Goal: Task Accomplishment & Management: Use online tool/utility

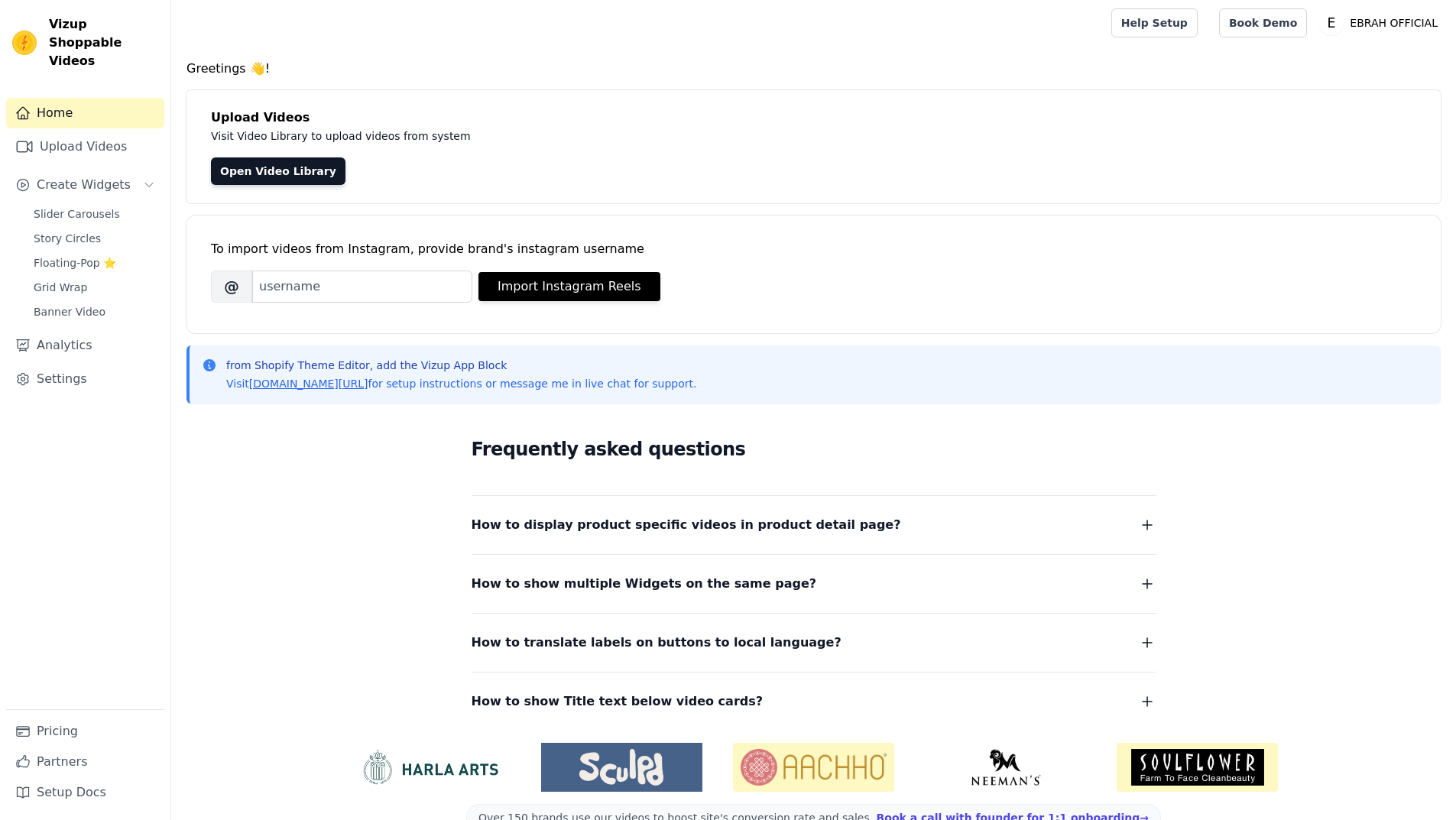
scroll to position [3, 0]
click at [90, 135] on link "Upload Videos" at bounding box center [85, 146] width 158 height 31
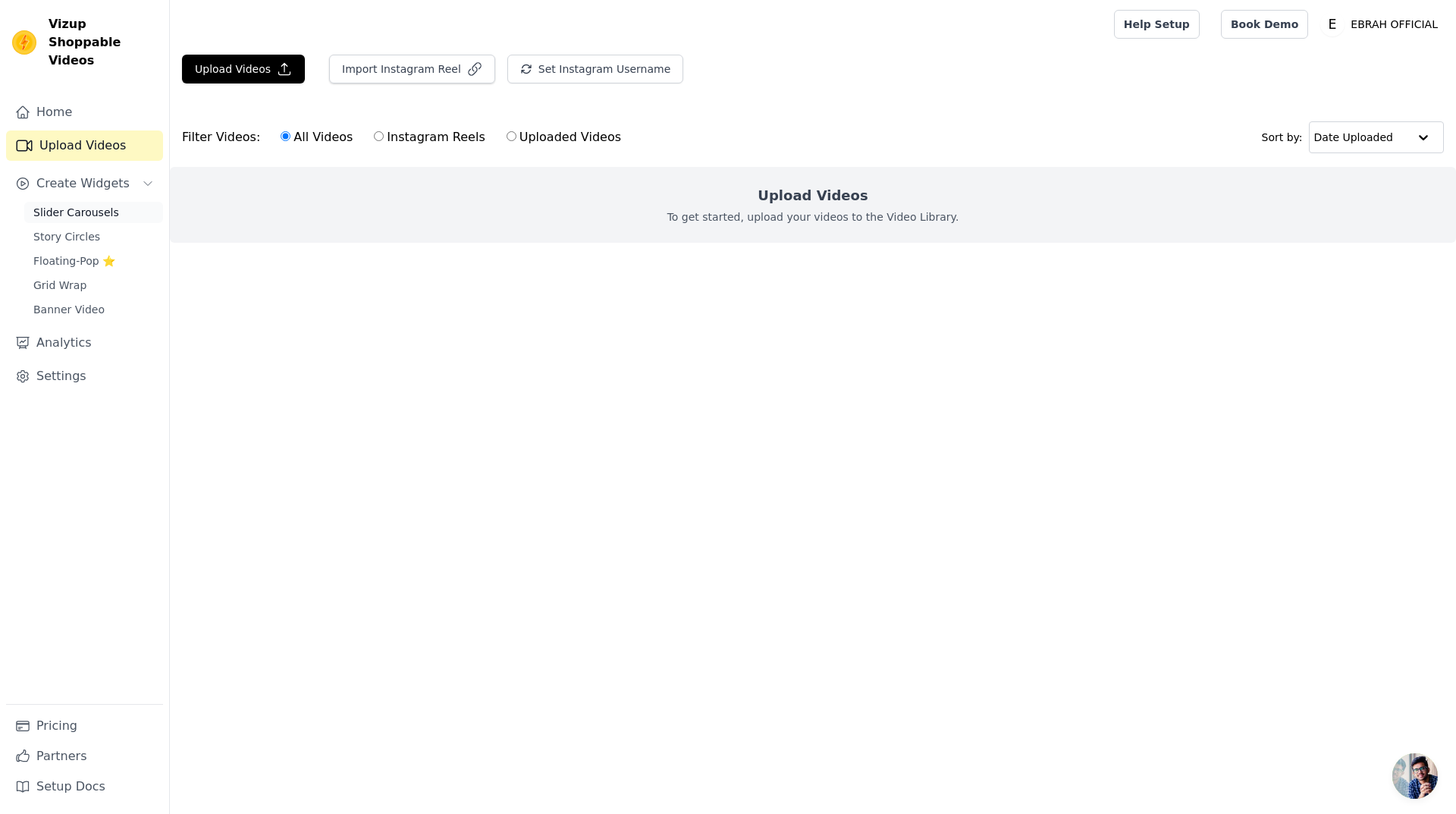
click at [82, 205] on span "Slider Carousels" at bounding box center [76, 212] width 86 height 15
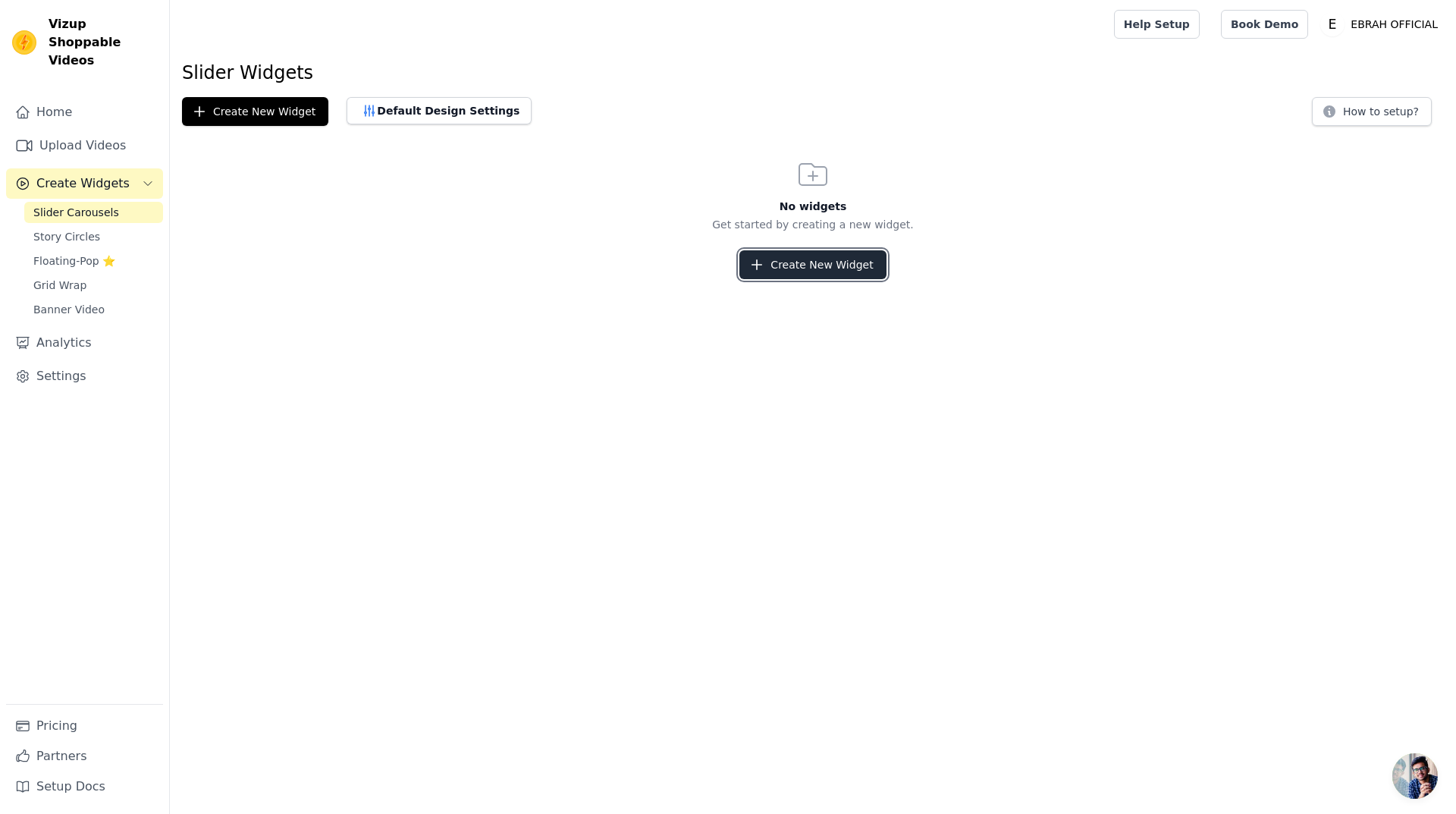
click at [822, 276] on button "Create New Widget" at bounding box center [812, 264] width 146 height 29
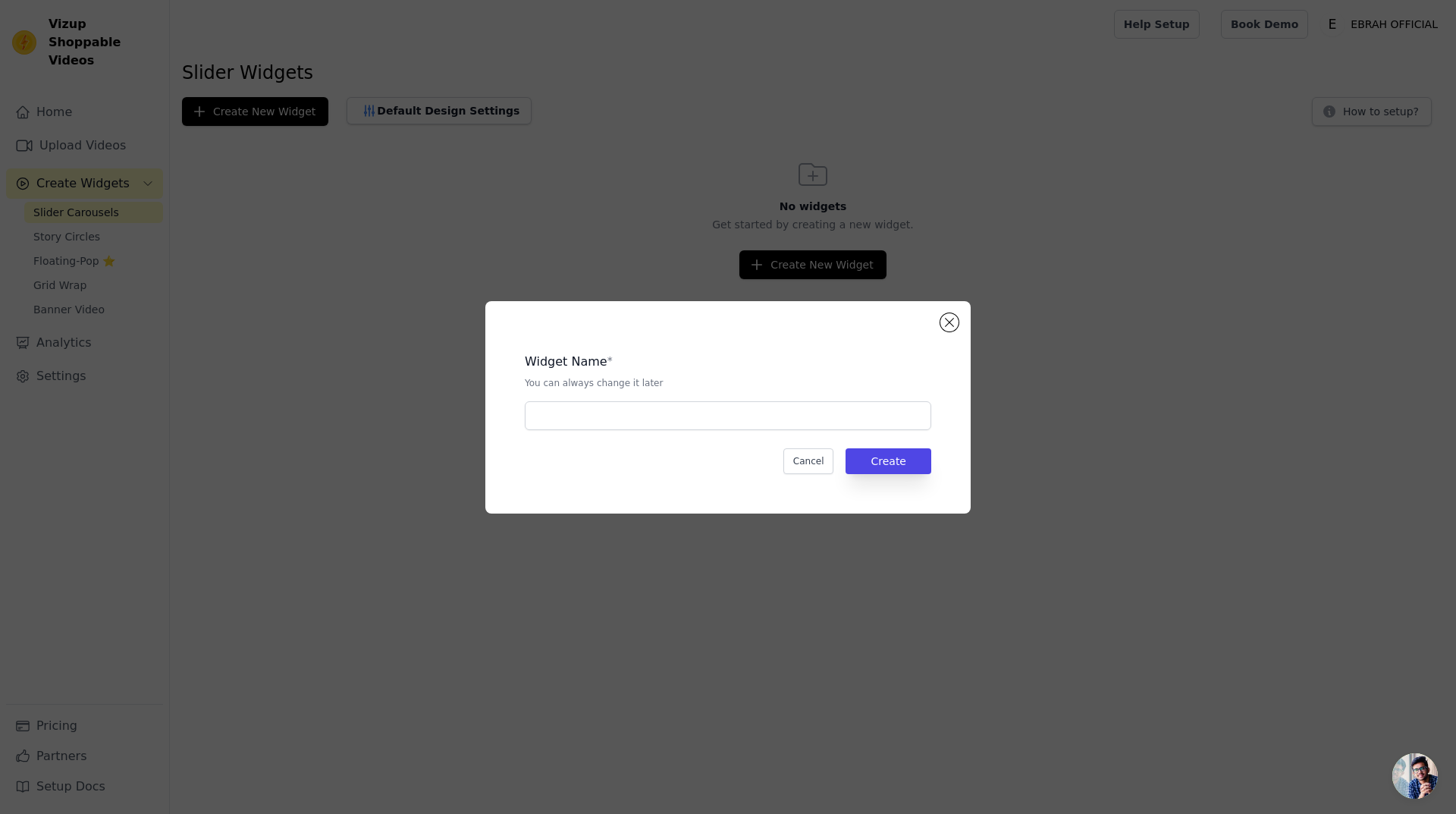
click at [711, 433] on div "Widget Name * You can always change it later Cancel Create" at bounding box center [727, 407] width 437 height 164
click at [704, 414] on input "text" at bounding box center [728, 415] width 406 height 29
type input "home slider"
click at [887, 460] on button "Create" at bounding box center [888, 460] width 86 height 25
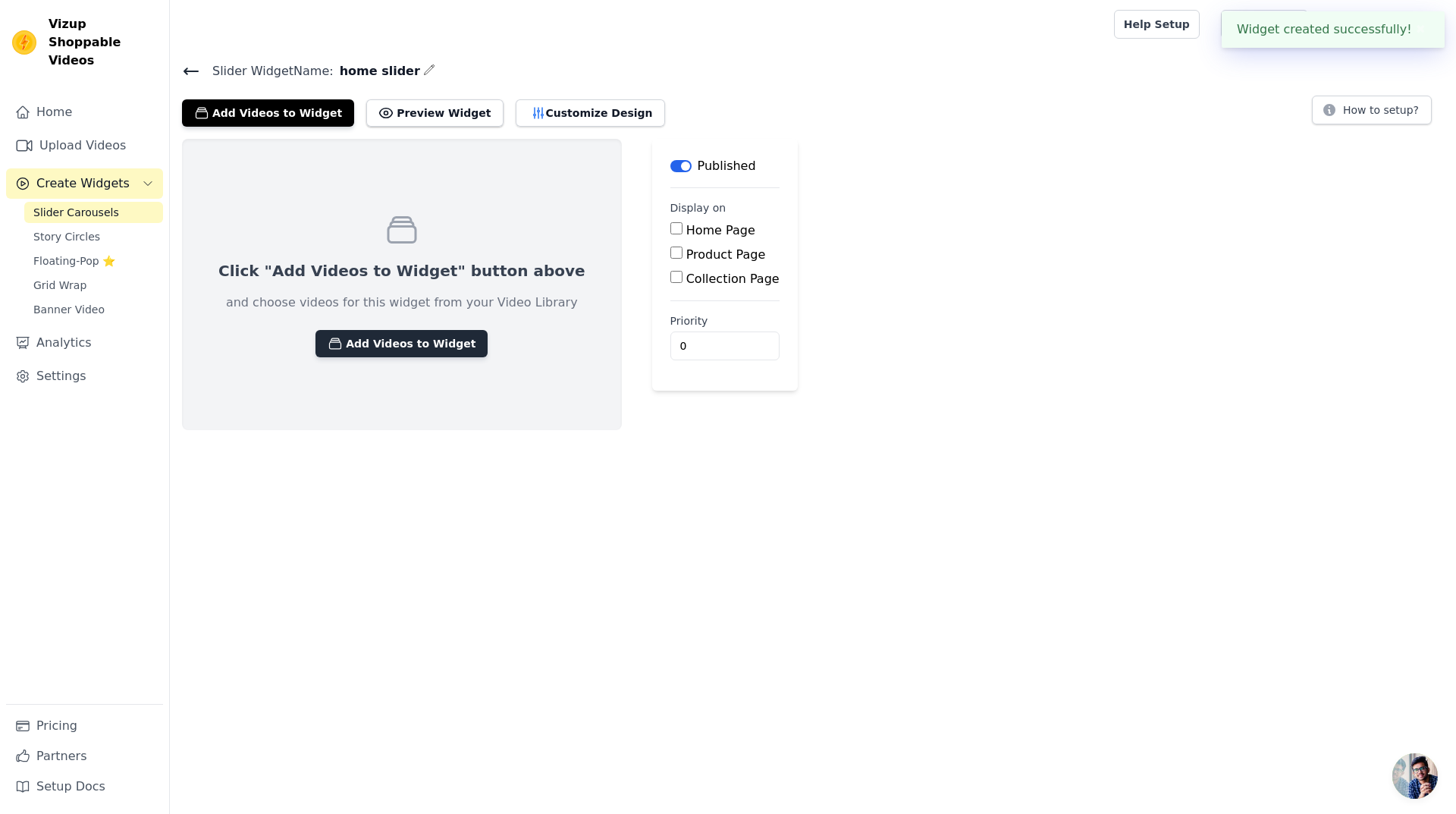
click at [397, 338] on button "Add Videos to Widget" at bounding box center [401, 343] width 172 height 27
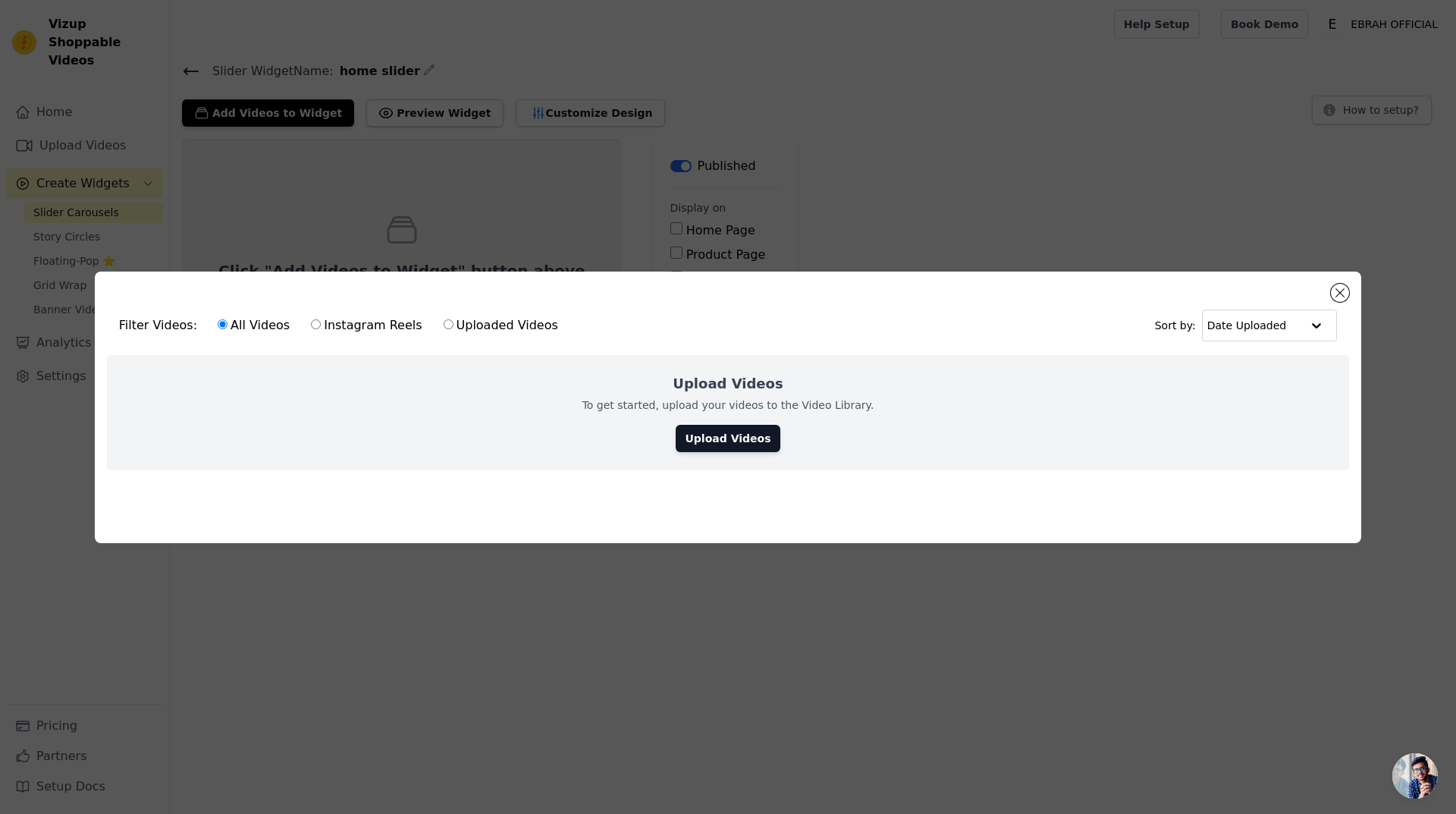
click at [444, 319] on input "Uploaded Videos" at bounding box center [448, 324] width 10 height 10
radio input "true"
click at [462, 432] on div "Upload Videos To get started, upload your videos to the Video Library. Upload V…" at bounding box center [727, 413] width 1242 height 116
click at [728, 443] on link "Upload Videos" at bounding box center [727, 438] width 104 height 27
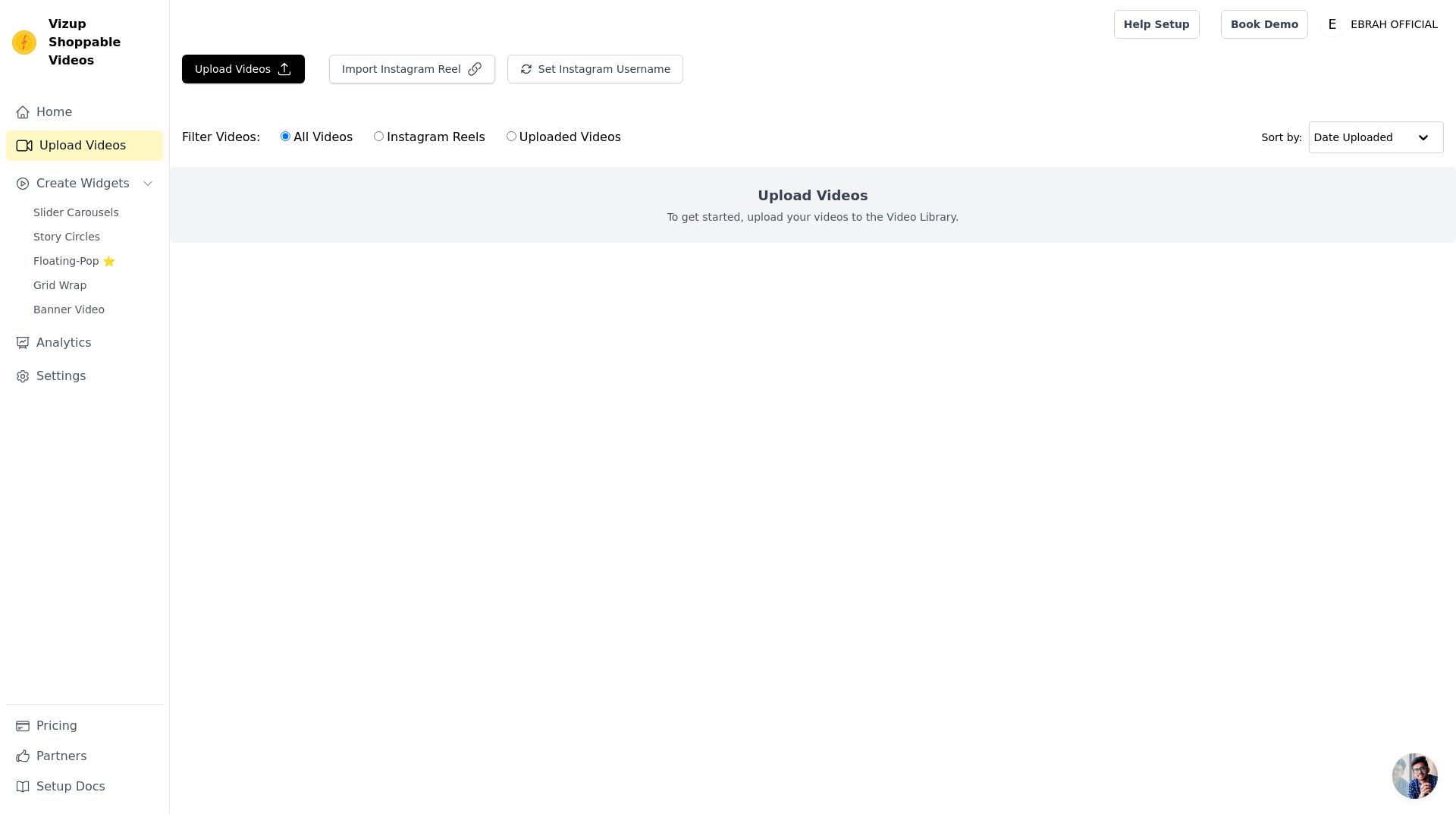
click at [506, 140] on label "Uploaded Videos" at bounding box center [564, 137] width 116 height 20
click at [507, 140] on input "Uploaded Videos" at bounding box center [511, 136] width 10 height 10
radio input "true"
click at [495, 259] on ul at bounding box center [813, 255] width 1286 height 25
click at [281, 137] on input "All Videos" at bounding box center [285, 136] width 10 height 10
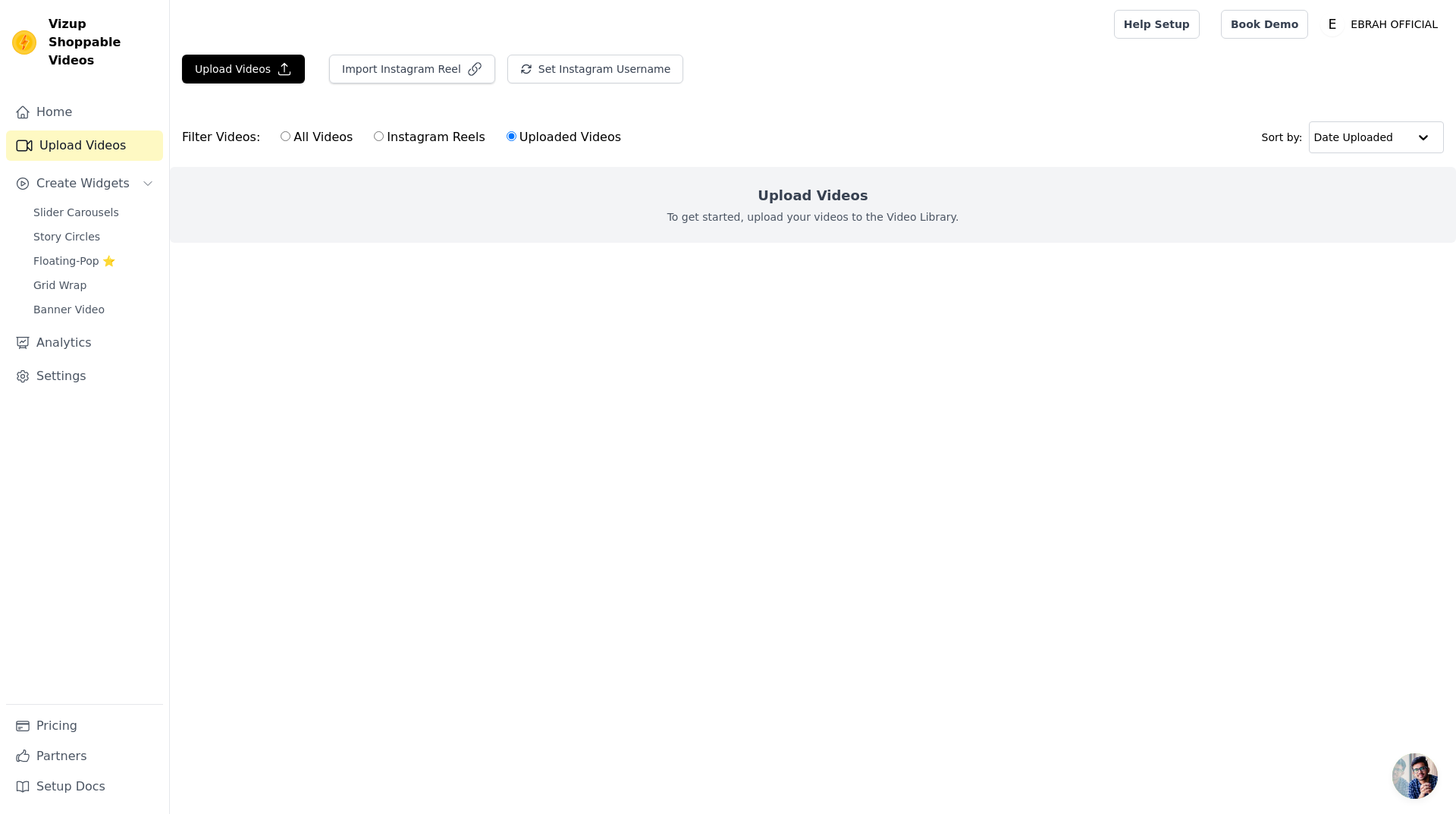
radio input "true"
click at [735, 208] on div "Upload Videos To get started, upload your videos to the Video Library." at bounding box center [813, 205] width 1286 height 76
click at [730, 206] on div "Upload Videos To get started, upload your videos to the Video Library." at bounding box center [813, 205] width 1286 height 76
click at [742, 207] on div "Upload Videos To get started, upload your videos to the Video Library." at bounding box center [813, 205] width 1286 height 76
click at [781, 207] on div "Upload Videos To get started, upload your videos to the Video Library." at bounding box center [813, 205] width 1286 height 76
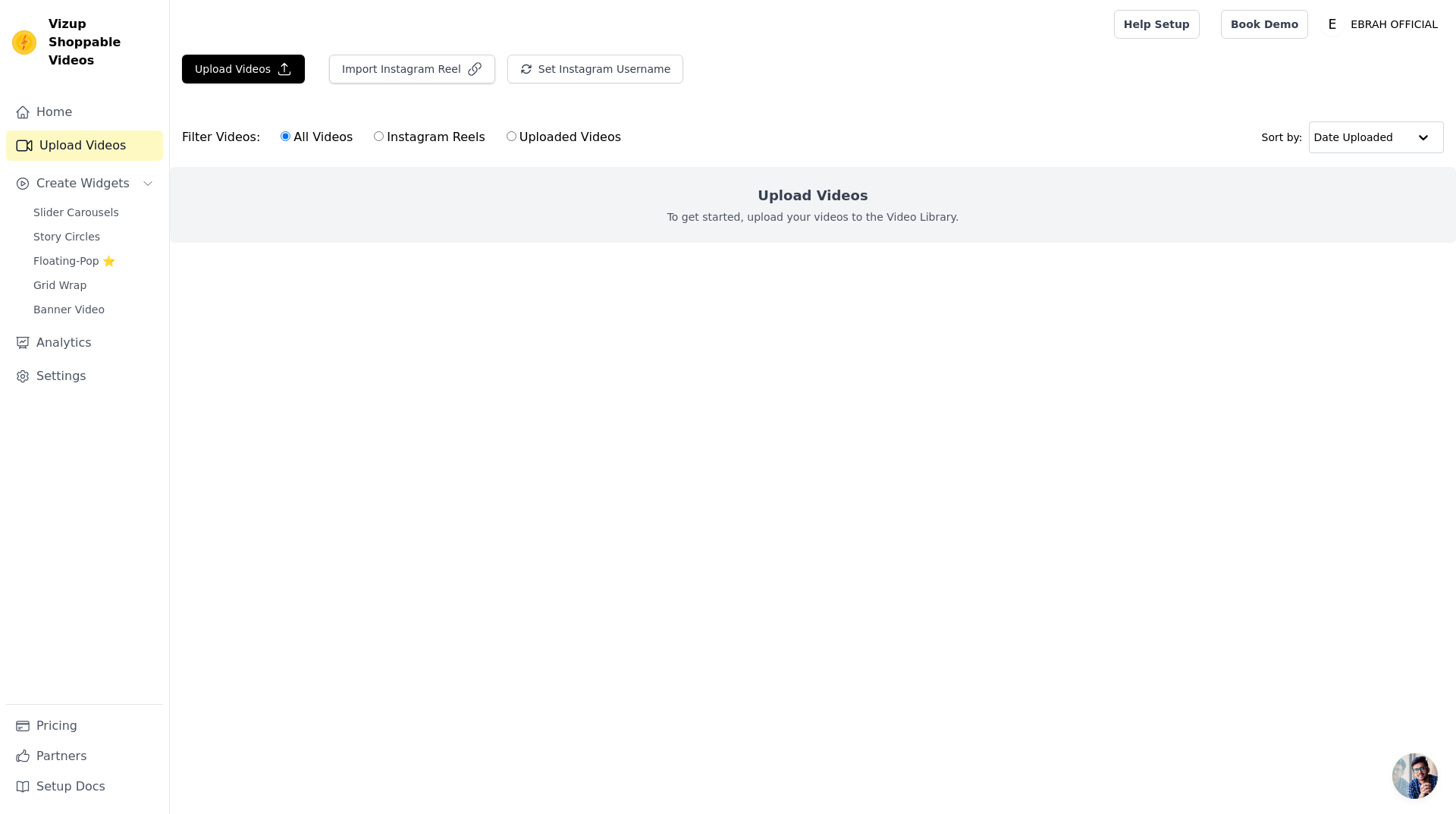
click at [781, 207] on div "Upload Videos To get started, upload your videos to the Video Library." at bounding box center [813, 205] width 1286 height 76
click at [760, 214] on p "To get started, upload your videos to the Video Library." at bounding box center [814, 216] width 292 height 15
click at [234, 68] on button "Upload Videos" at bounding box center [243, 68] width 122 height 29
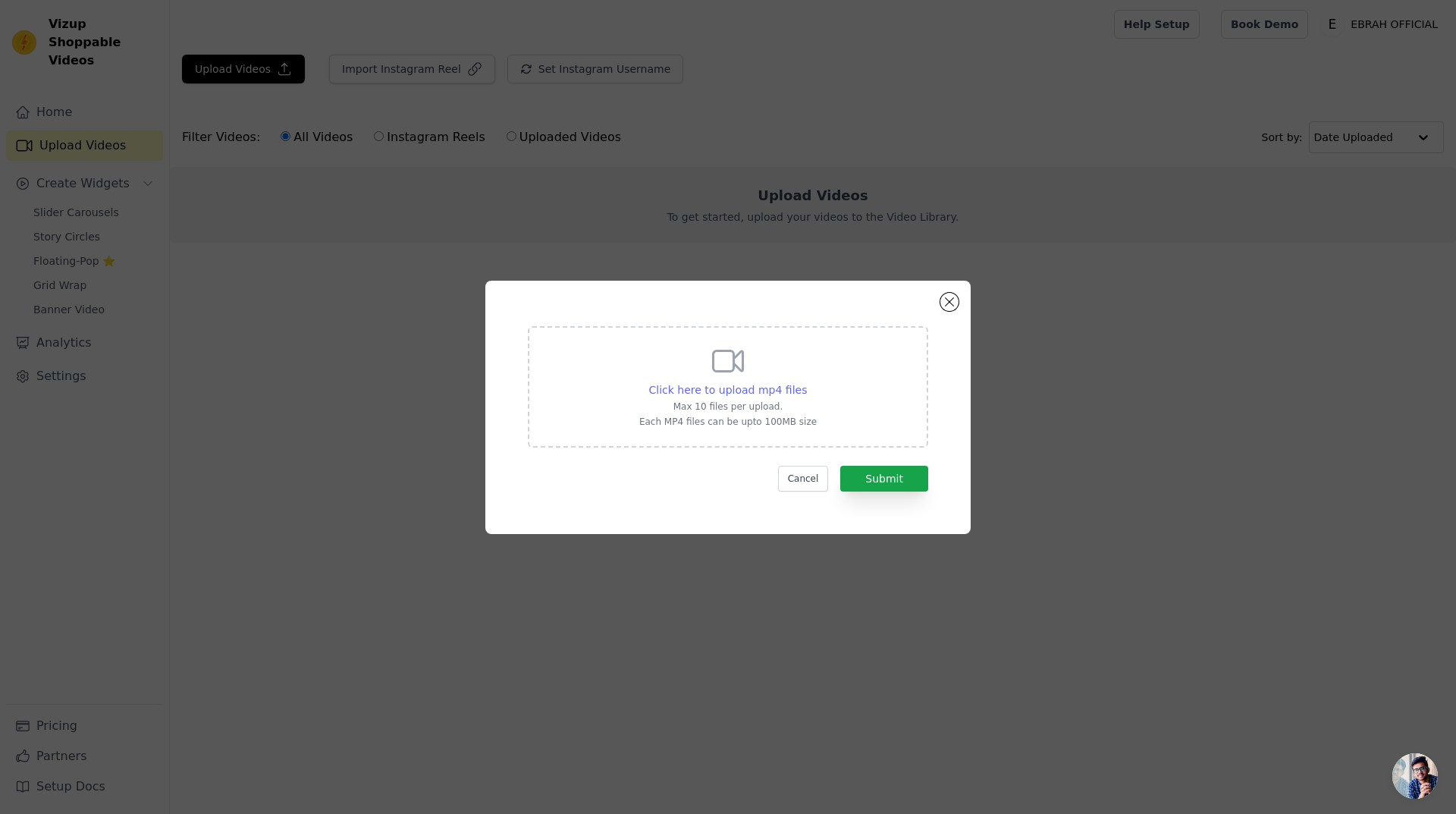
click at [724, 385] on span "Click here to upload mp4 files" at bounding box center [728, 389] width 158 height 12
click at [806, 382] on input "Click here to upload mp4 files Max 10 files per upload. Each MP4 files can be u…" at bounding box center [806, 382] width 1 height 1
type input "C:\fakepath\05.mp4"
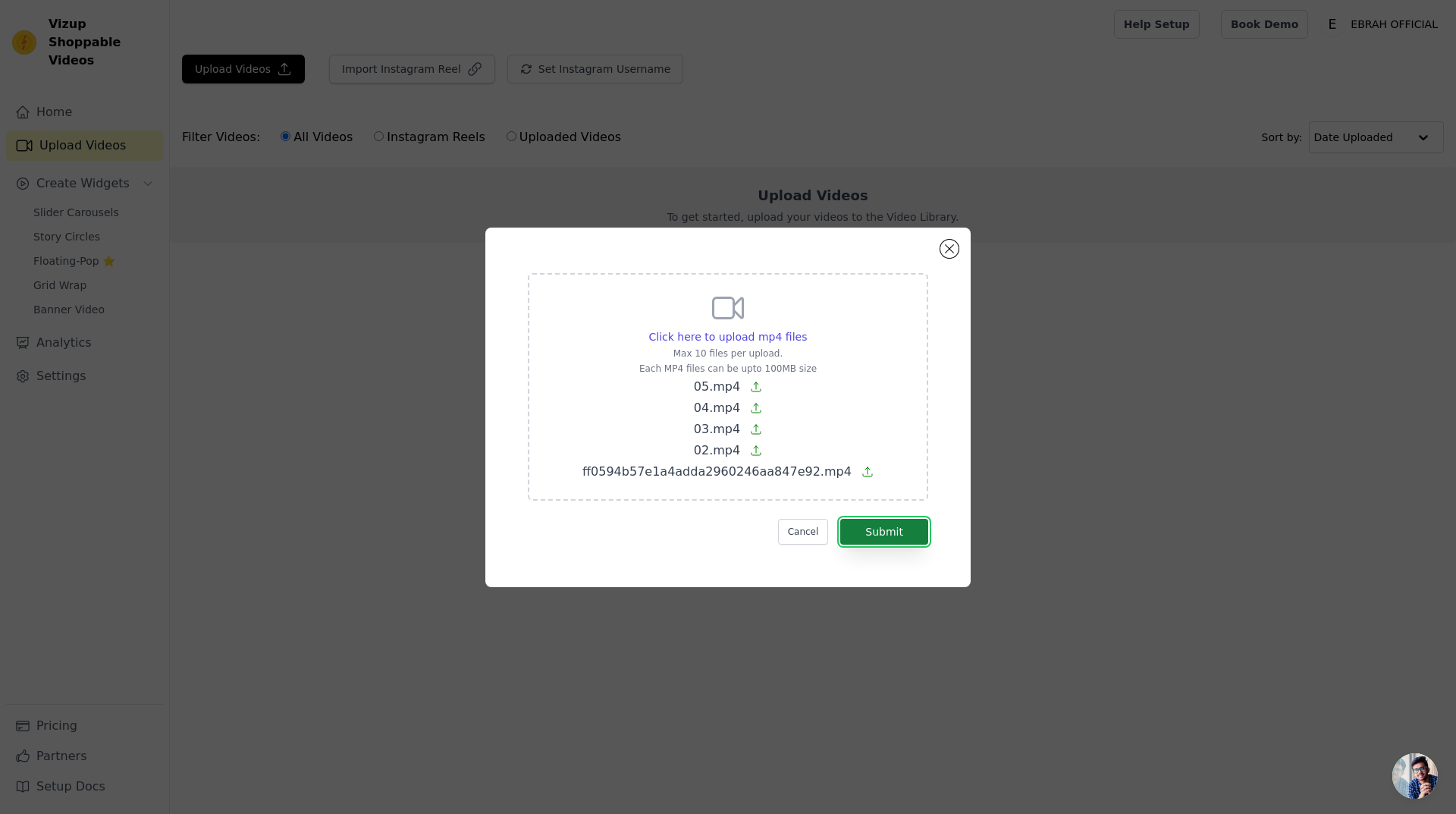
click at [902, 526] on button "Submit" at bounding box center [884, 531] width 88 height 25
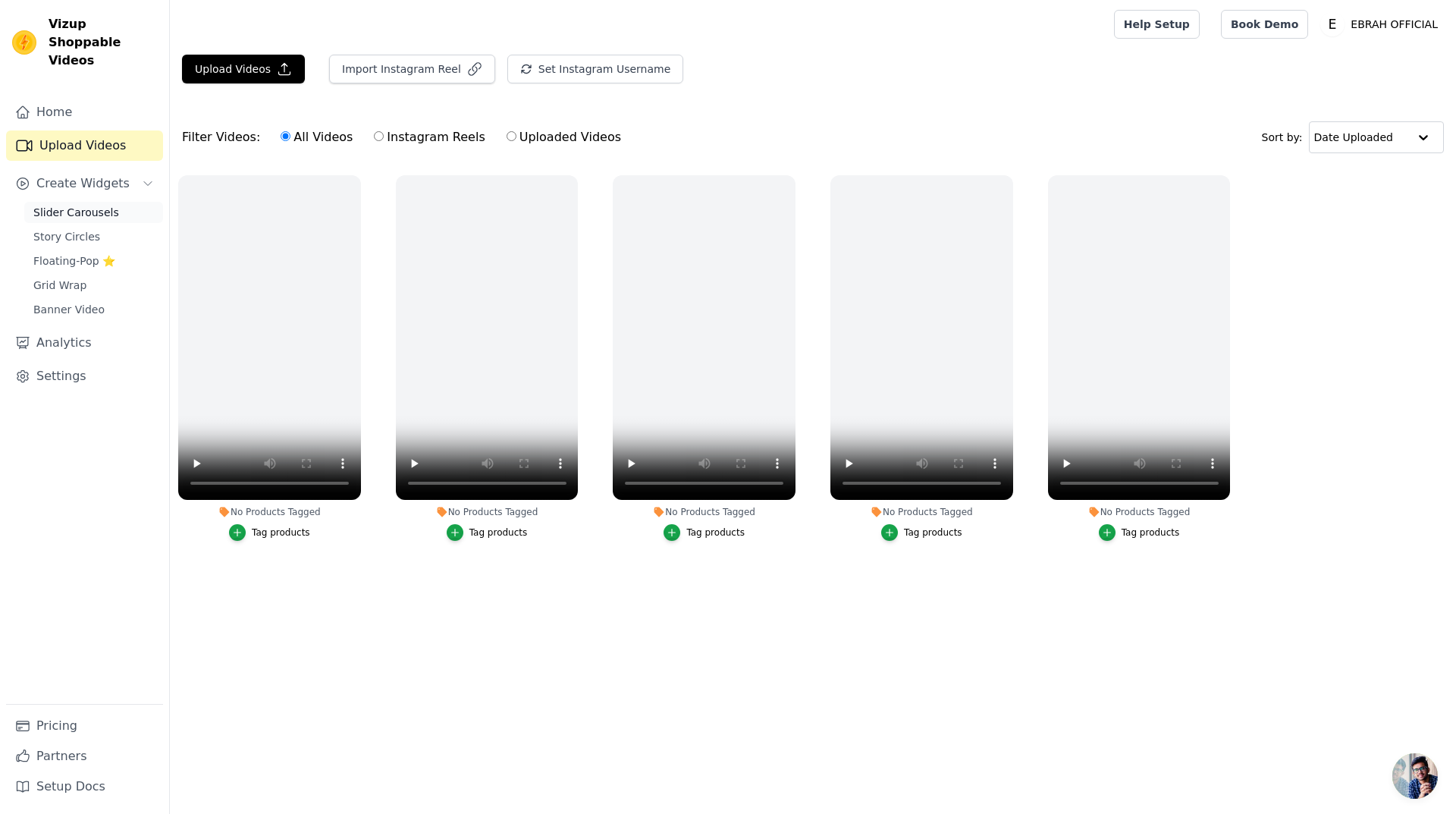
click at [78, 205] on span "Slider Carousels" at bounding box center [76, 212] width 86 height 15
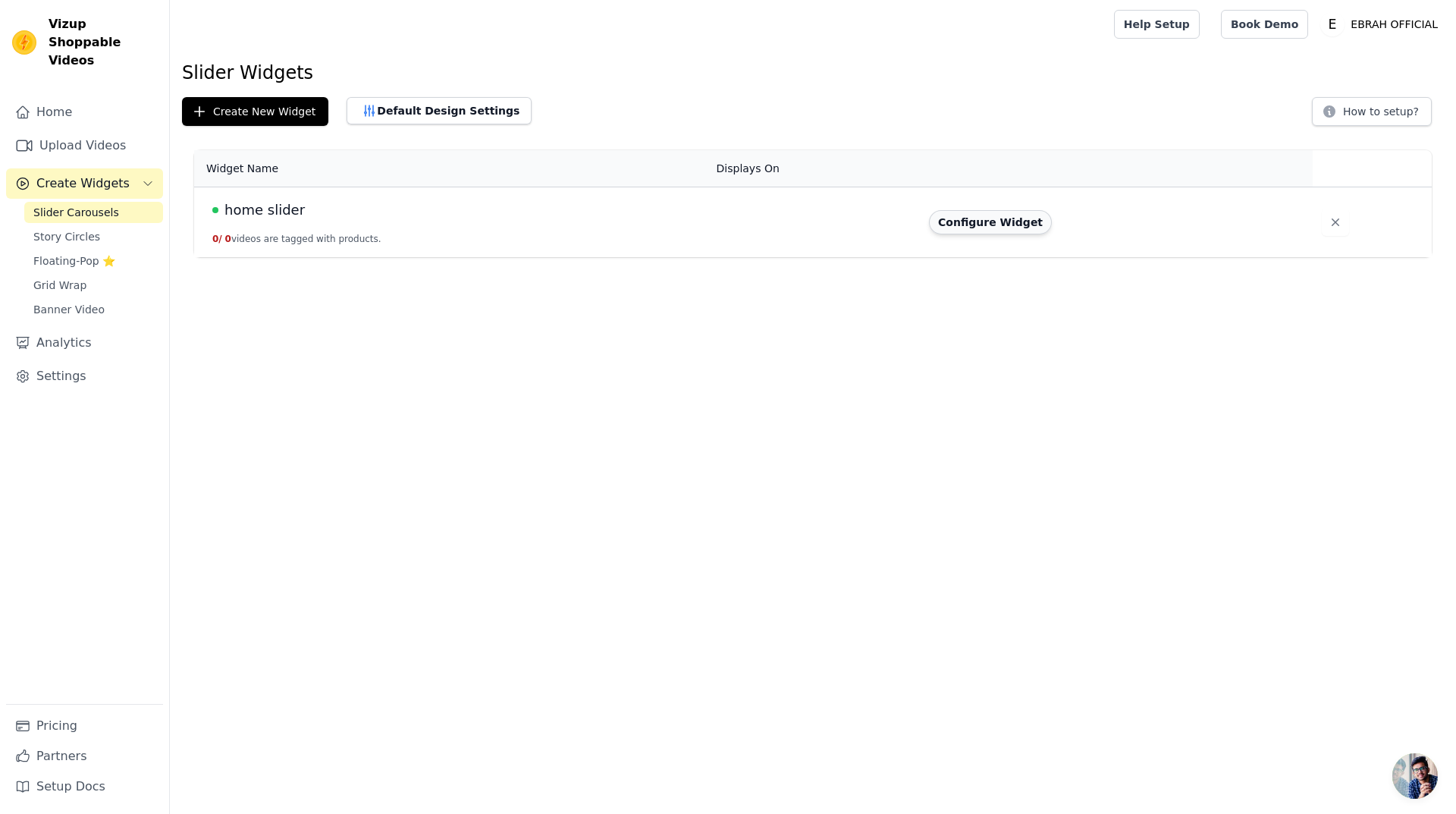
click at [998, 225] on button "Configure Widget" at bounding box center [990, 222] width 122 height 25
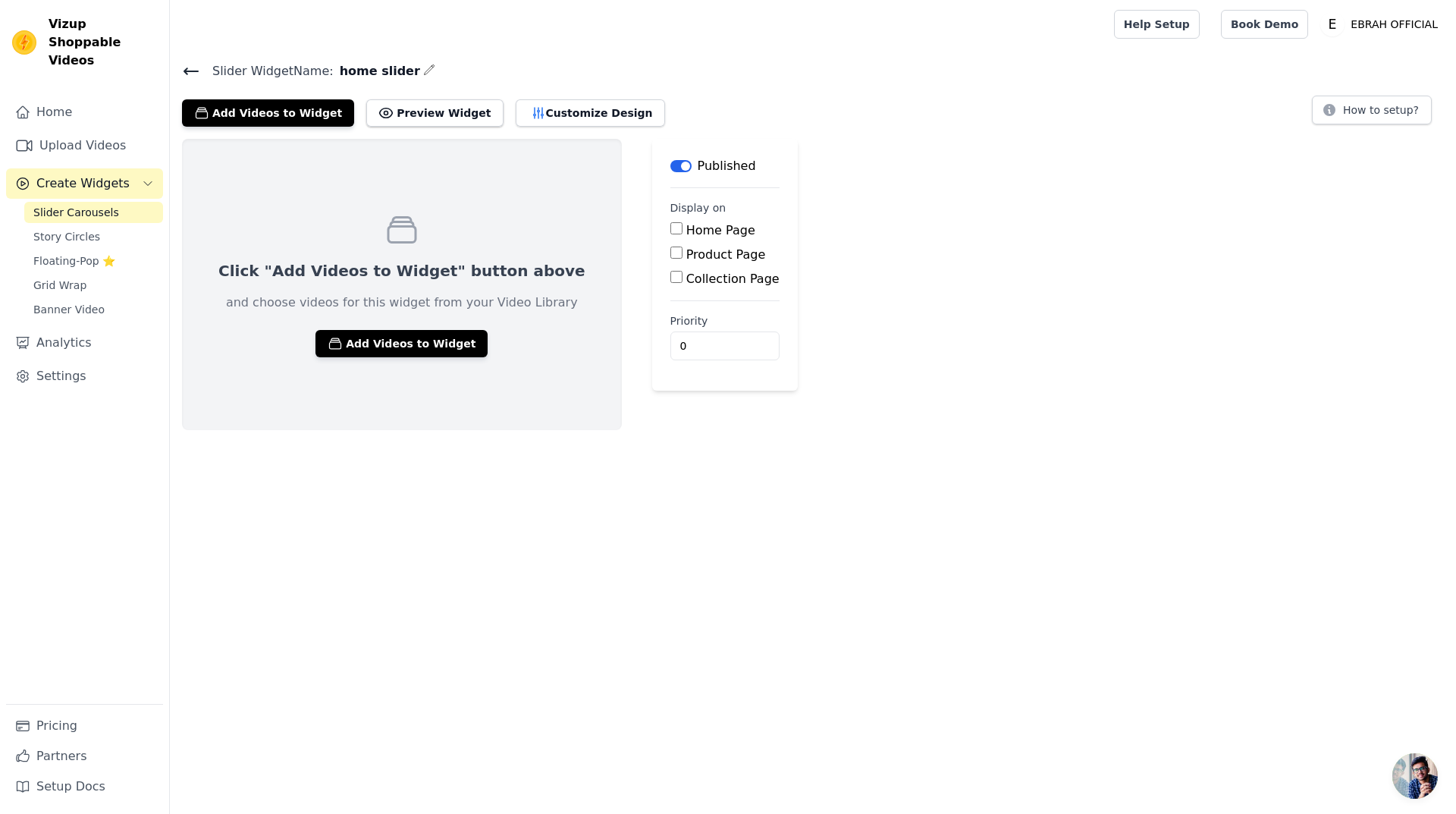
click at [686, 230] on label "Home Page" at bounding box center [720, 230] width 69 height 14
click at [670, 230] on input "Home Page" at bounding box center [676, 228] width 12 height 12
checkbox input "true"
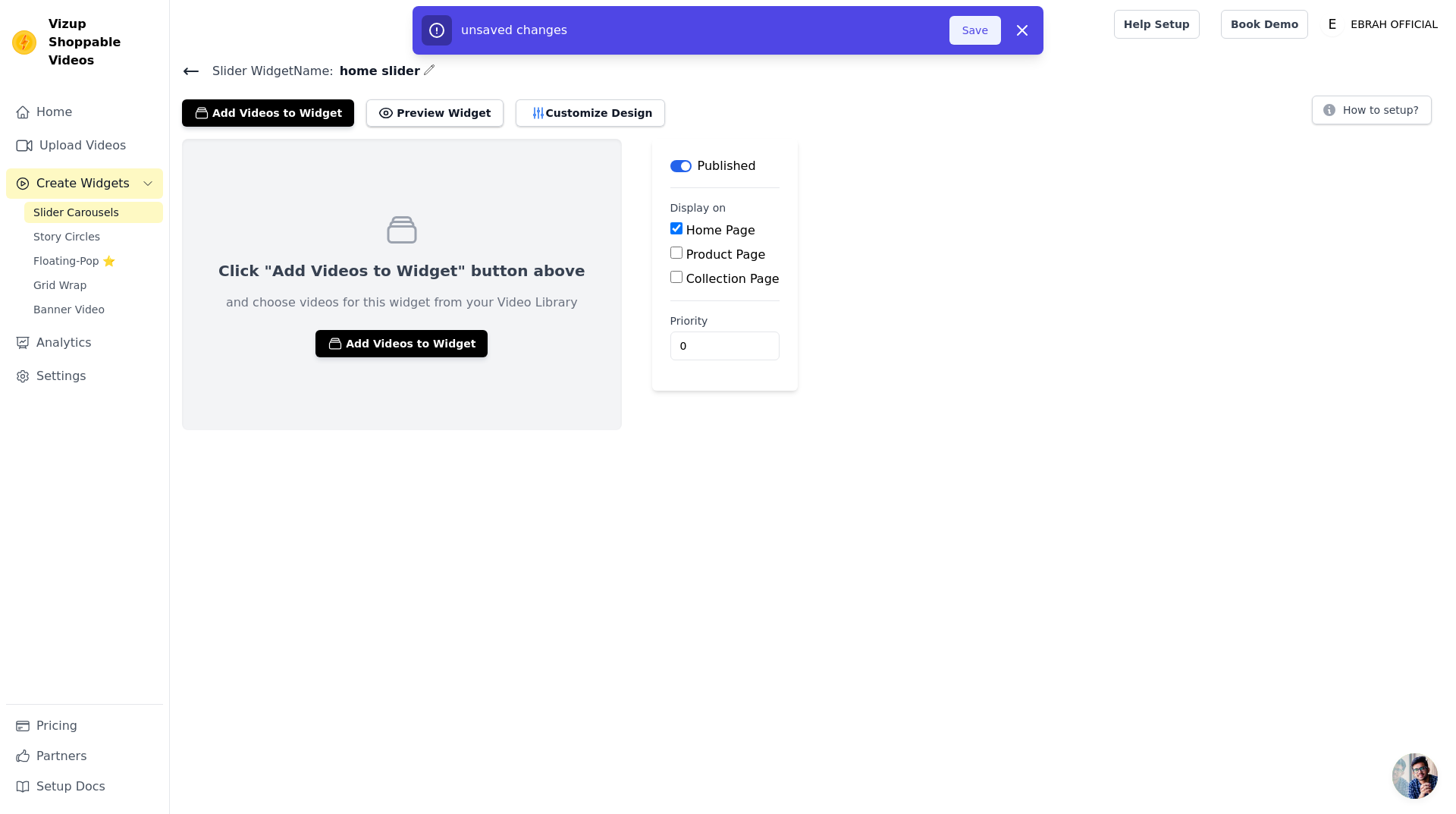
click at [969, 31] on button "Save" at bounding box center [975, 30] width 52 height 29
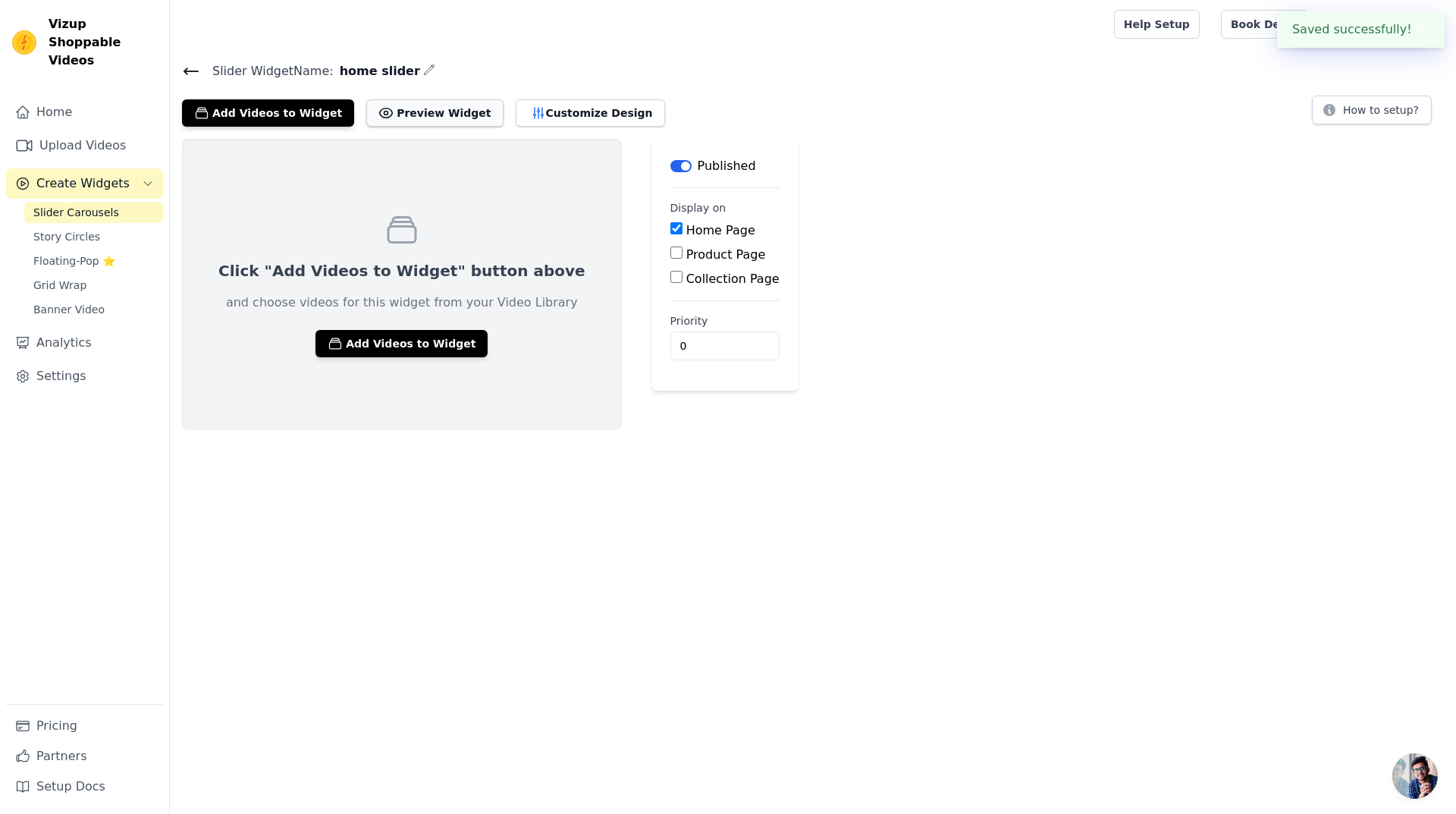
click at [425, 121] on button "Preview Widget" at bounding box center [435, 113] width 136 height 27
click at [552, 112] on button "Customize Design" at bounding box center [590, 113] width 150 height 27
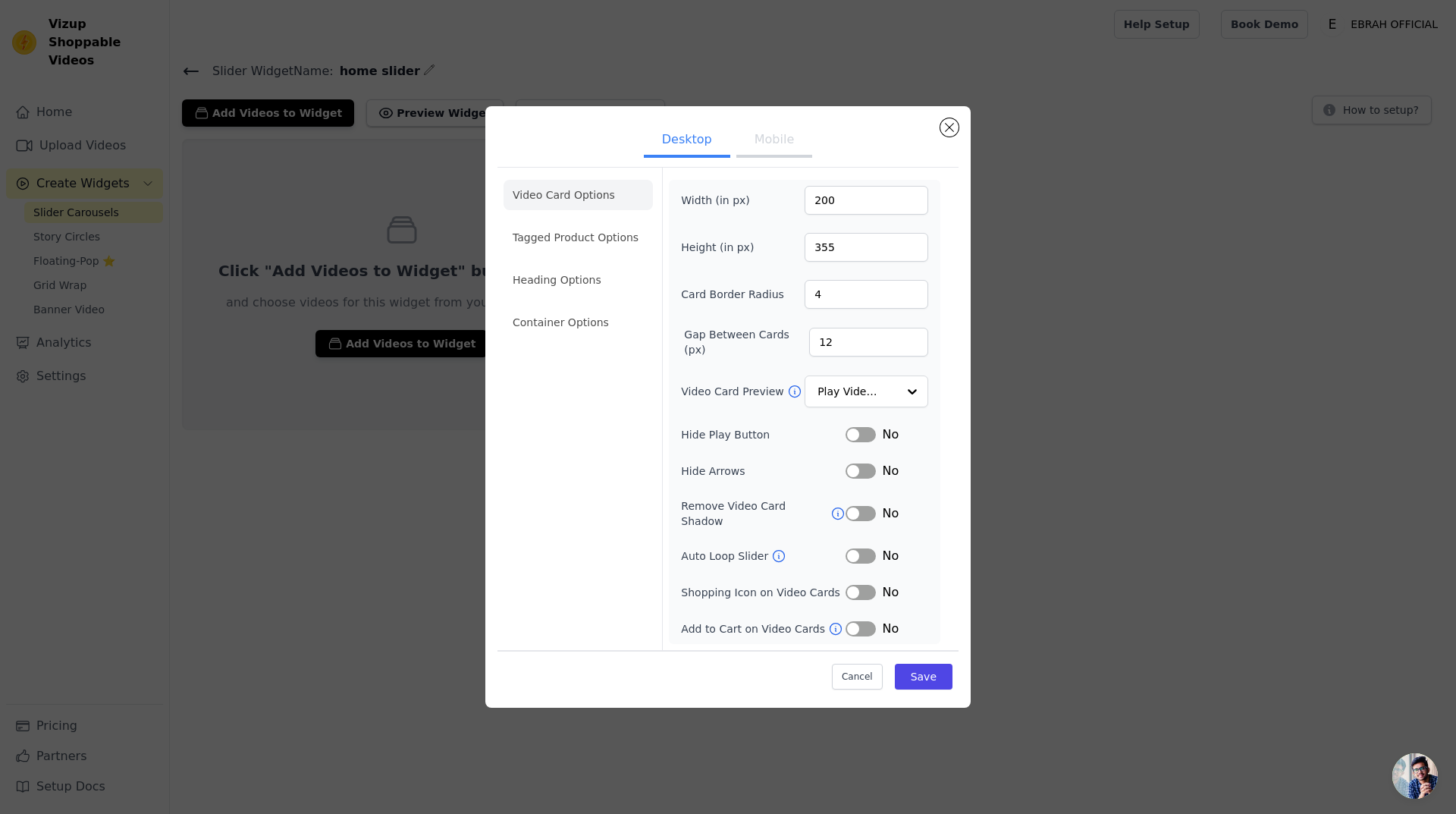
click at [860, 435] on button "Label" at bounding box center [860, 434] width 31 height 15
click at [862, 548] on button "Label" at bounding box center [860, 555] width 31 height 15
click at [889, 391] on input "Video Card Preview" at bounding box center [857, 391] width 78 height 31
click at [787, 432] on div "Hide Play Button Label Yes" at bounding box center [804, 434] width 247 height 18
click at [926, 670] on button "Save" at bounding box center [924, 676] width 58 height 25
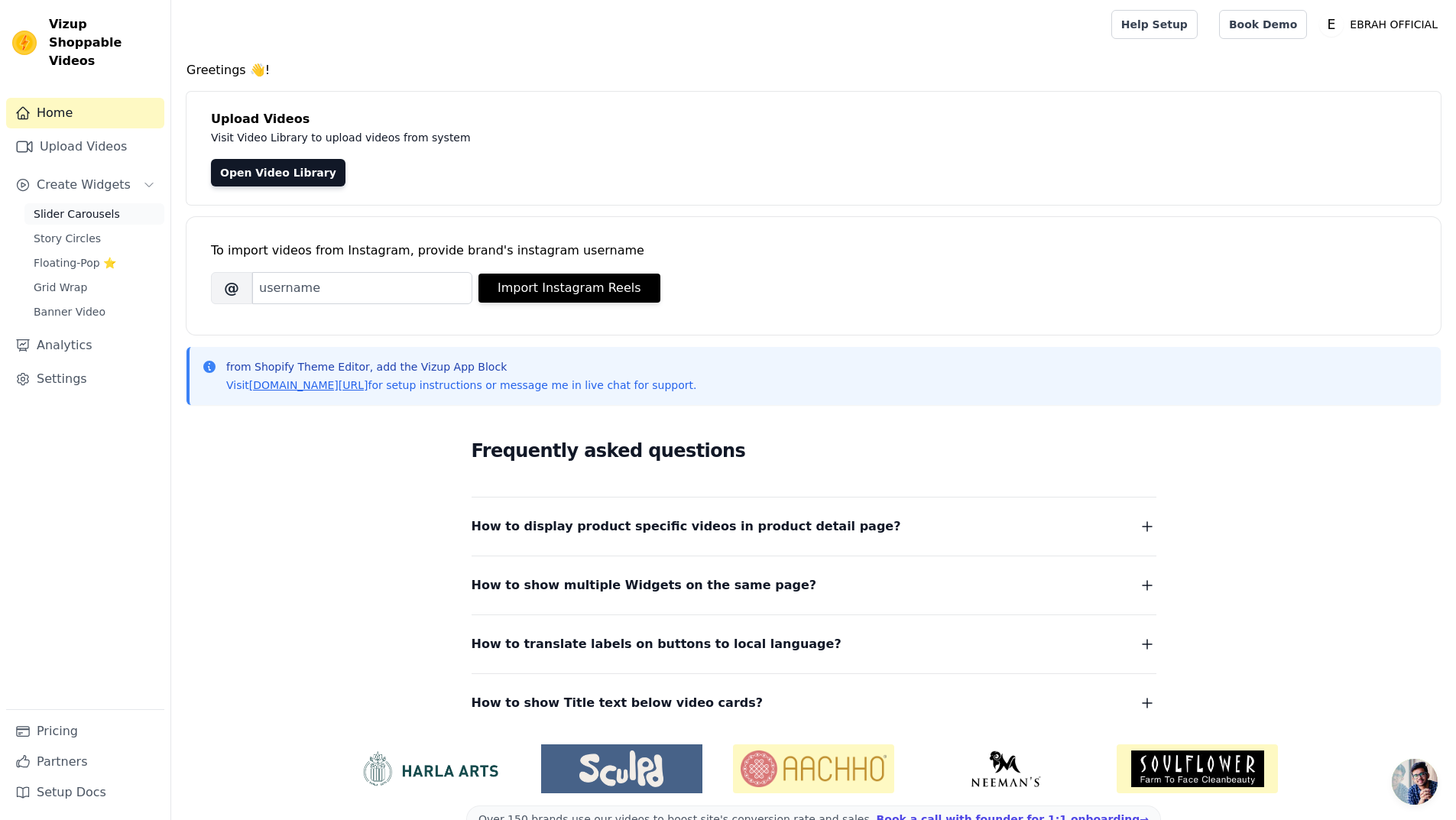
click at [94, 206] on span "Slider Carousels" at bounding box center [77, 213] width 86 height 15
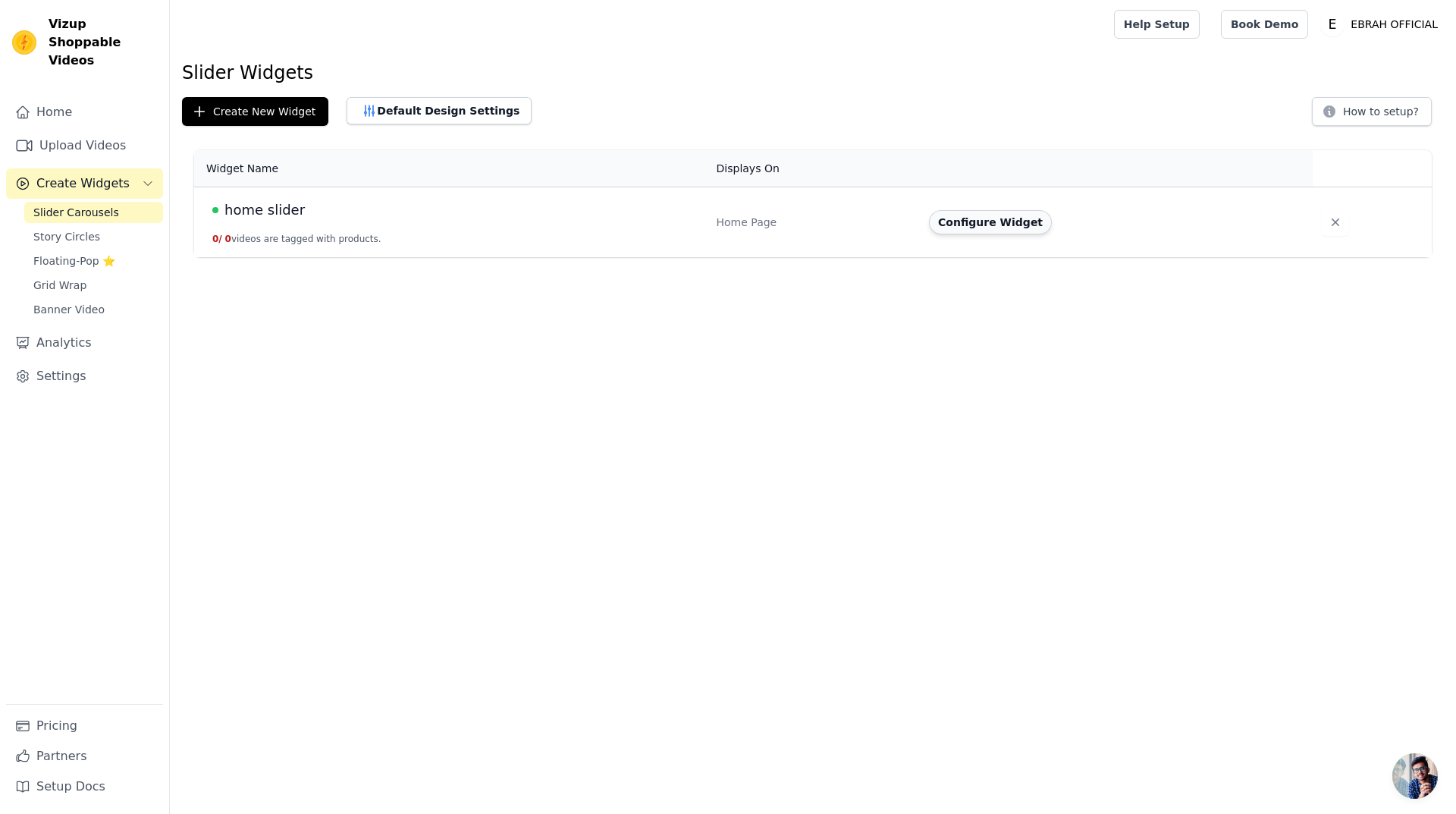
click at [1004, 226] on button "Configure Widget" at bounding box center [990, 222] width 122 height 25
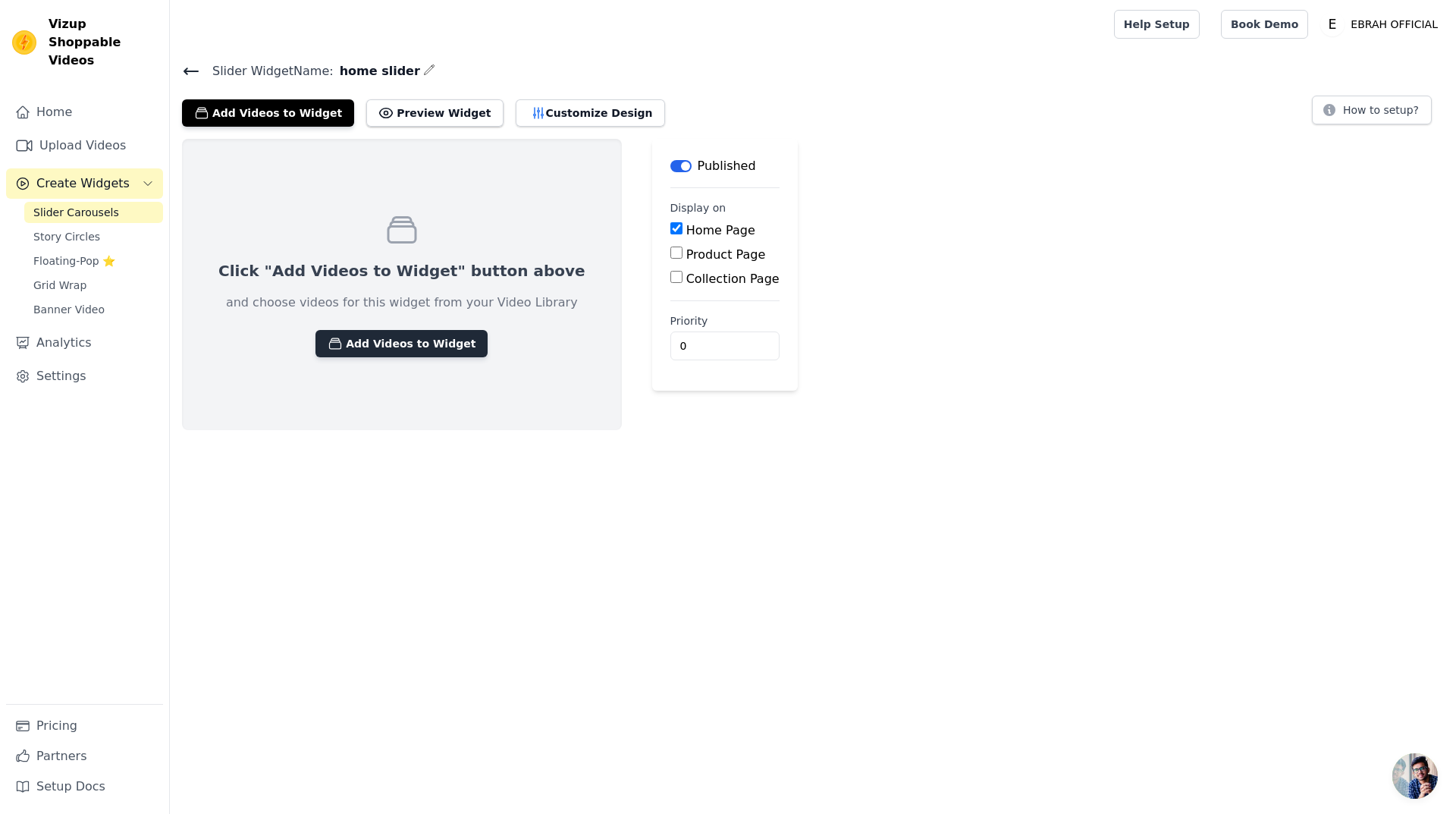
click at [394, 352] on button "Add Videos to Widget" at bounding box center [401, 343] width 172 height 27
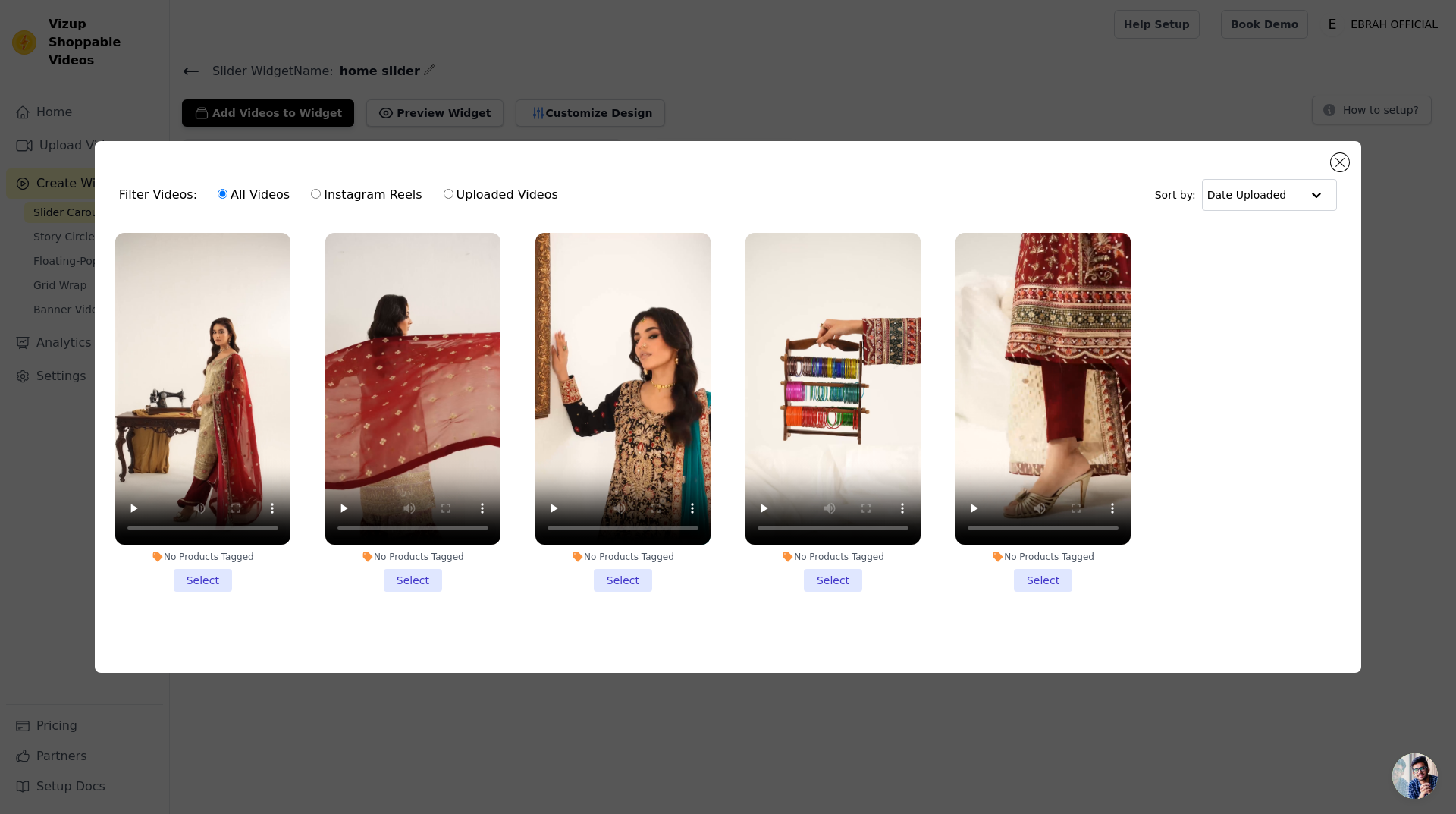
click at [220, 572] on li "No Products Tagged Select" at bounding box center [203, 412] width 175 height 359
click at [0, 0] on input "No Products Tagged Select" at bounding box center [0, 0] width 0 height 0
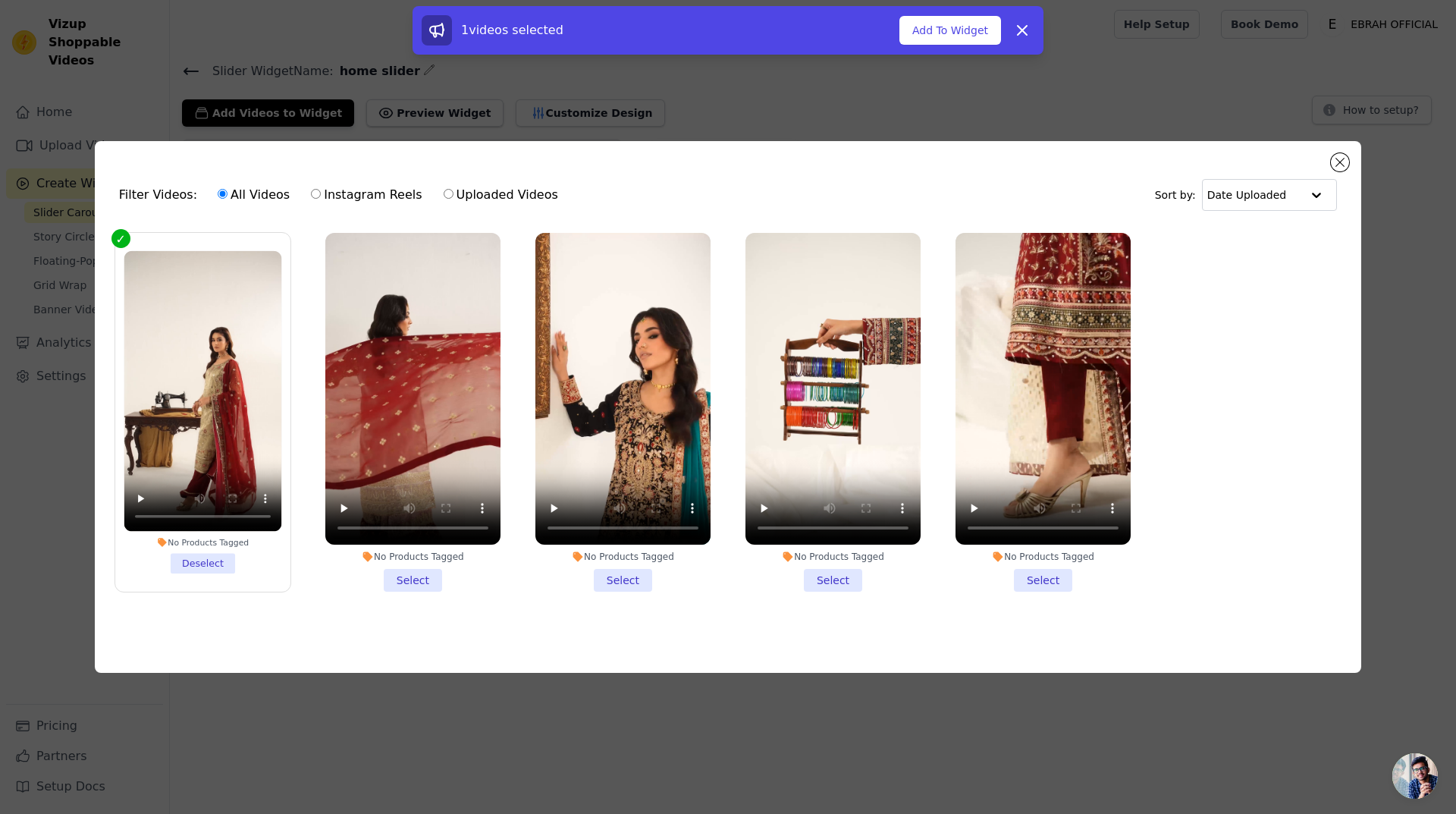
click at [403, 585] on li "No Products Tagged Select" at bounding box center [413, 412] width 175 height 359
click at [0, 0] on input "No Products Tagged Select" at bounding box center [0, 0] width 0 height 0
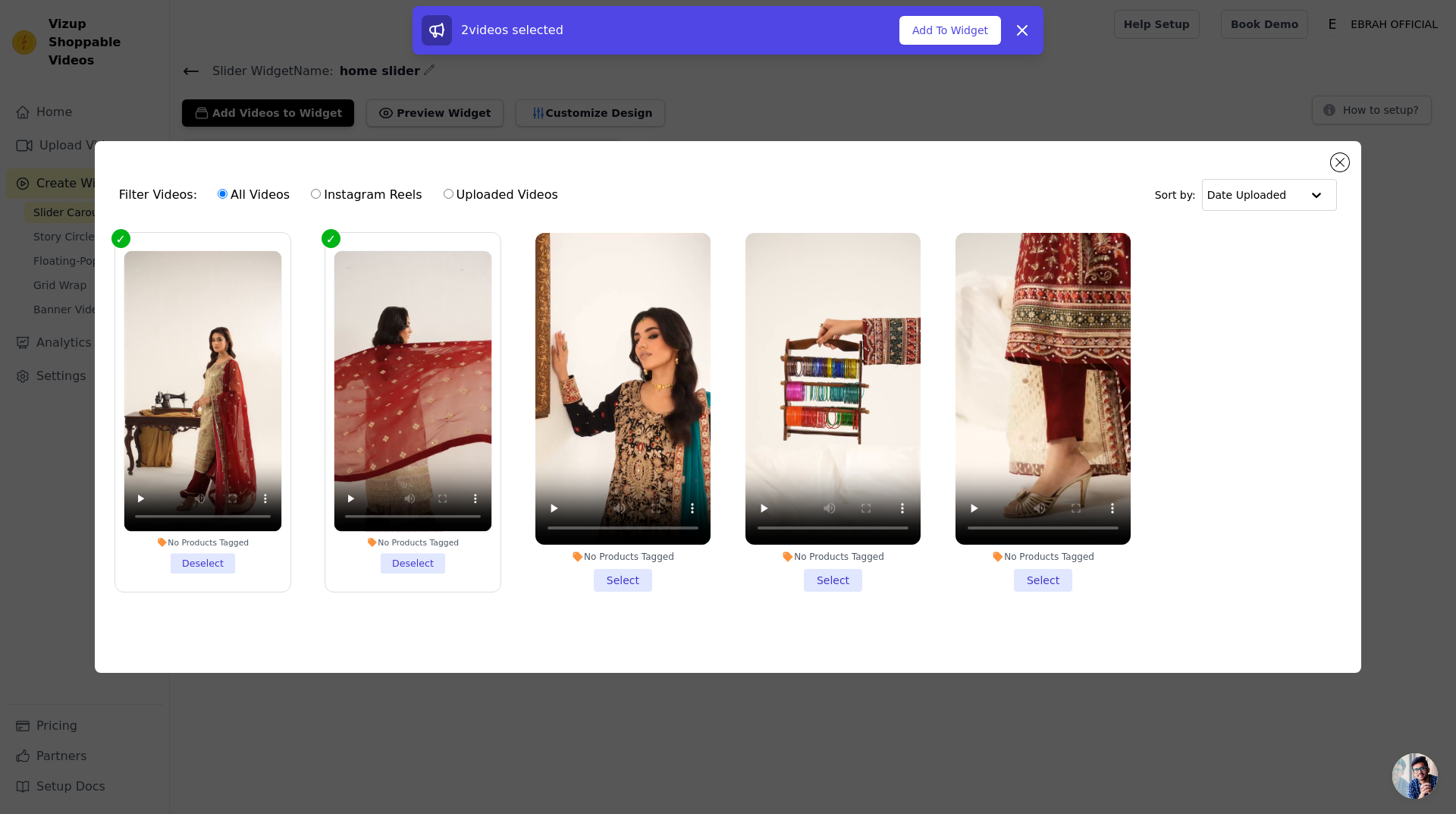
click at [635, 579] on li "No Products Tagged Select" at bounding box center [623, 412] width 175 height 359
click at [0, 0] on input "No Products Tagged Select" at bounding box center [0, 0] width 0 height 0
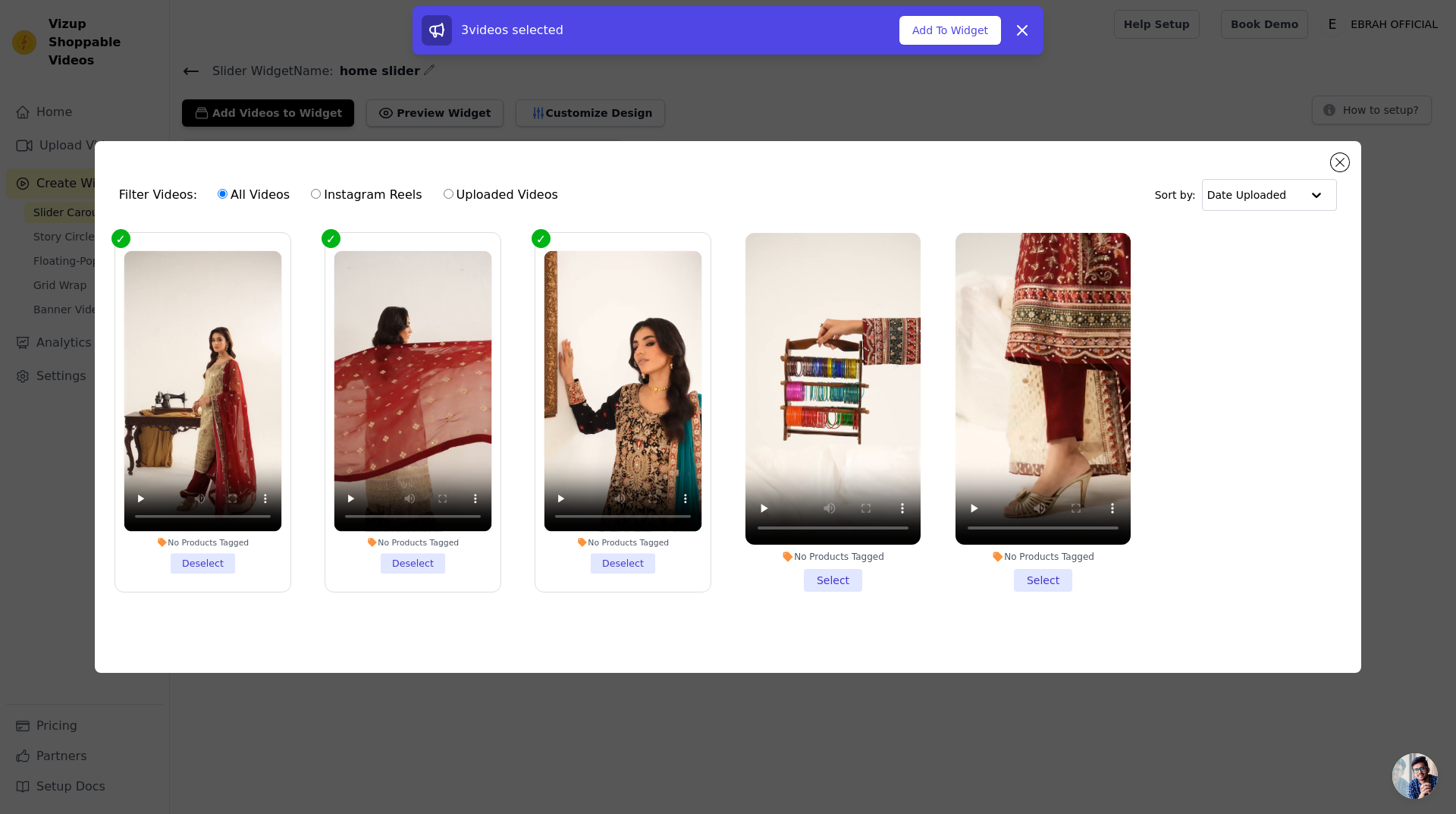
click at [836, 593] on div "No Products Tagged Select" at bounding box center [832, 411] width 192 height 375
click at [837, 569] on li "No Products Tagged Select" at bounding box center [833, 412] width 175 height 359
click at [0, 0] on input "No Products Tagged Select" at bounding box center [0, 0] width 0 height 0
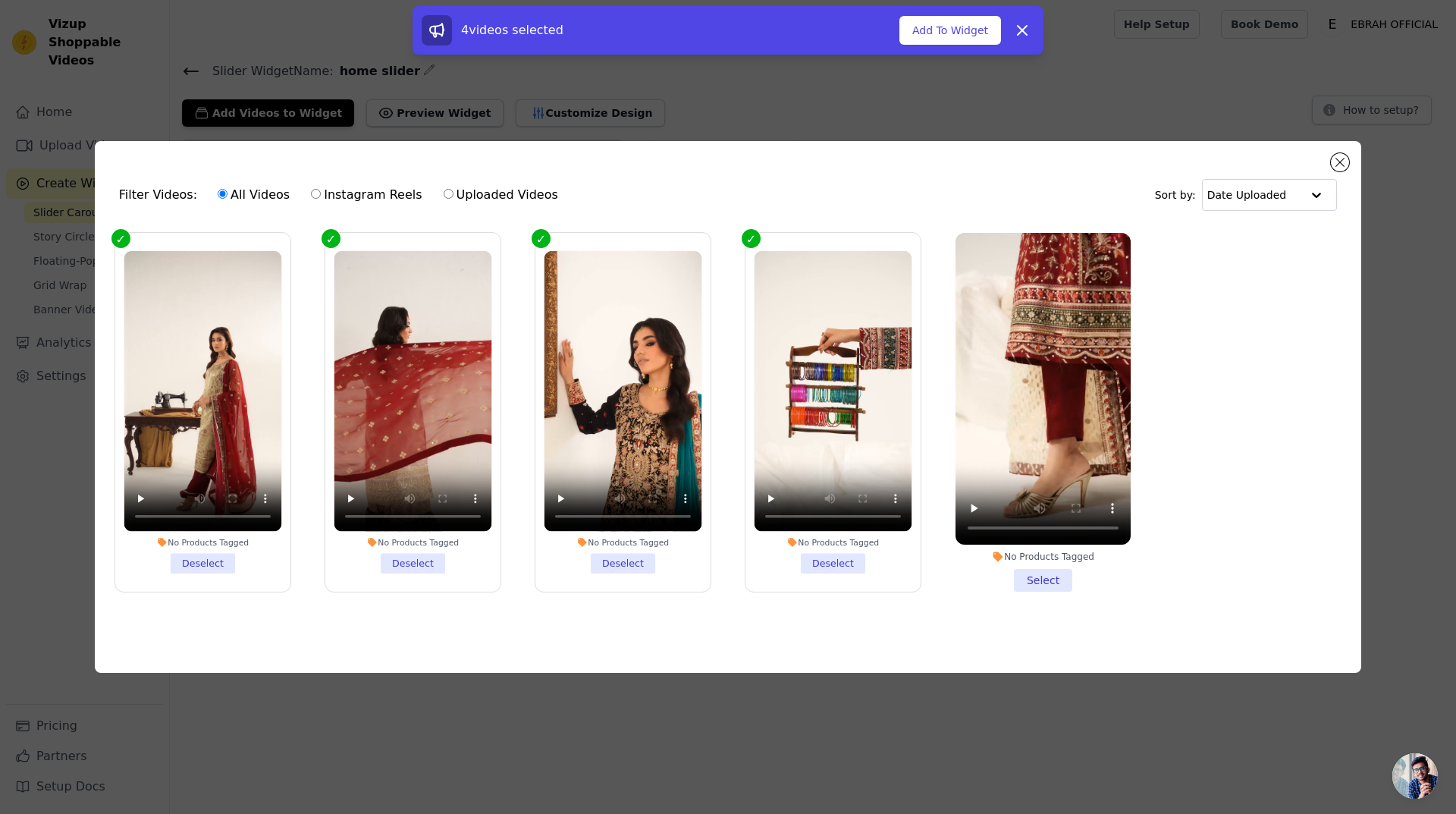
click at [1035, 578] on li "No Products Tagged Select" at bounding box center [1043, 412] width 175 height 359
click at [0, 0] on input "No Products Tagged Select" at bounding box center [0, 0] width 0 height 0
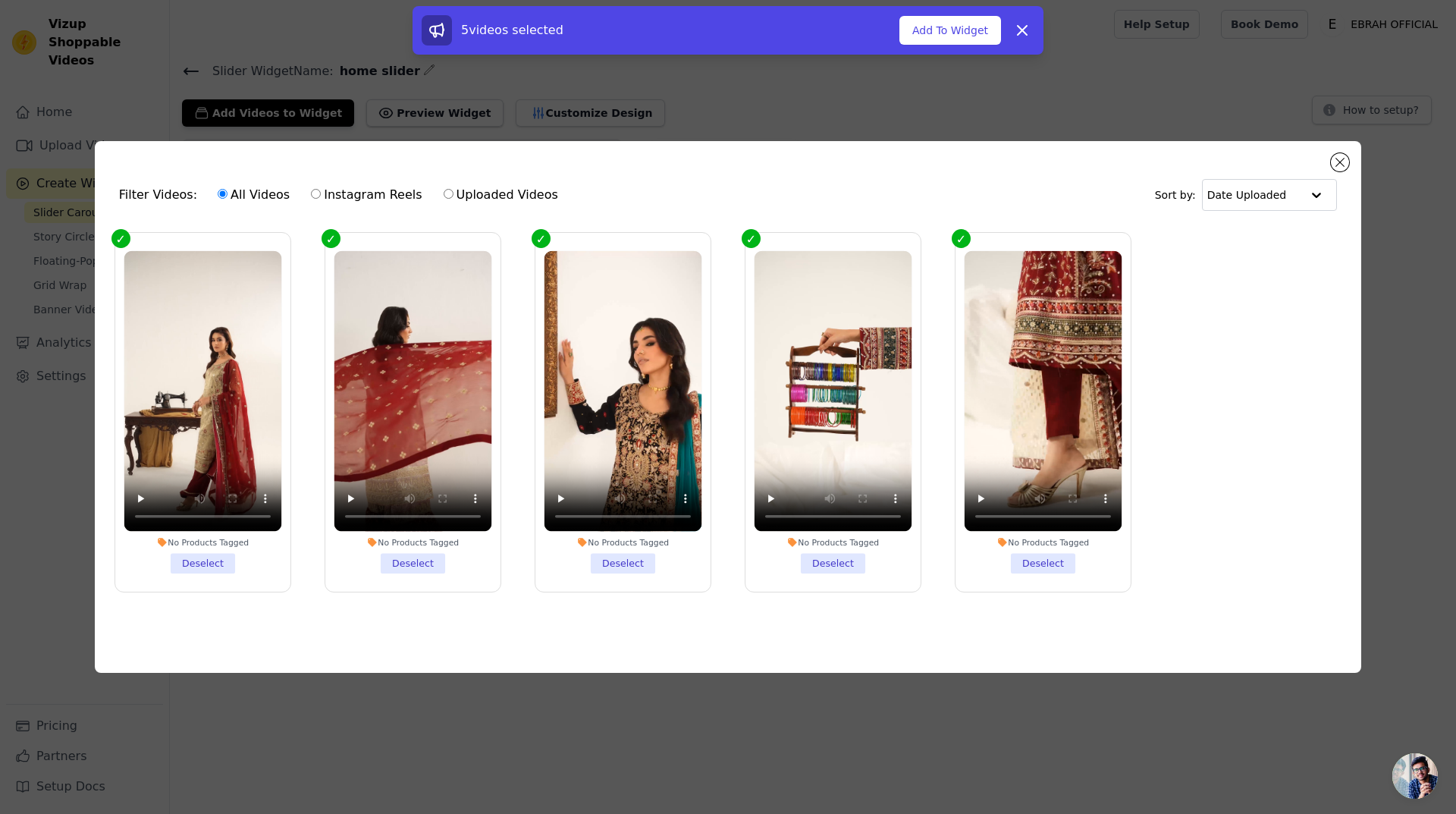
click at [1206, 440] on ul "No Products Tagged Deselect No Products Tagged Deselect No Products Tagged Dese…" at bounding box center [727, 424] width 1242 height 400
click at [1078, 409] on video at bounding box center [1043, 391] width 158 height 281
click at [896, 411] on video at bounding box center [833, 391] width 158 height 281
click at [1121, 356] on video at bounding box center [1043, 391] width 158 height 281
click at [1208, 324] on ul "No Products Tagged Deselect No Products Tagged Deselect No Products Tagged Dese…" at bounding box center [727, 424] width 1242 height 400
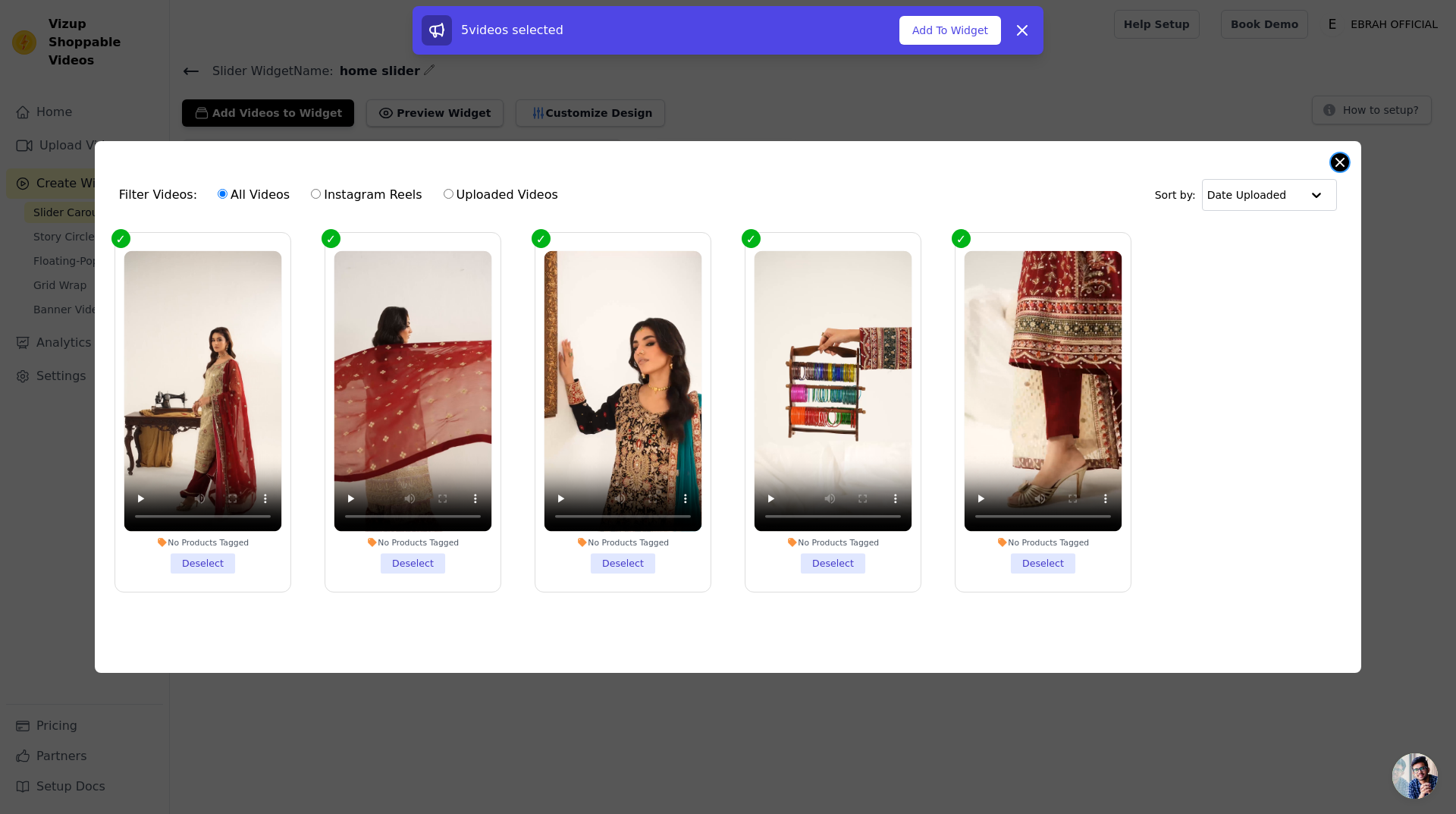
click at [1333, 162] on button "Close modal" at bounding box center [1340, 162] width 18 height 18
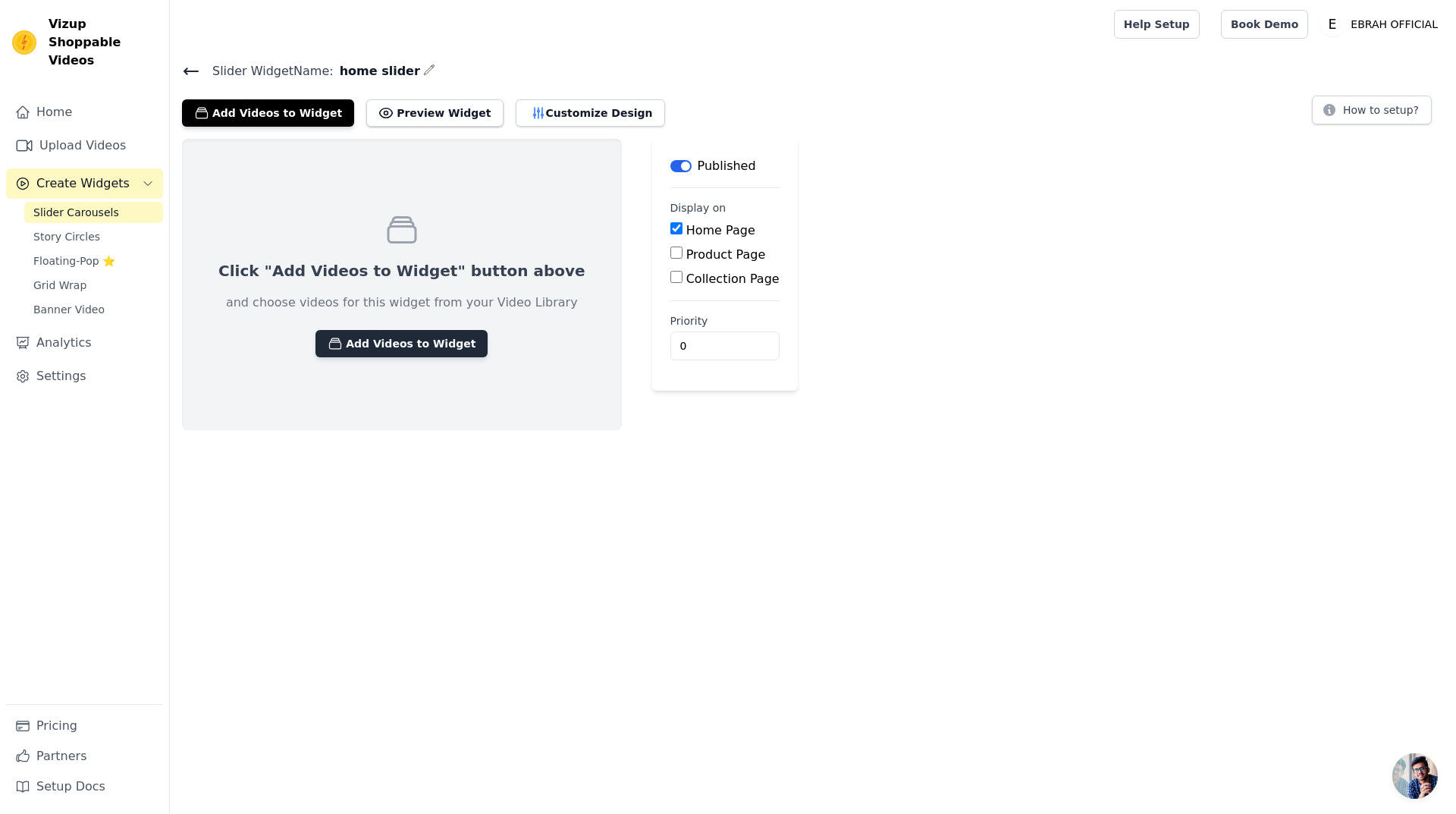
click at [424, 337] on button "Add Videos to Widget" at bounding box center [401, 343] width 172 height 27
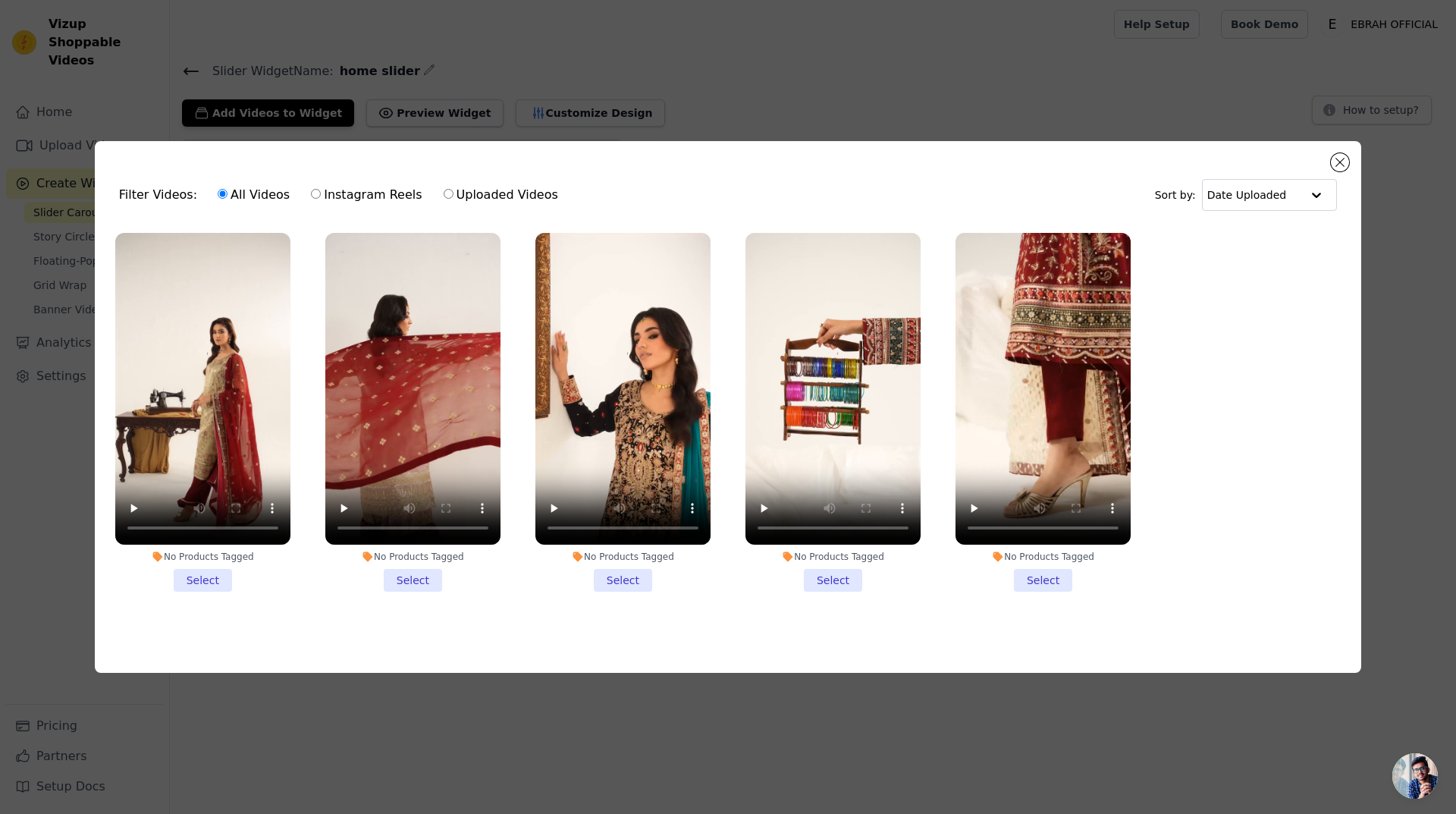
click at [207, 581] on li "No Products Tagged Select" at bounding box center [203, 412] width 175 height 359
click at [0, 0] on input "No Products Tagged Select" at bounding box center [0, 0] width 0 height 0
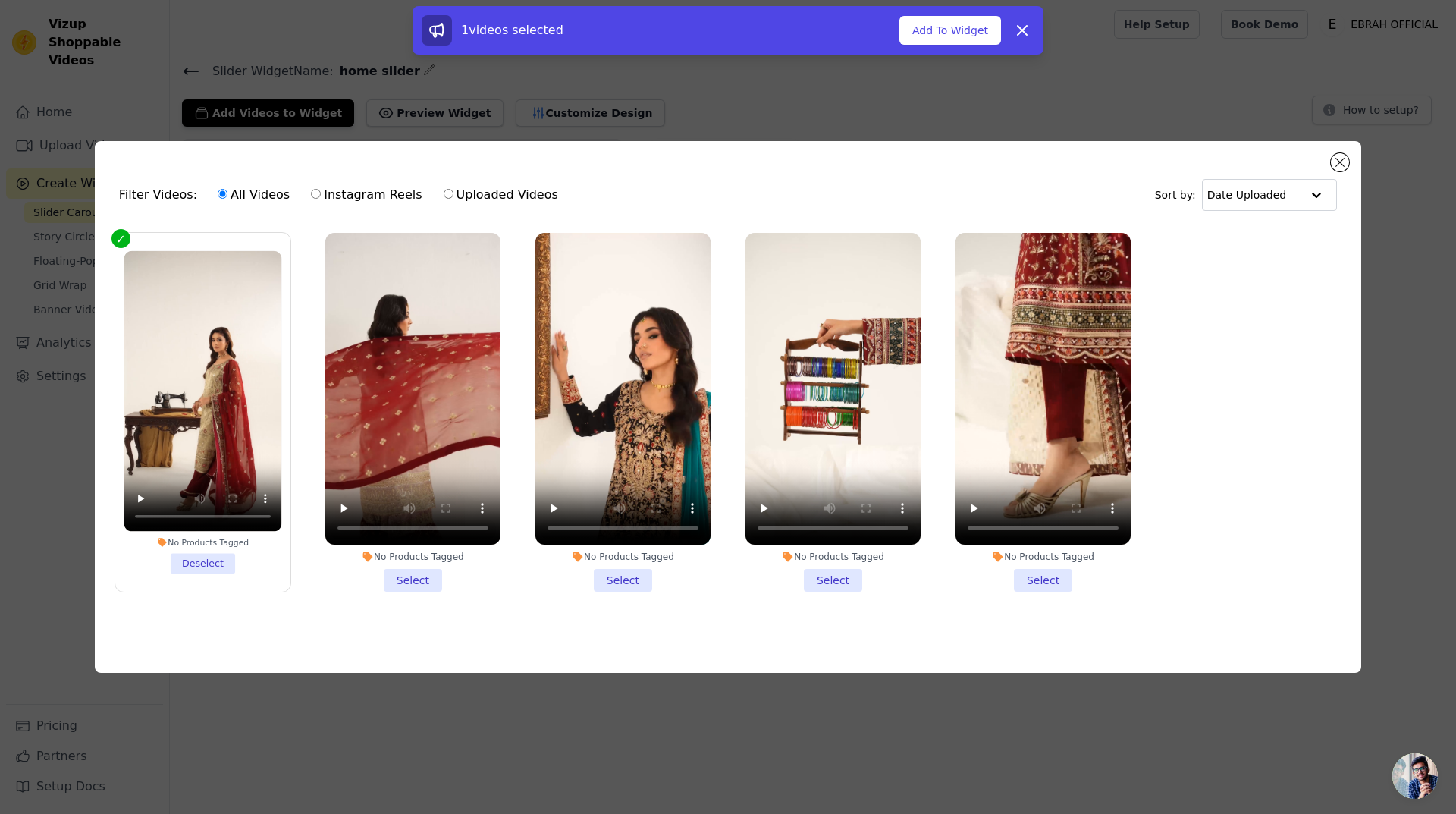
click at [407, 590] on div "No Products Tagged Select" at bounding box center [412, 411] width 192 height 375
click at [408, 581] on li "No Products Tagged Select" at bounding box center [413, 412] width 175 height 359
click at [0, 0] on input "No Products Tagged Select" at bounding box center [0, 0] width 0 height 0
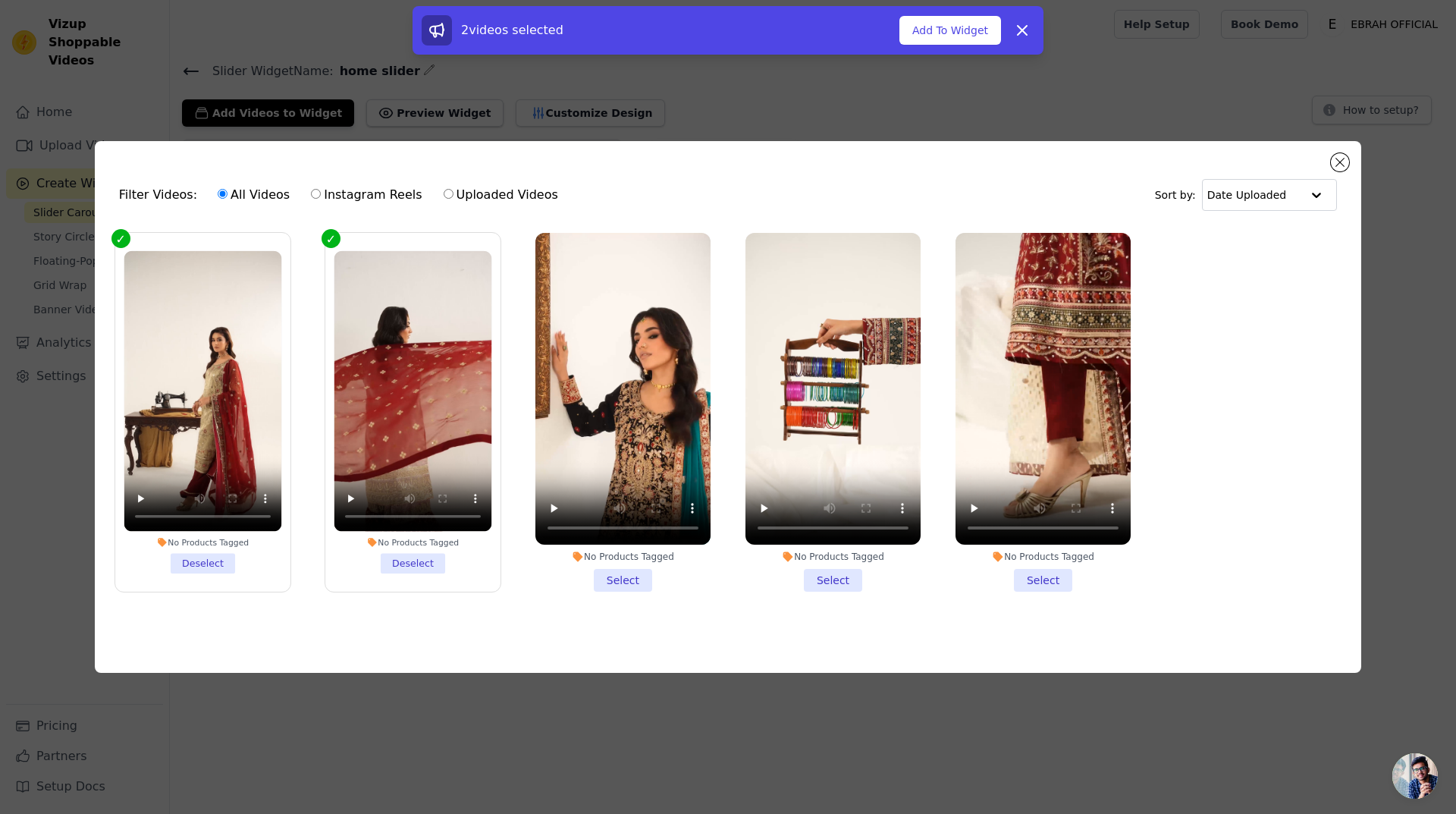
click at [598, 576] on li "No Products Tagged Select" at bounding box center [623, 412] width 175 height 359
click at [0, 0] on input "No Products Tagged Select" at bounding box center [0, 0] width 0 height 0
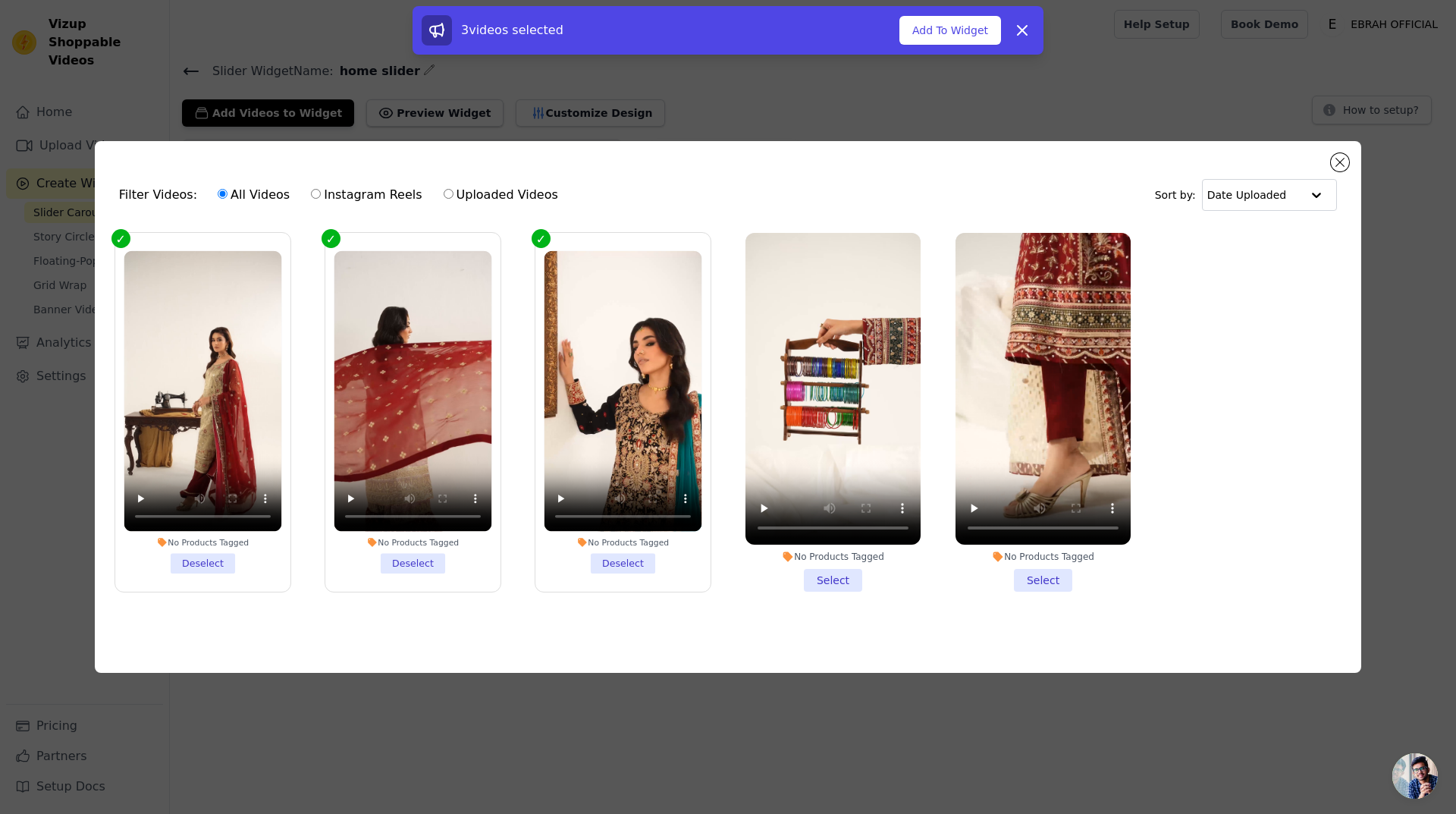
click at [837, 565] on li "No Products Tagged Select" at bounding box center [833, 412] width 175 height 359
click at [0, 0] on input "No Products Tagged Select" at bounding box center [0, 0] width 0 height 0
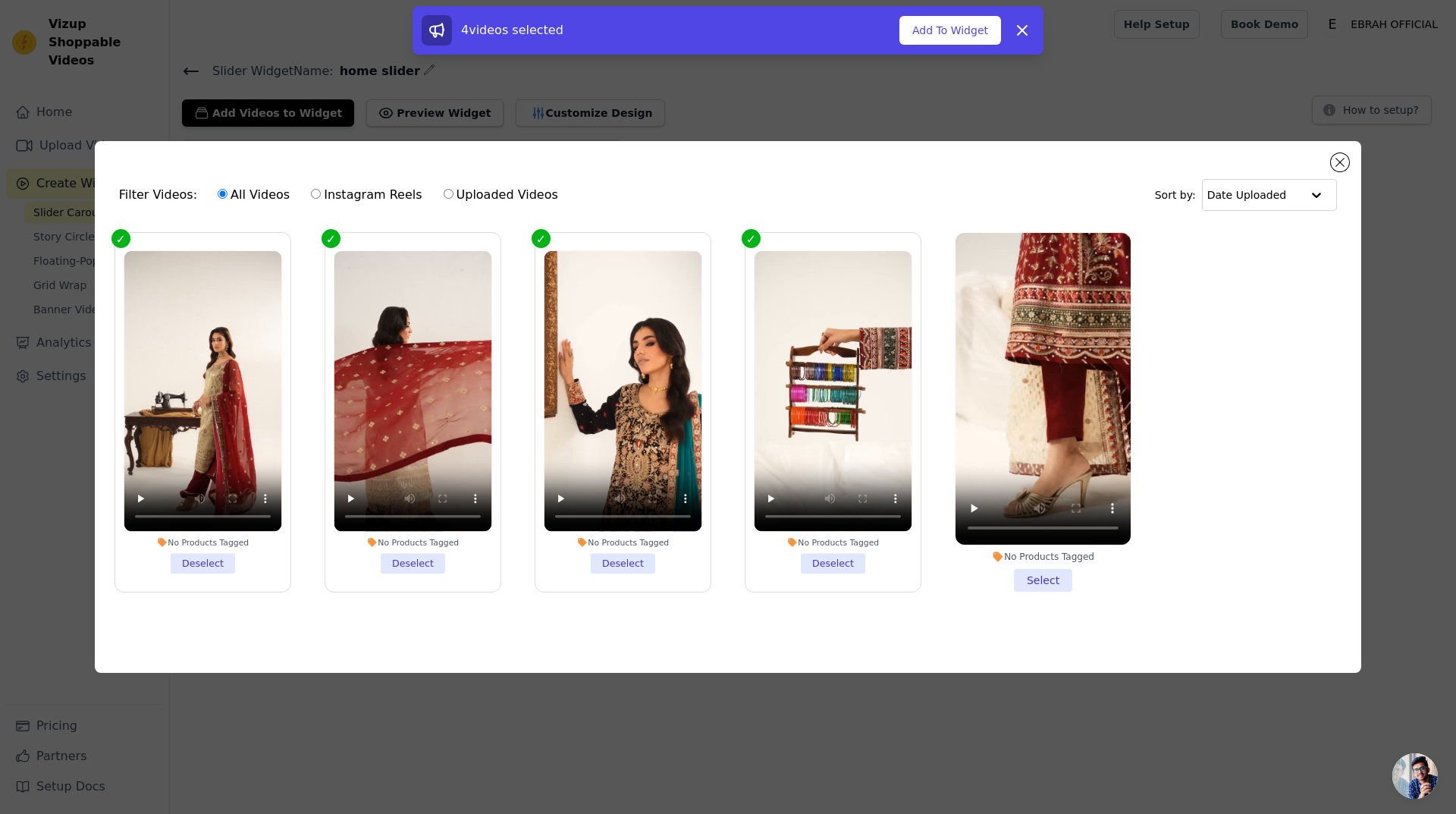
click at [1032, 569] on li "No Products Tagged Select" at bounding box center [1043, 412] width 175 height 359
click at [0, 0] on input "No Products Tagged Select" at bounding box center [0, 0] width 0 height 0
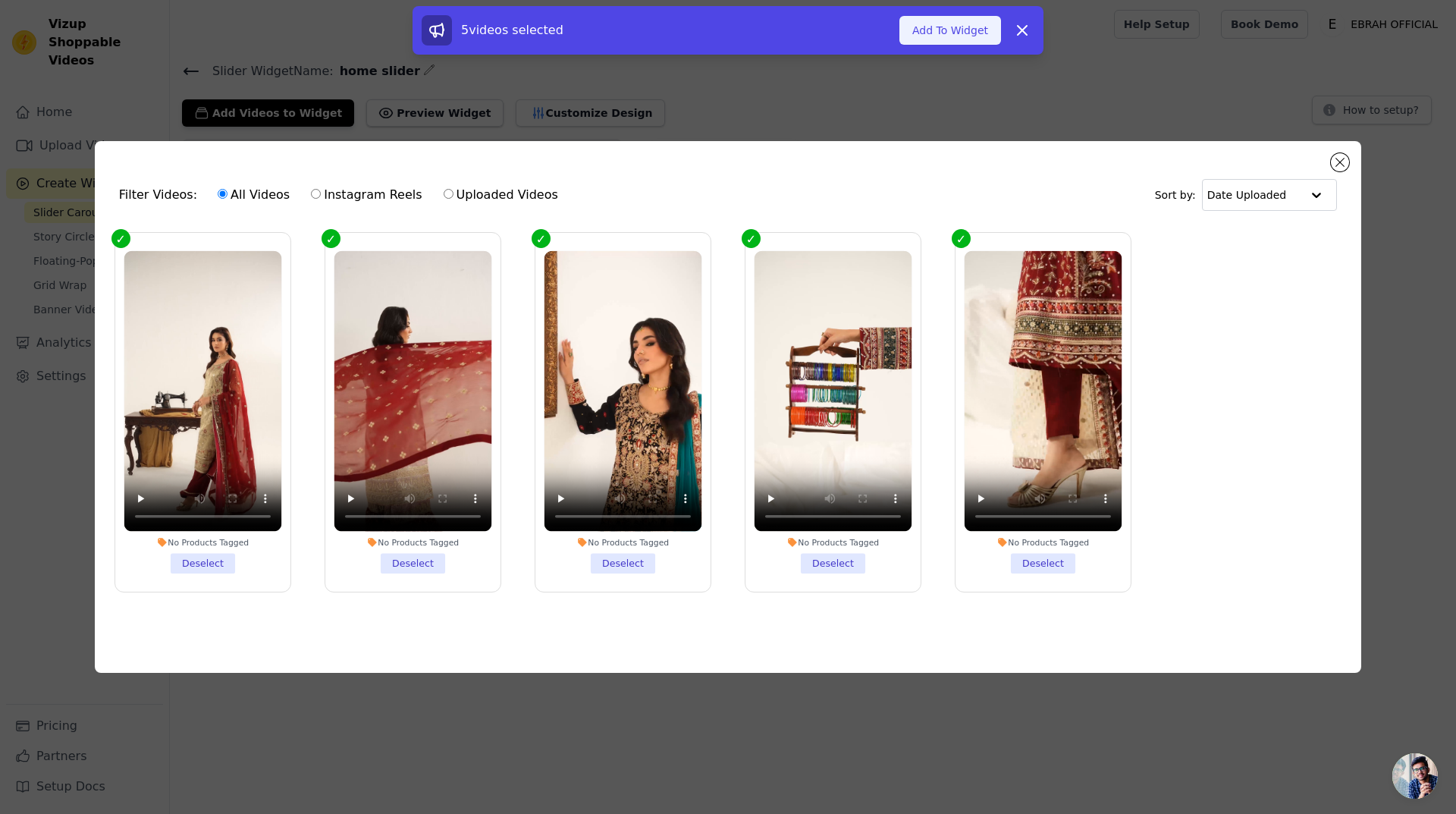
click at [924, 22] on button "Add To Widget" at bounding box center [950, 30] width 102 height 29
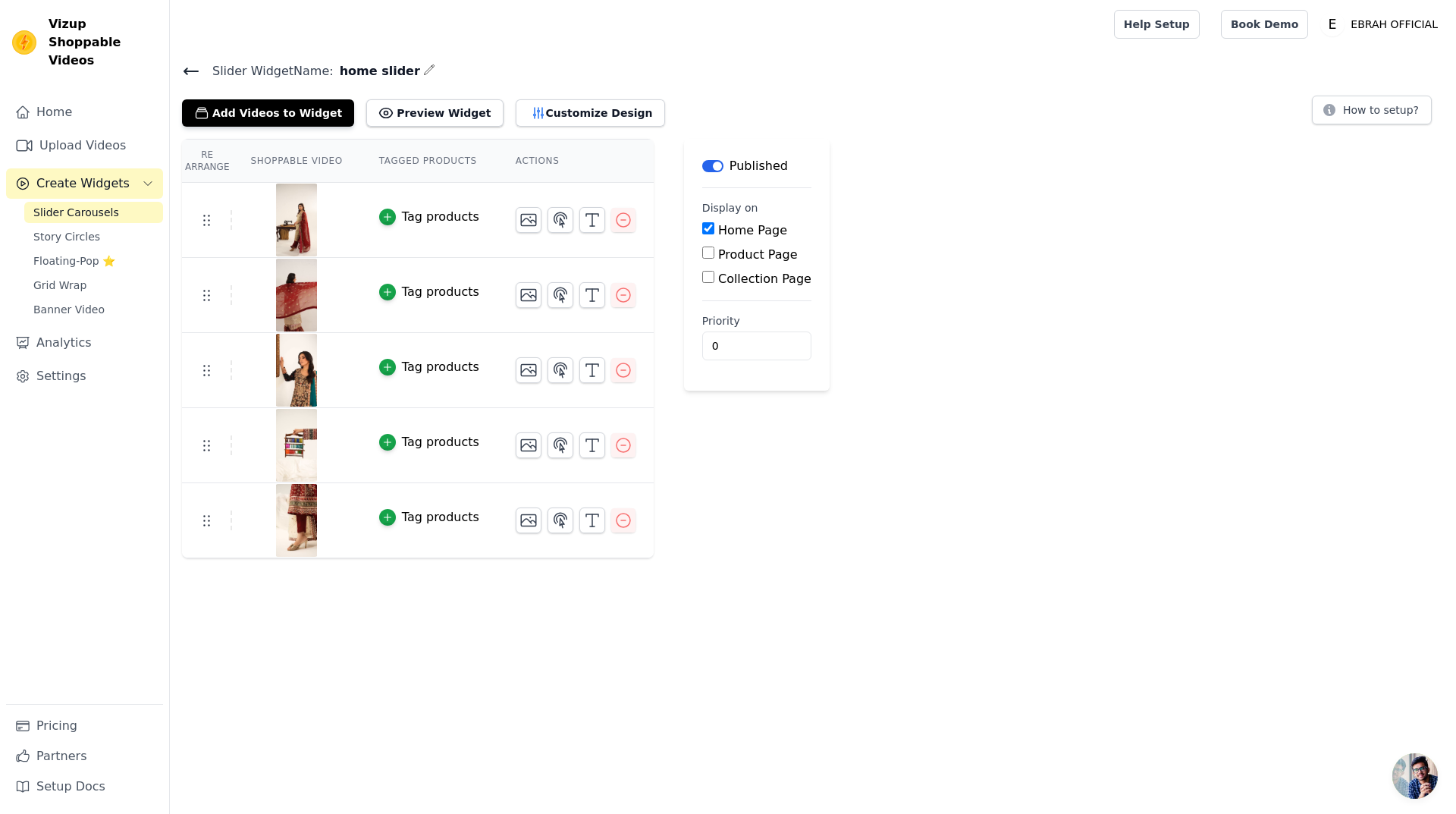
click at [927, 235] on div "Re Arrange Shoppable Video Tagged Products Actions Tag products Tag products Ta…" at bounding box center [813, 348] width 1286 height 419
click at [409, 116] on button "Preview Widget" at bounding box center [435, 113] width 136 height 27
click at [391, 113] on button "Preview Widget" at bounding box center [435, 113] width 136 height 27
click at [284, 518] on img at bounding box center [297, 520] width 43 height 73
click at [297, 530] on img at bounding box center [297, 520] width 43 height 73
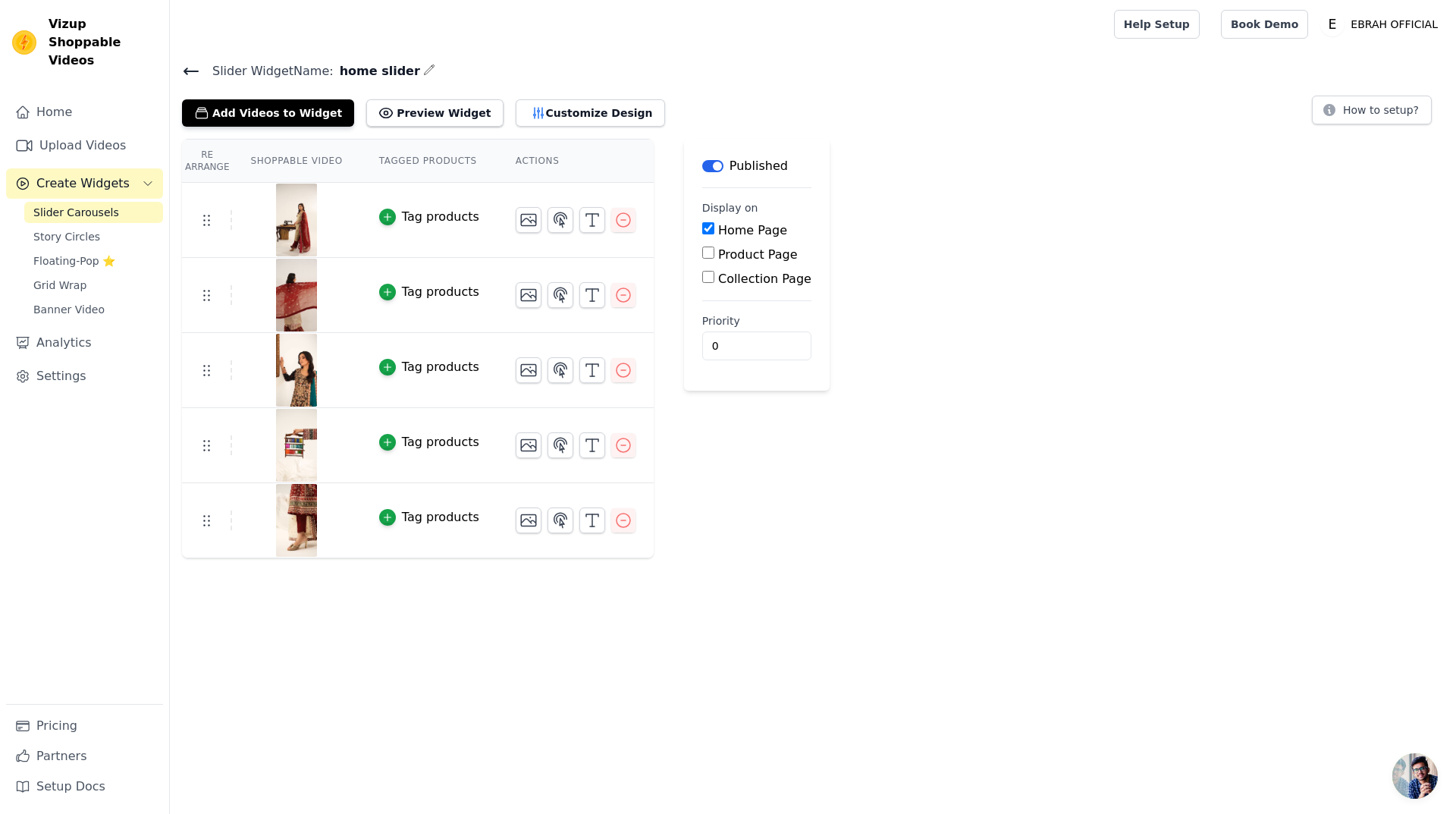
click at [290, 214] on img at bounding box center [297, 220] width 43 height 73
click at [614, 523] on icon "button" at bounding box center [623, 520] width 18 height 18
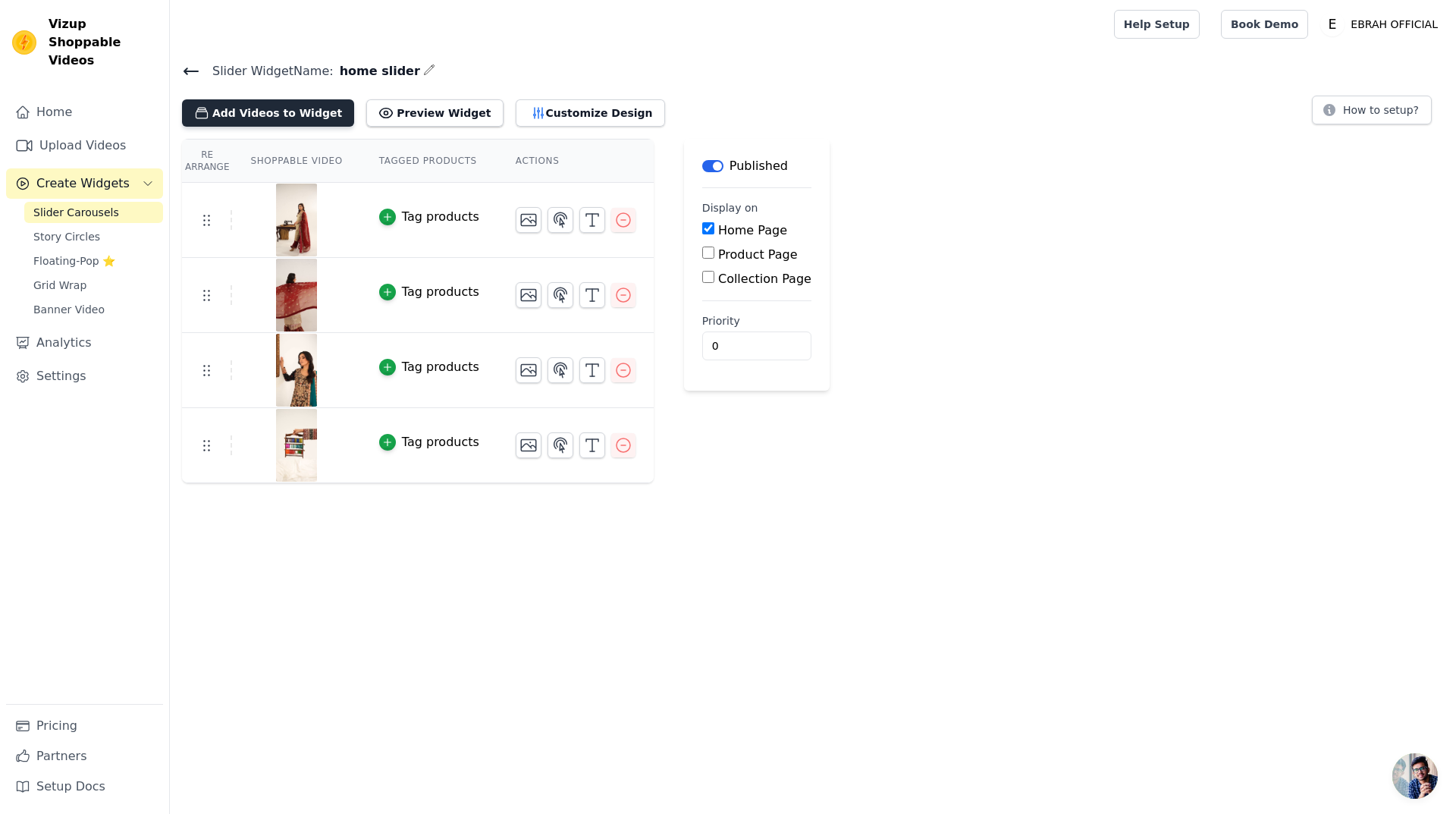
click at [274, 117] on button "Add Videos to Widget" at bounding box center [268, 113] width 172 height 27
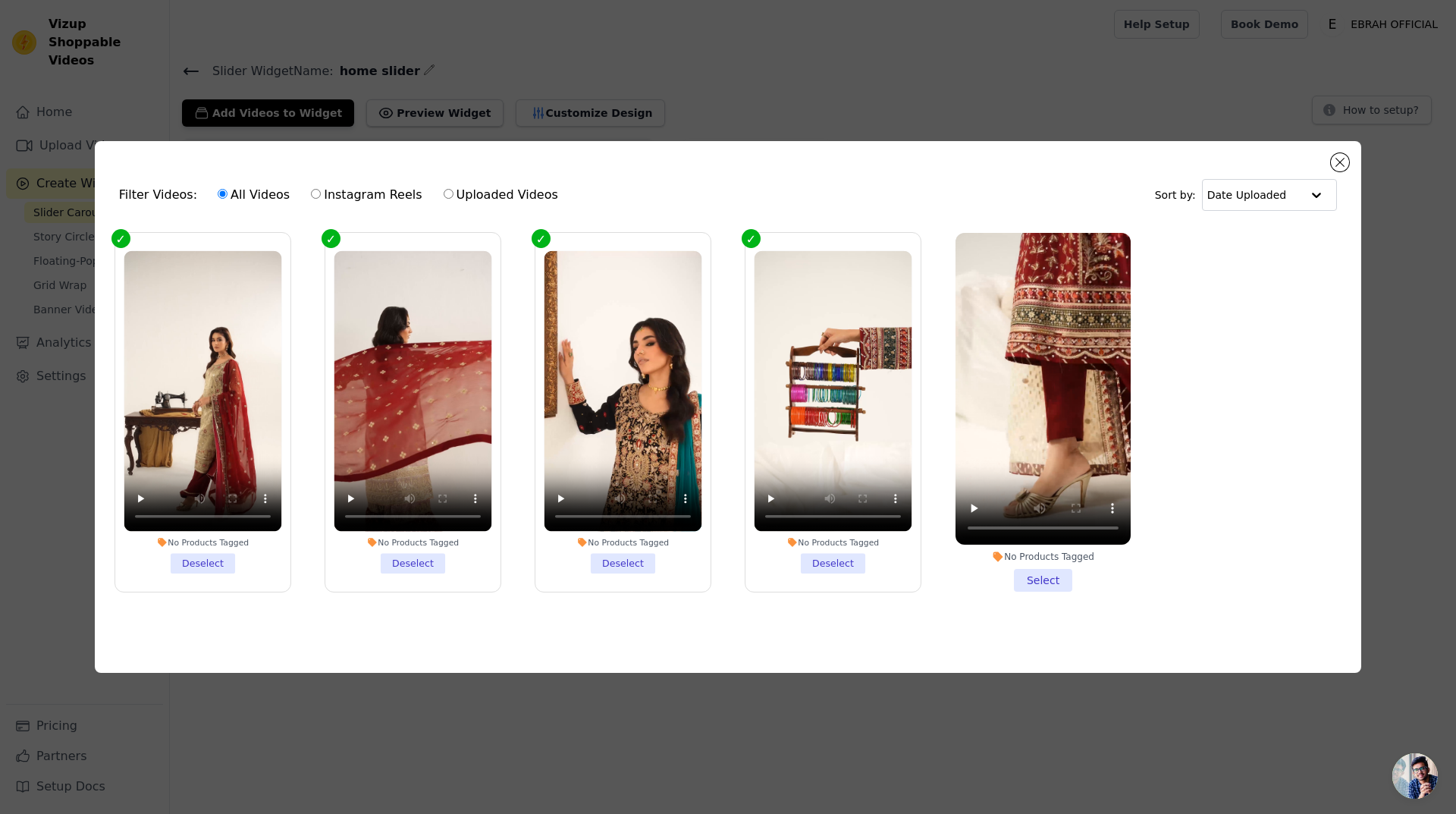
click at [1037, 579] on li "No Products Tagged Select" at bounding box center [1043, 412] width 175 height 359
click at [0, 0] on input "No Products Tagged Select" at bounding box center [0, 0] width 0 height 0
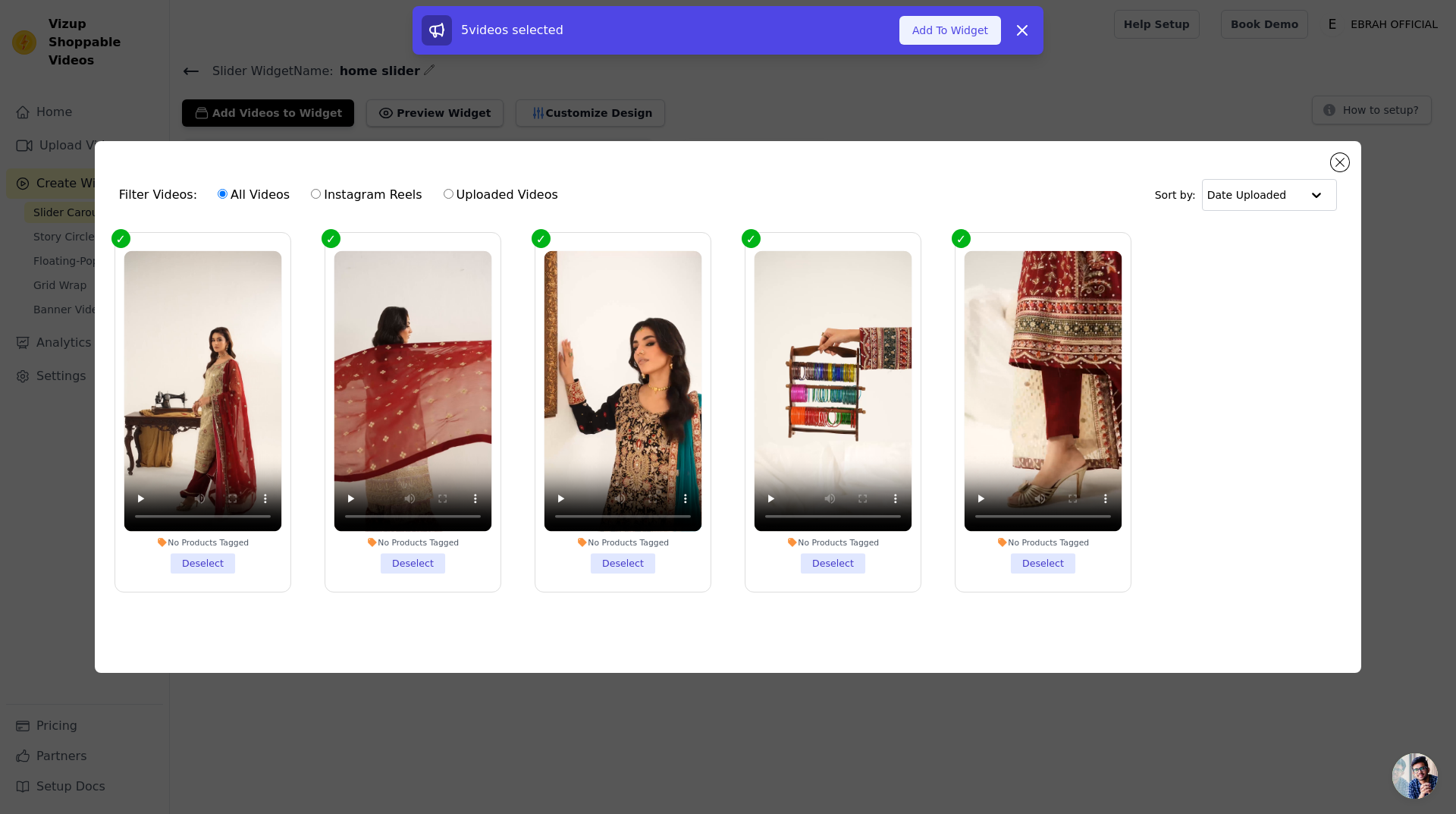
click at [959, 35] on button "Add To Widget" at bounding box center [950, 30] width 102 height 29
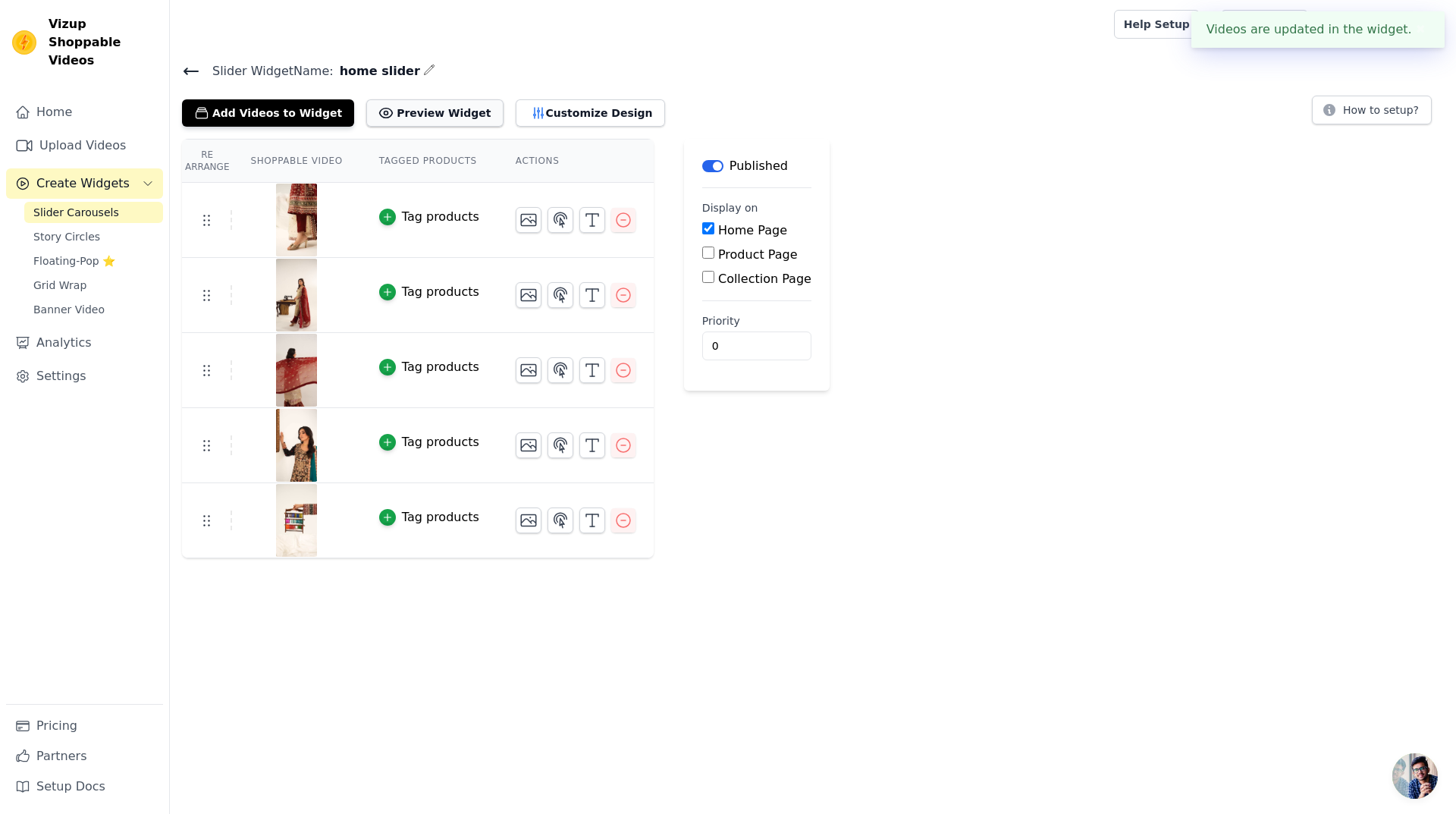
click at [385, 109] on button "Preview Widget" at bounding box center [435, 113] width 136 height 27
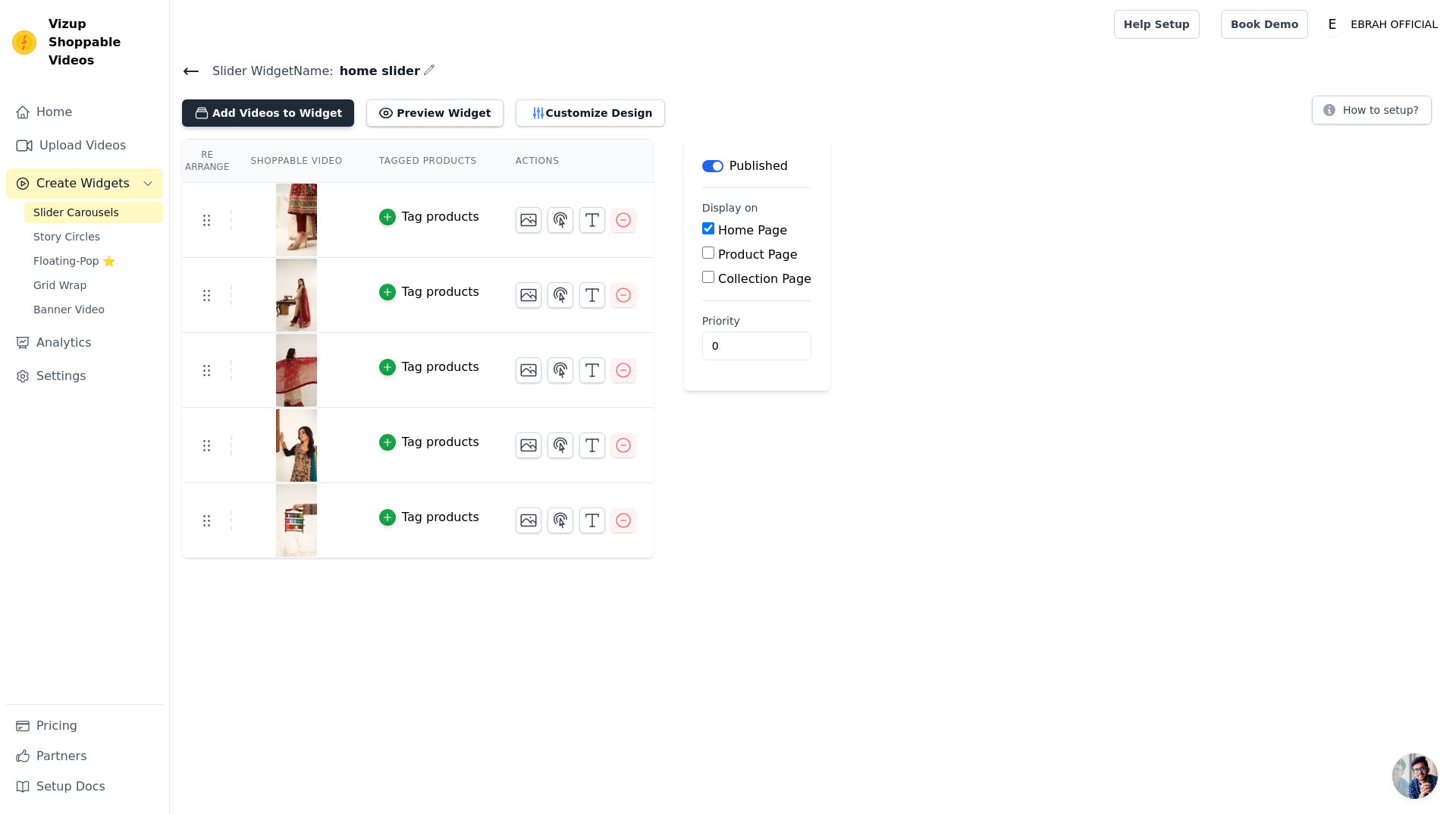
click at [300, 111] on button "Add Videos to Widget" at bounding box center [268, 113] width 172 height 27
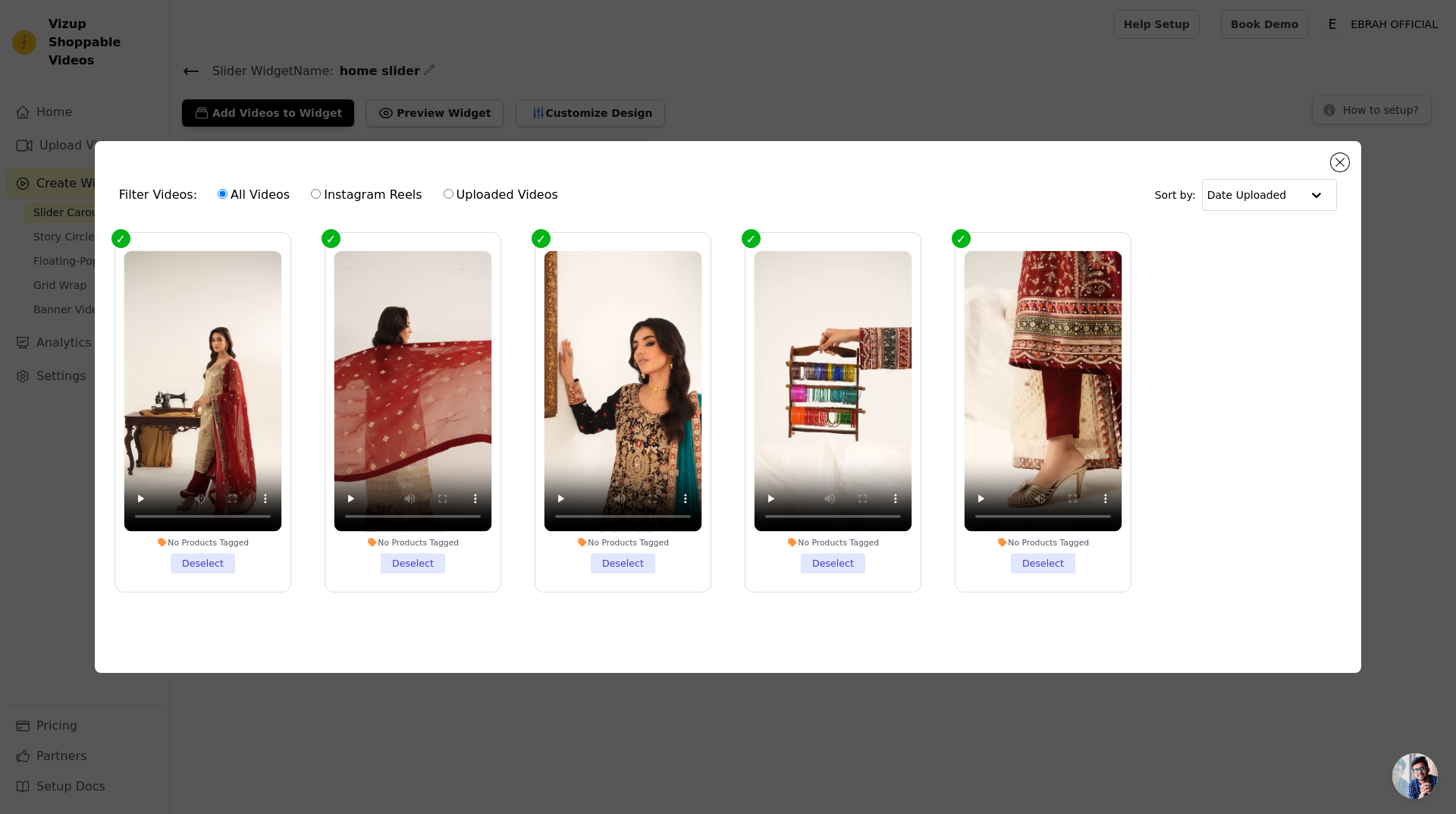
click at [464, 194] on label "Uploaded Videos" at bounding box center [500, 194] width 116 height 20
click at [453, 194] on input "Uploaded Videos" at bounding box center [448, 193] width 10 height 10
radio input "true"
click at [341, 189] on label "Instagram Reels" at bounding box center [366, 194] width 112 height 20
click at [321, 189] on input "Instagram Reels" at bounding box center [315, 193] width 10 height 10
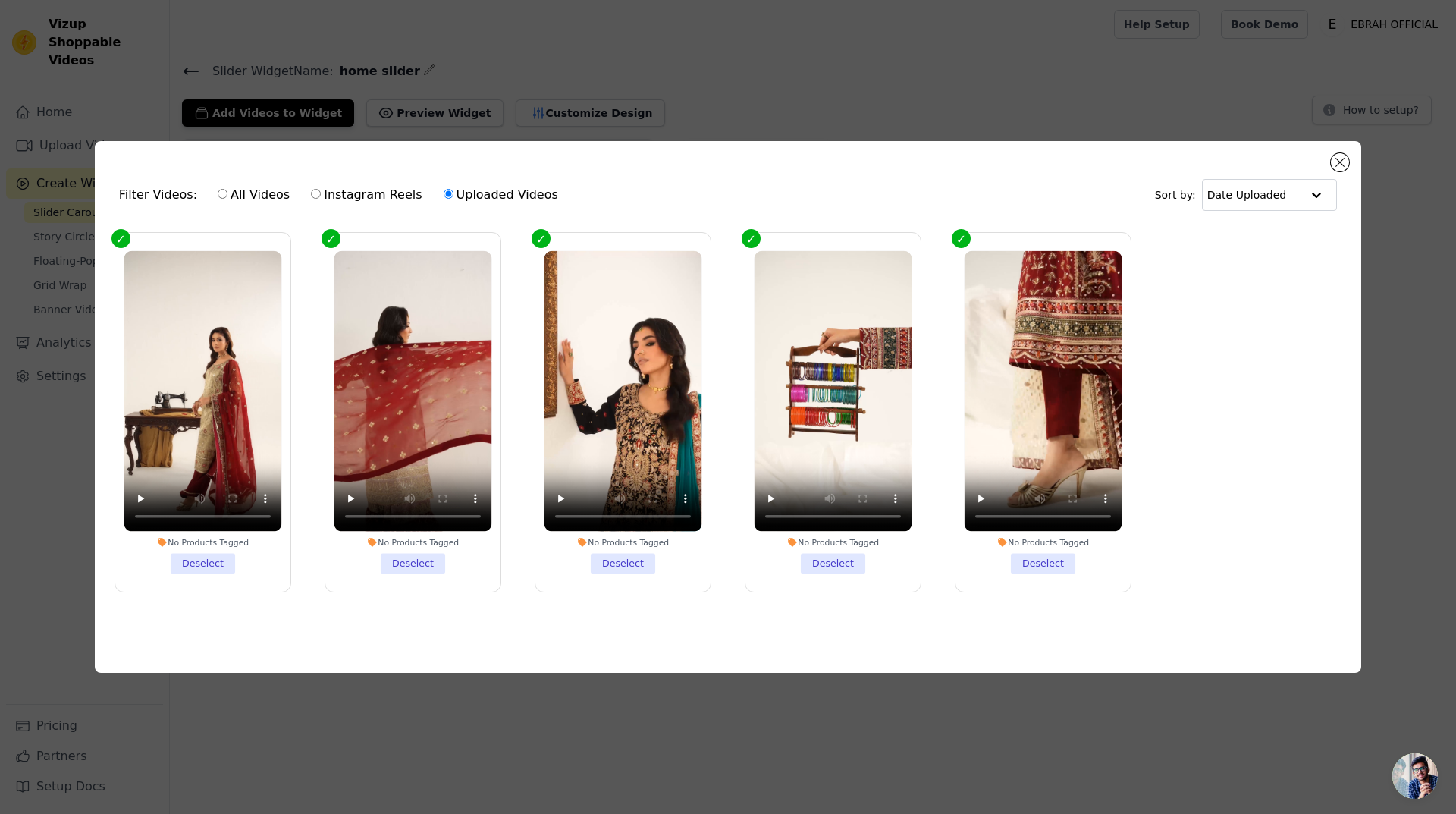
radio input "true"
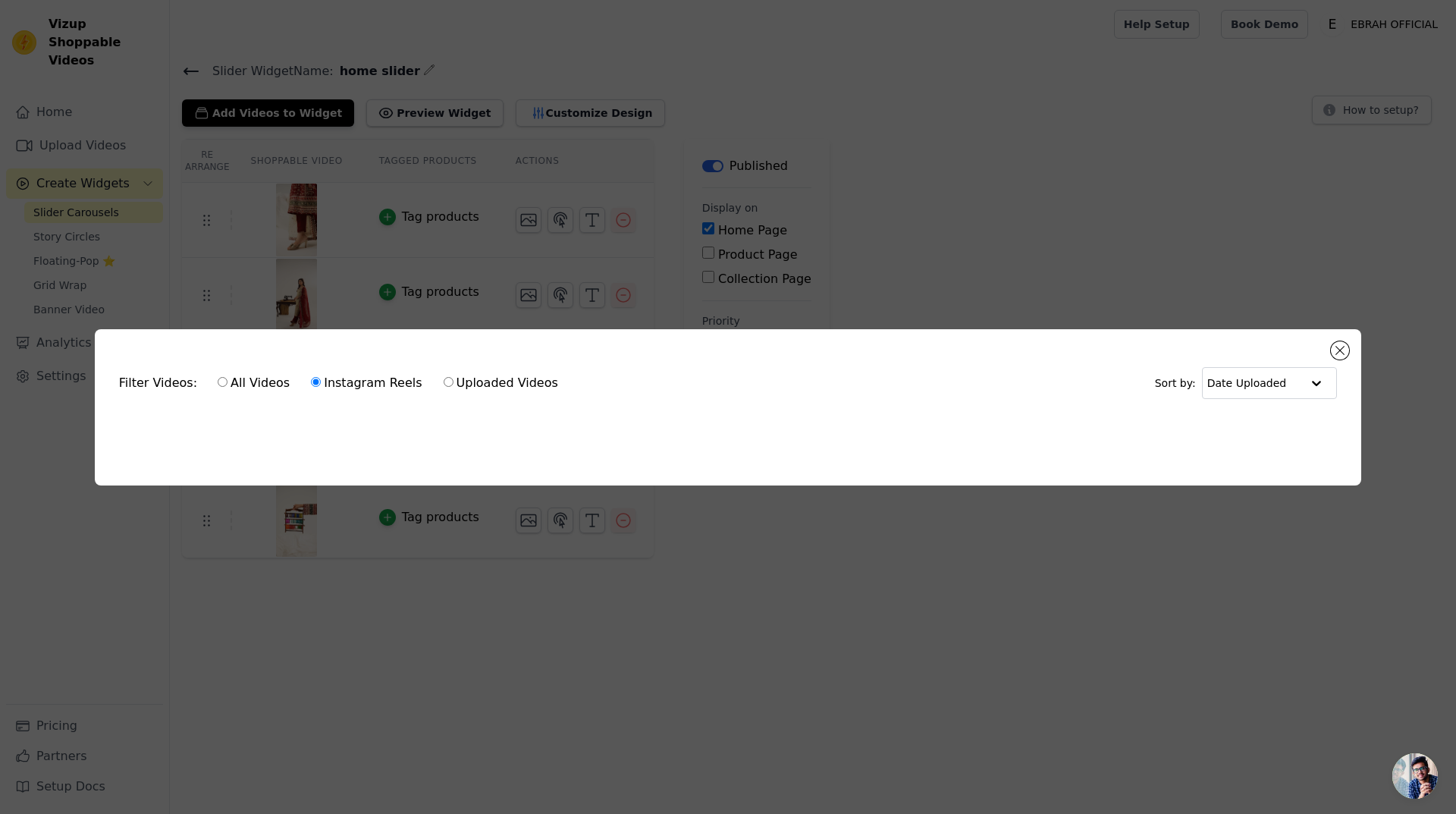
click at [253, 375] on label "All Videos" at bounding box center [254, 382] width 74 height 20
click at [228, 377] on input "All Videos" at bounding box center [222, 382] width 10 height 10
radio input "true"
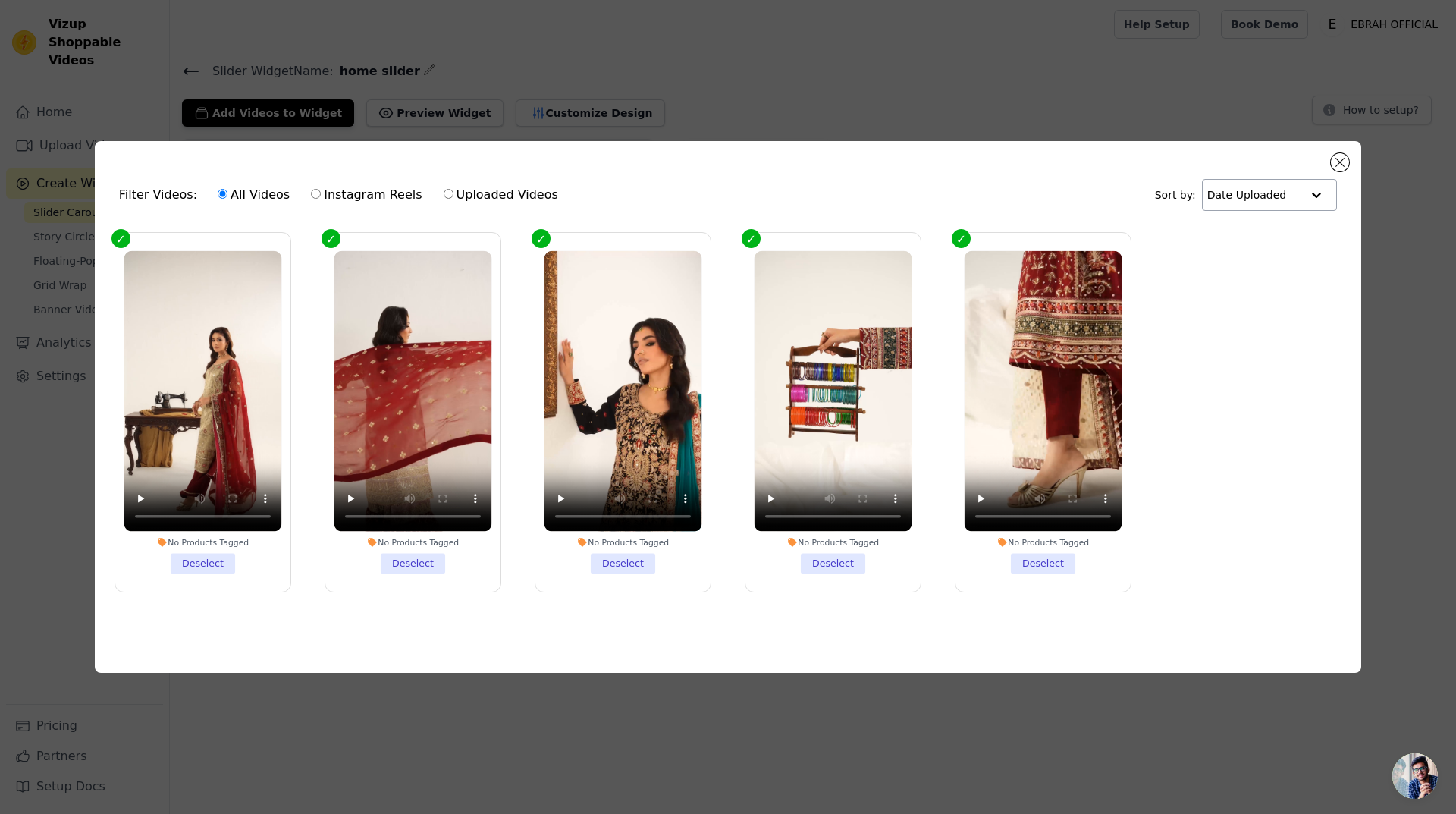
click at [1274, 193] on input "text" at bounding box center [1254, 194] width 94 height 31
click at [1234, 344] on ul "No Products Tagged Deselect No Products Tagged Deselect No Products Tagged Dese…" at bounding box center [727, 424] width 1242 height 400
click at [474, 195] on label "Uploaded Videos" at bounding box center [500, 194] width 116 height 20
click at [453, 195] on input "Uploaded Videos" at bounding box center [448, 193] width 10 height 10
radio input "true"
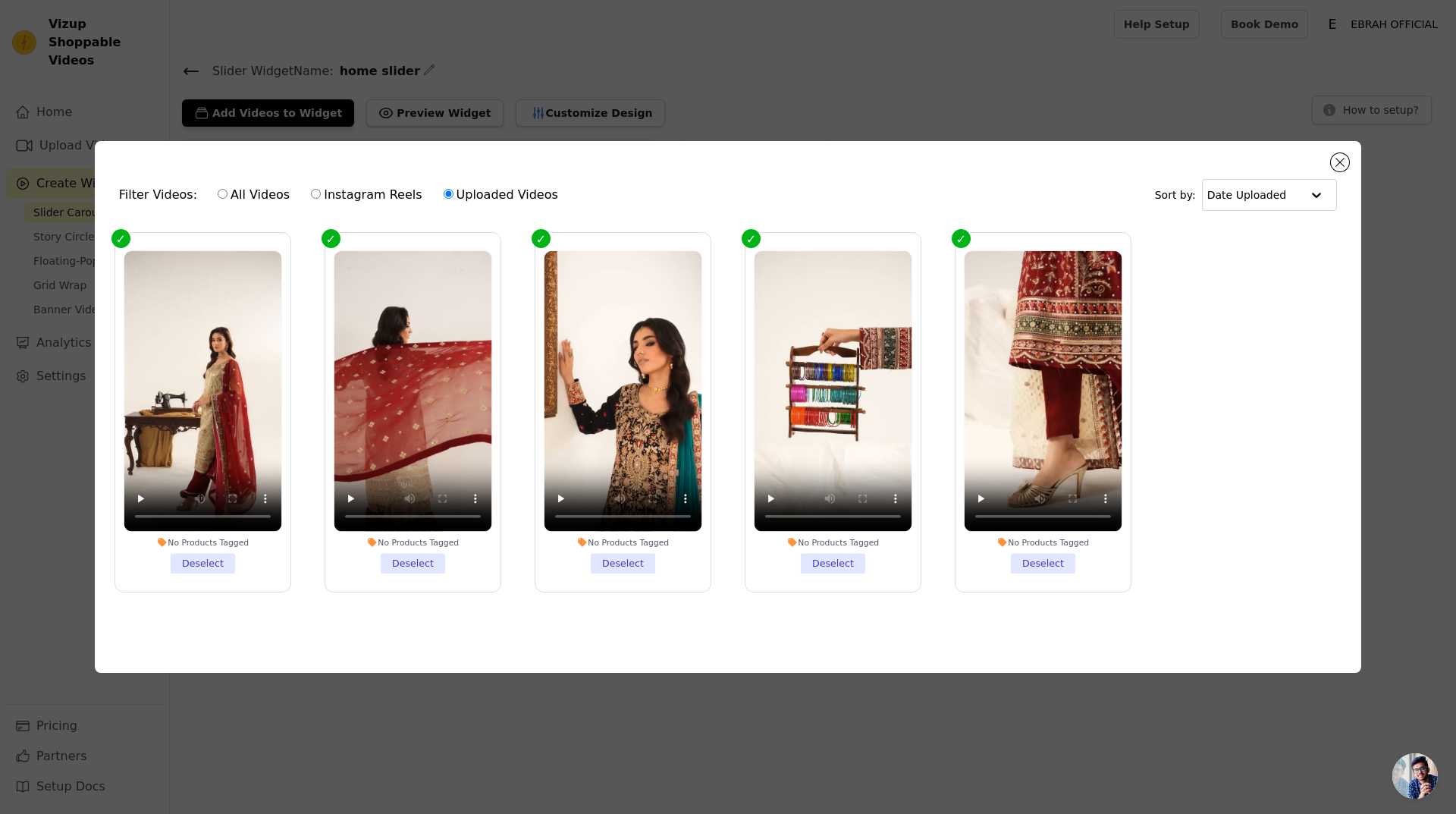
click at [320, 188] on label "Instagram Reels" at bounding box center [366, 194] width 112 height 20
click at [320, 189] on input "Instagram Reels" at bounding box center [315, 193] width 10 height 10
radio input "true"
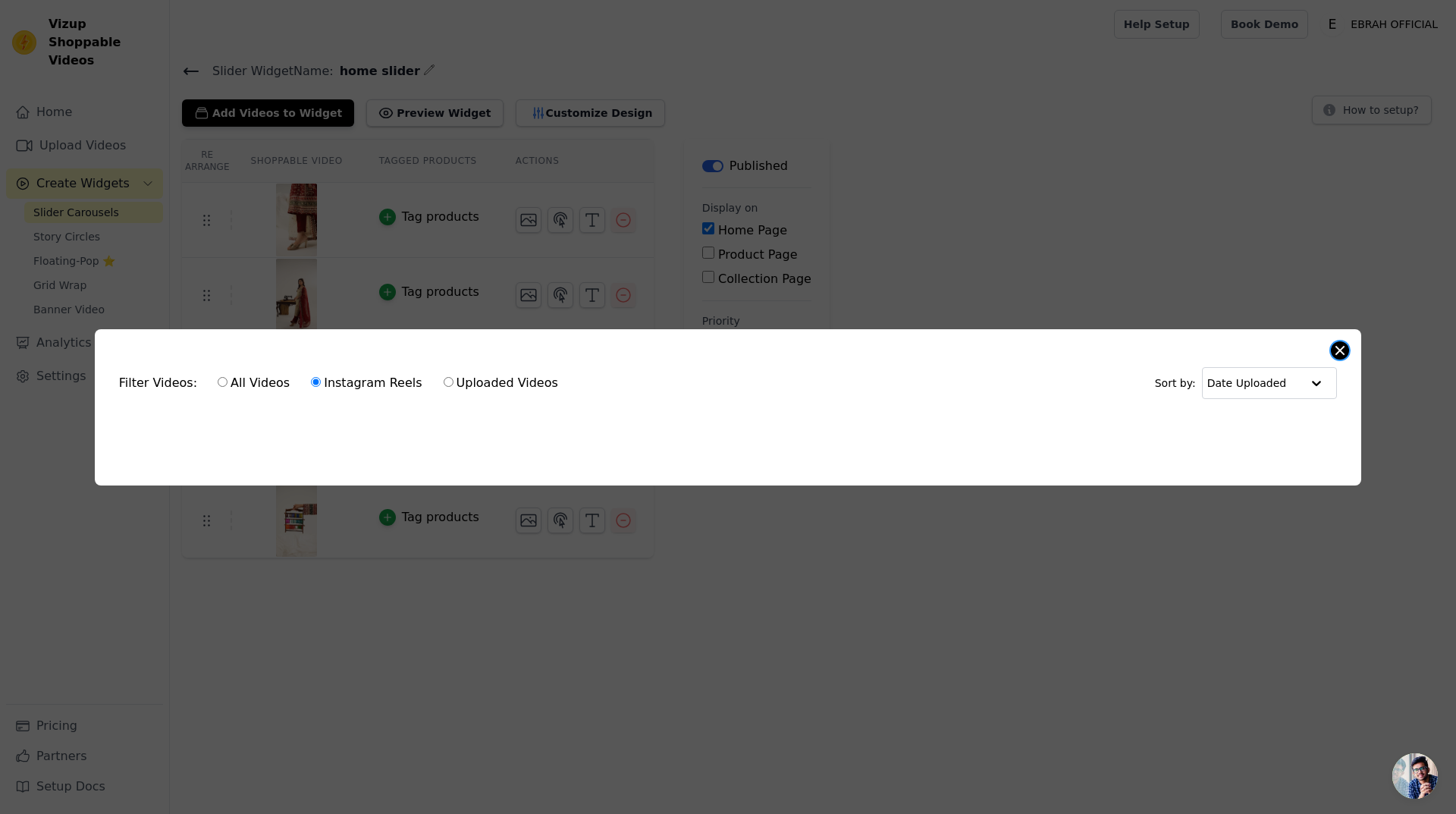
click at [1340, 345] on button "Close modal" at bounding box center [1340, 350] width 18 height 18
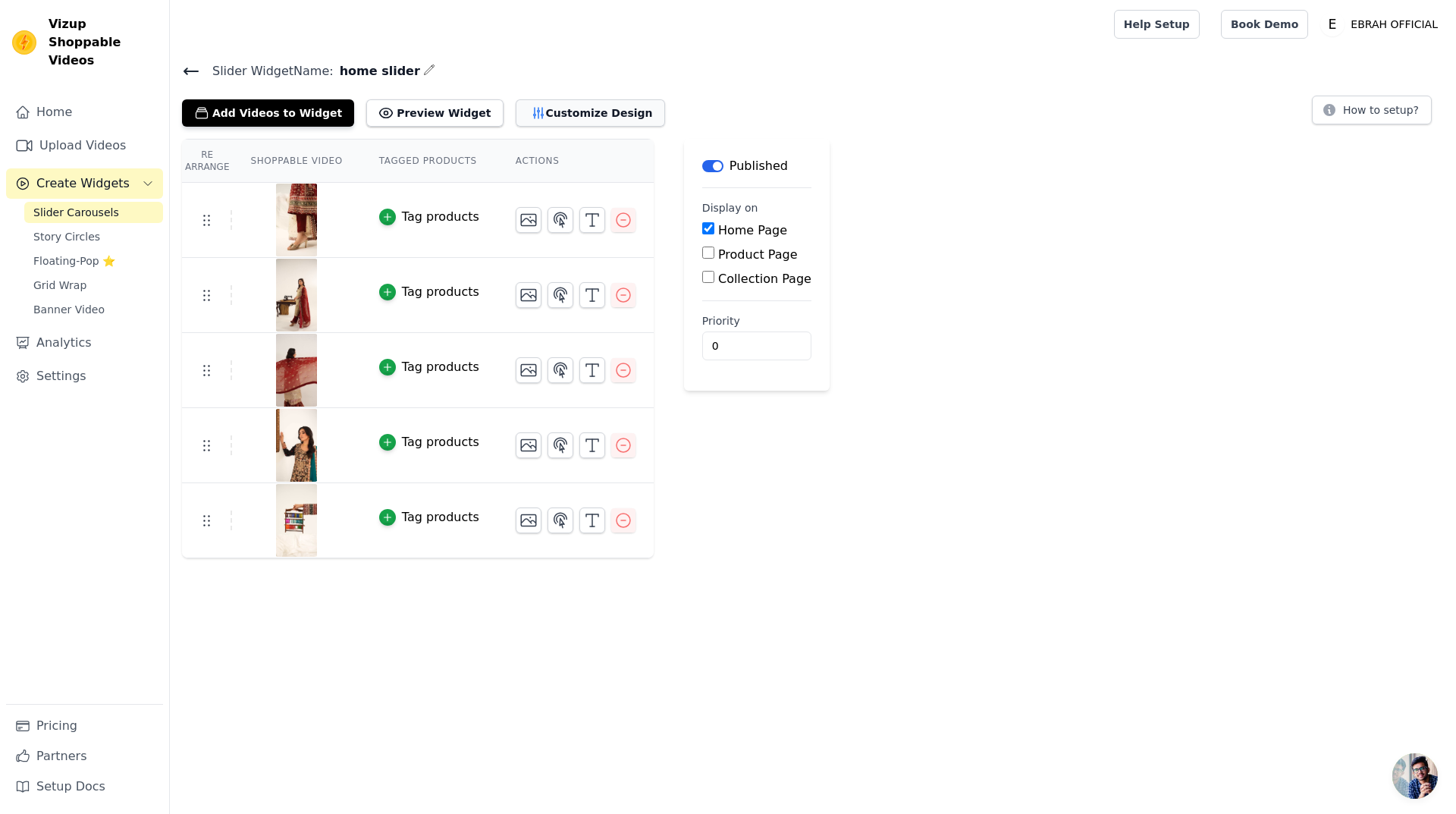
click at [515, 110] on button "Customize Design" at bounding box center [590, 113] width 150 height 27
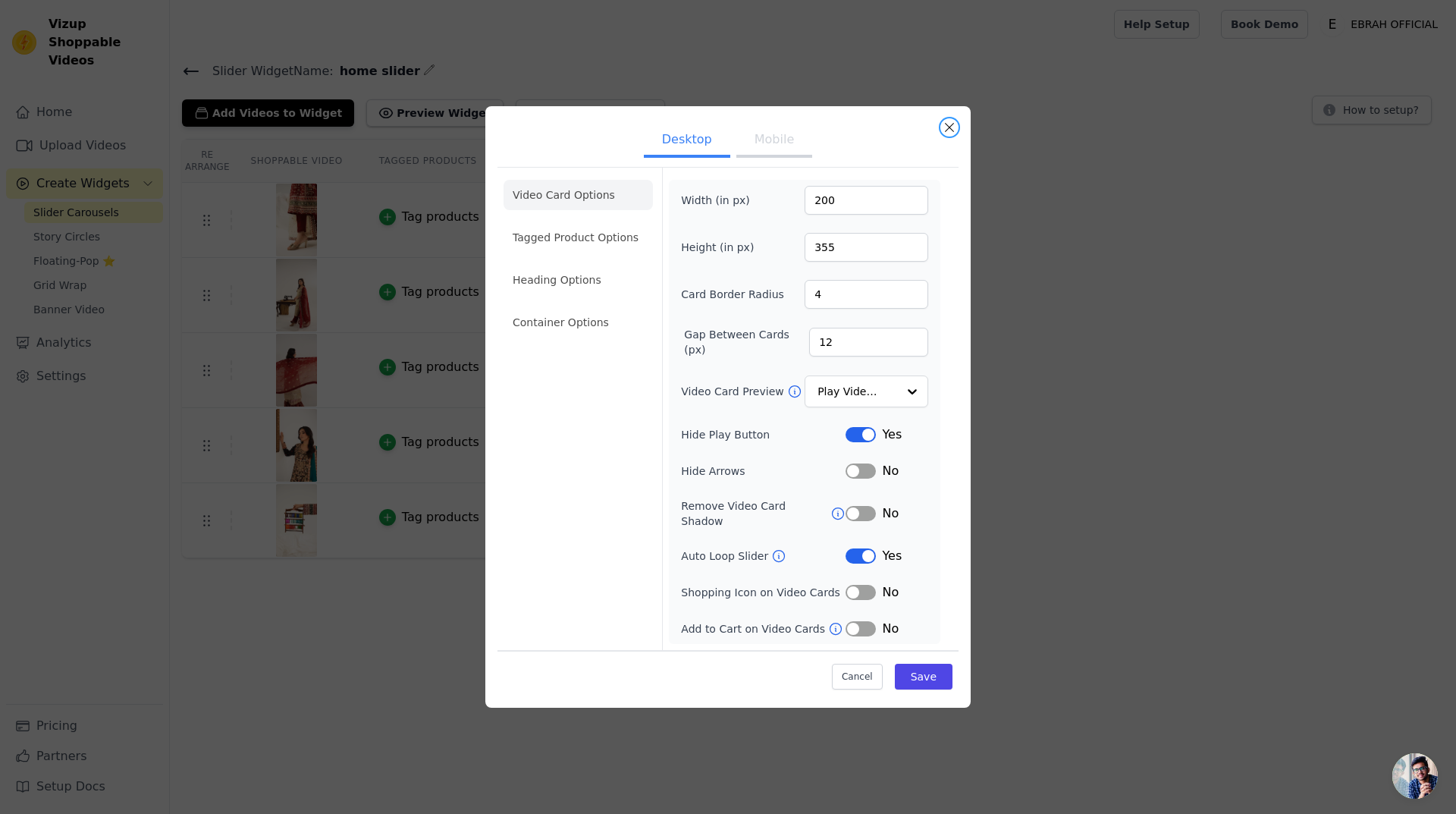
click at [949, 137] on button "Close modal" at bounding box center [948, 127] width 18 height 18
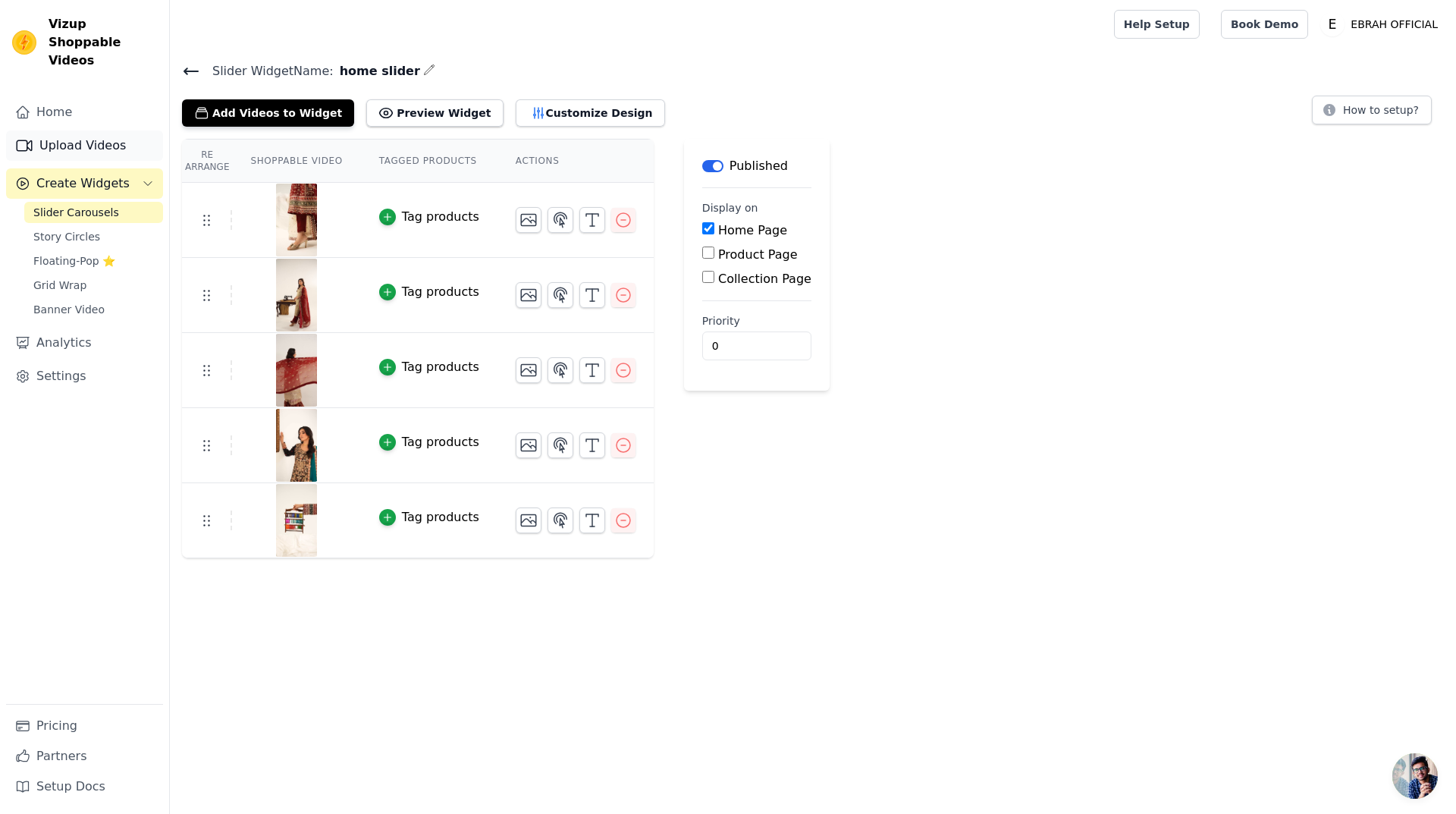
click at [63, 130] on link "Upload Videos" at bounding box center [84, 145] width 157 height 31
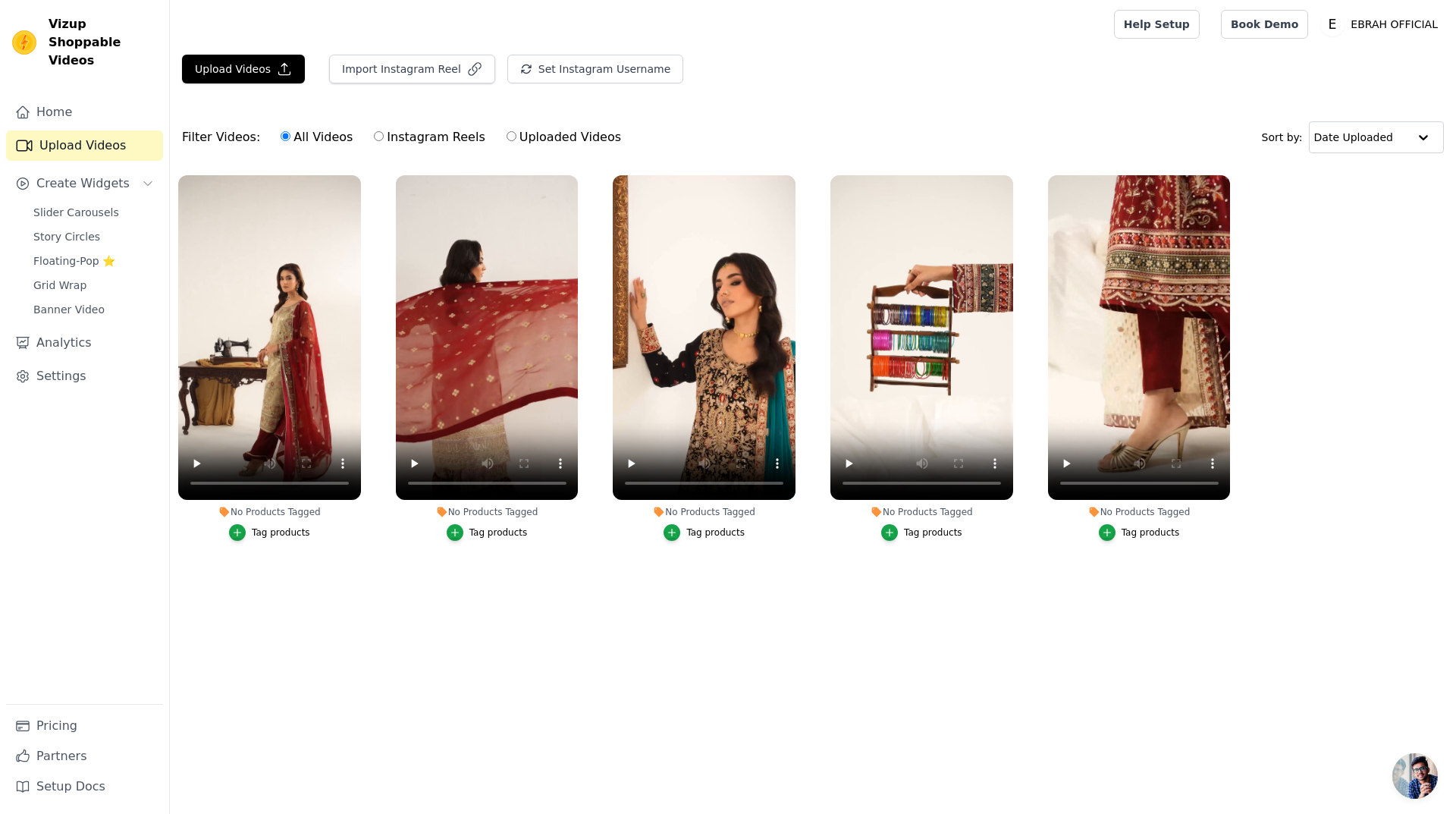
click at [507, 137] on input "Uploaded Videos" at bounding box center [511, 136] width 10 height 10
radio input "true"
click at [374, 139] on input "Instagram Reels" at bounding box center [378, 136] width 10 height 10
radio input "true"
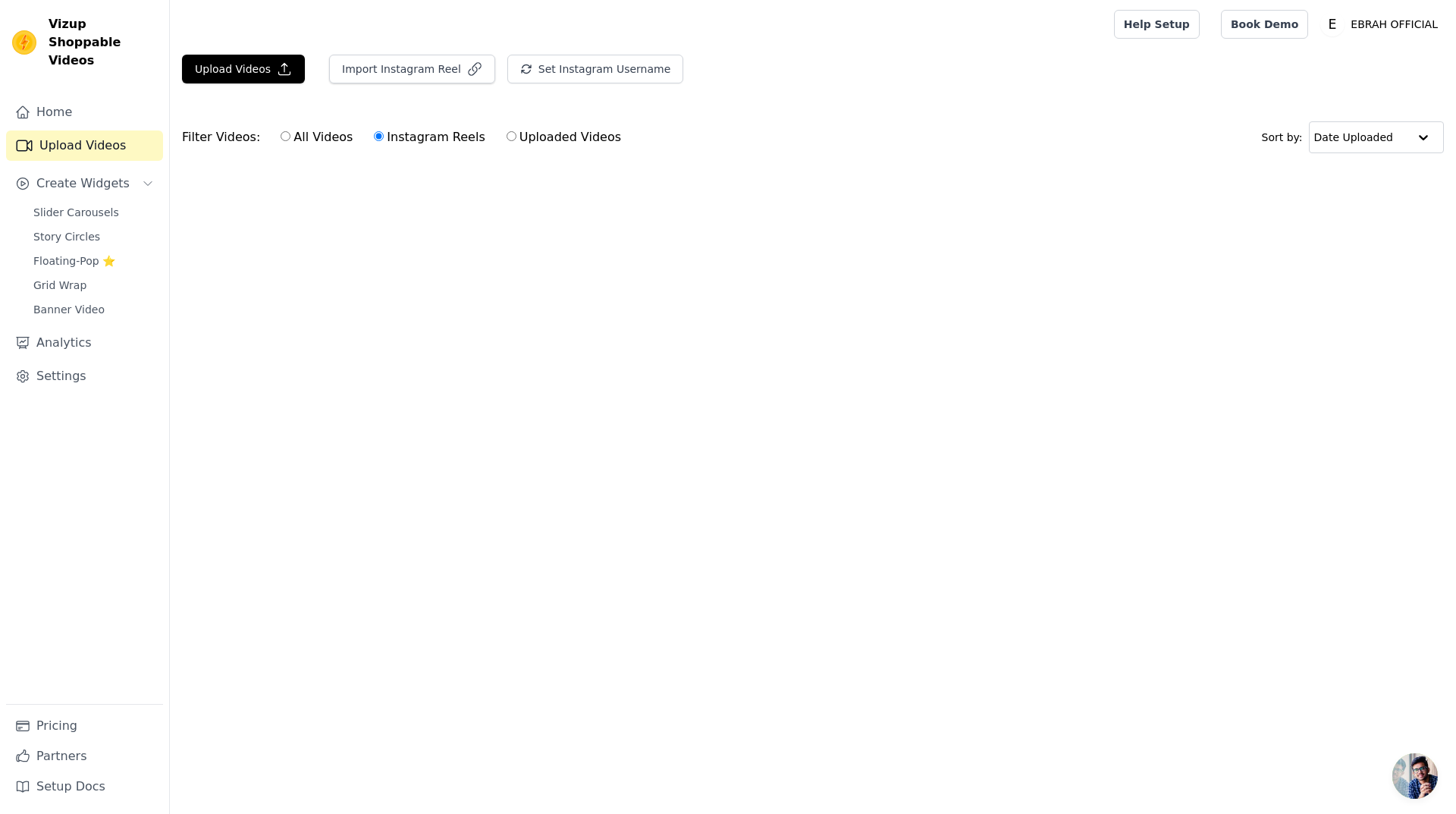
click at [312, 142] on label "All Videos" at bounding box center [317, 137] width 74 height 20
click at [290, 141] on input "All Videos" at bounding box center [285, 136] width 10 height 10
radio input "true"
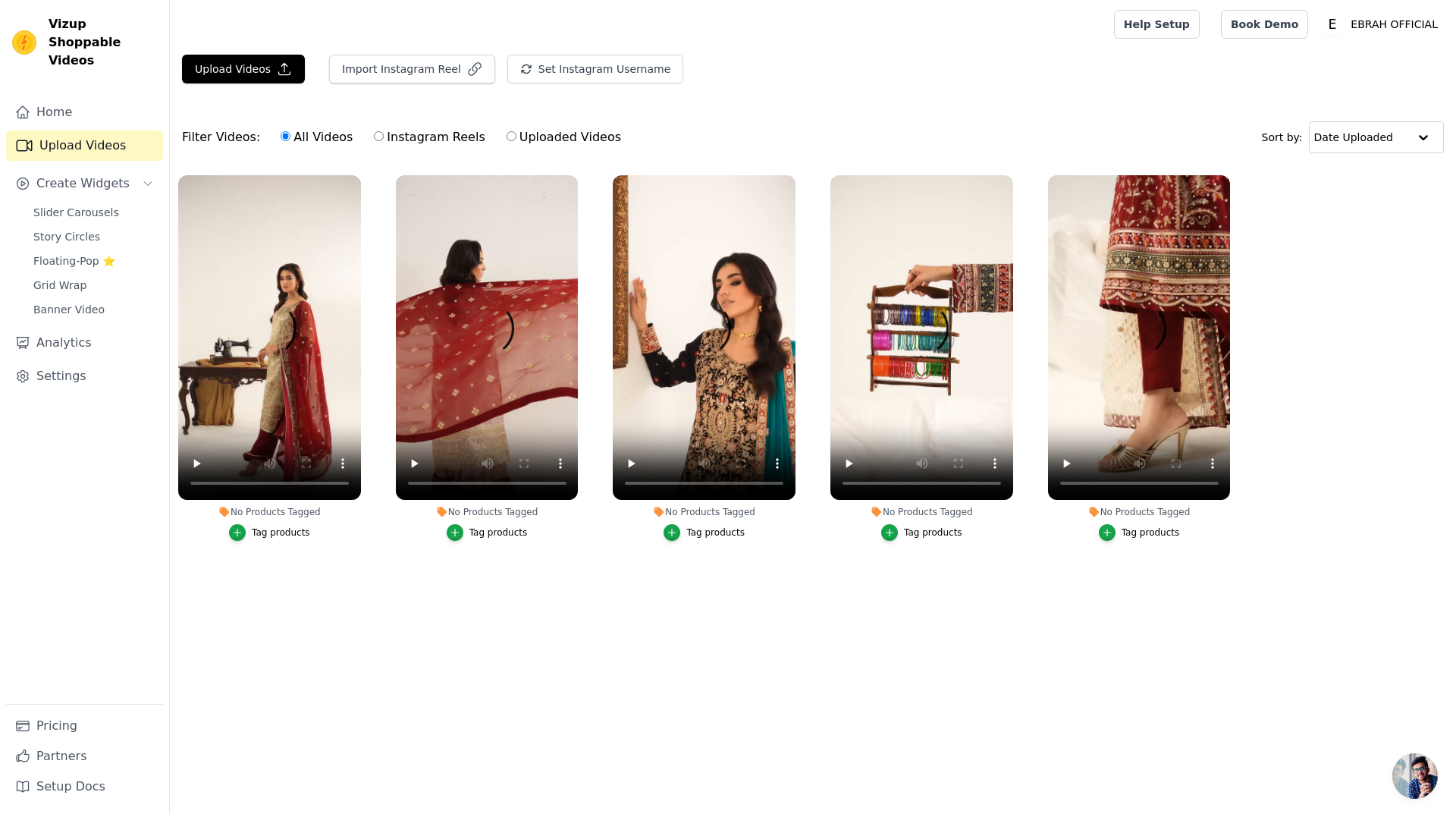
click at [242, 138] on div "Filter Videos: All Videos Instagram Reels Uploaded Videos" at bounding box center [405, 137] width 447 height 35
click at [257, 74] on button "Upload Videos" at bounding box center [243, 68] width 122 height 29
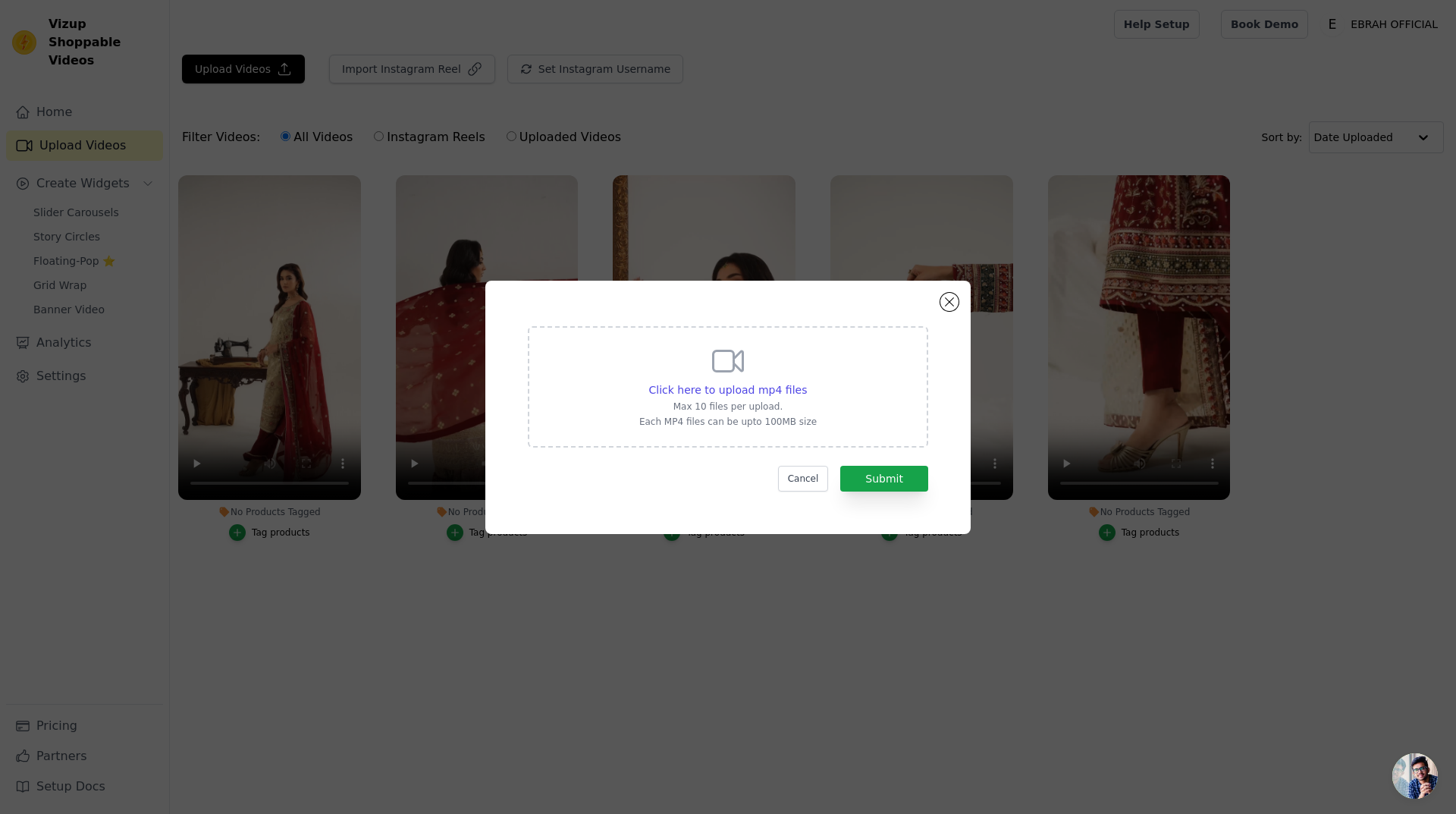
click at [760, 366] on div "Click here to upload mp4 files Max 10 files per upload. Each MP4 files can be u…" at bounding box center [727, 385] width 178 height 85
click at [806, 382] on input "Click here to upload mp4 files Max 10 files per upload. Each MP4 files can be u…" at bounding box center [806, 382] width 1 height 1
type input "C:\fakepath\10.mp4"
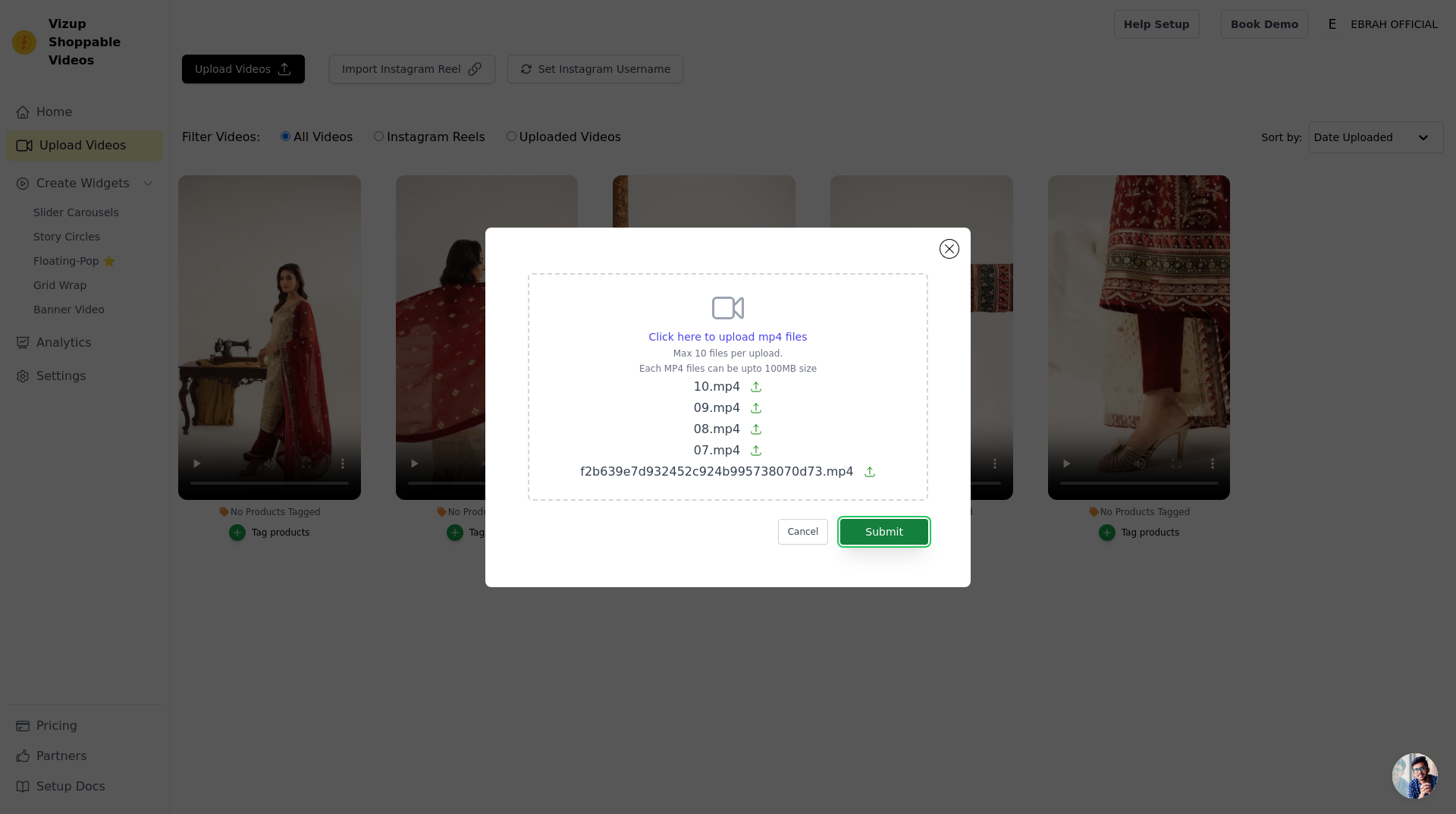
click at [866, 523] on button "Submit" at bounding box center [884, 531] width 88 height 25
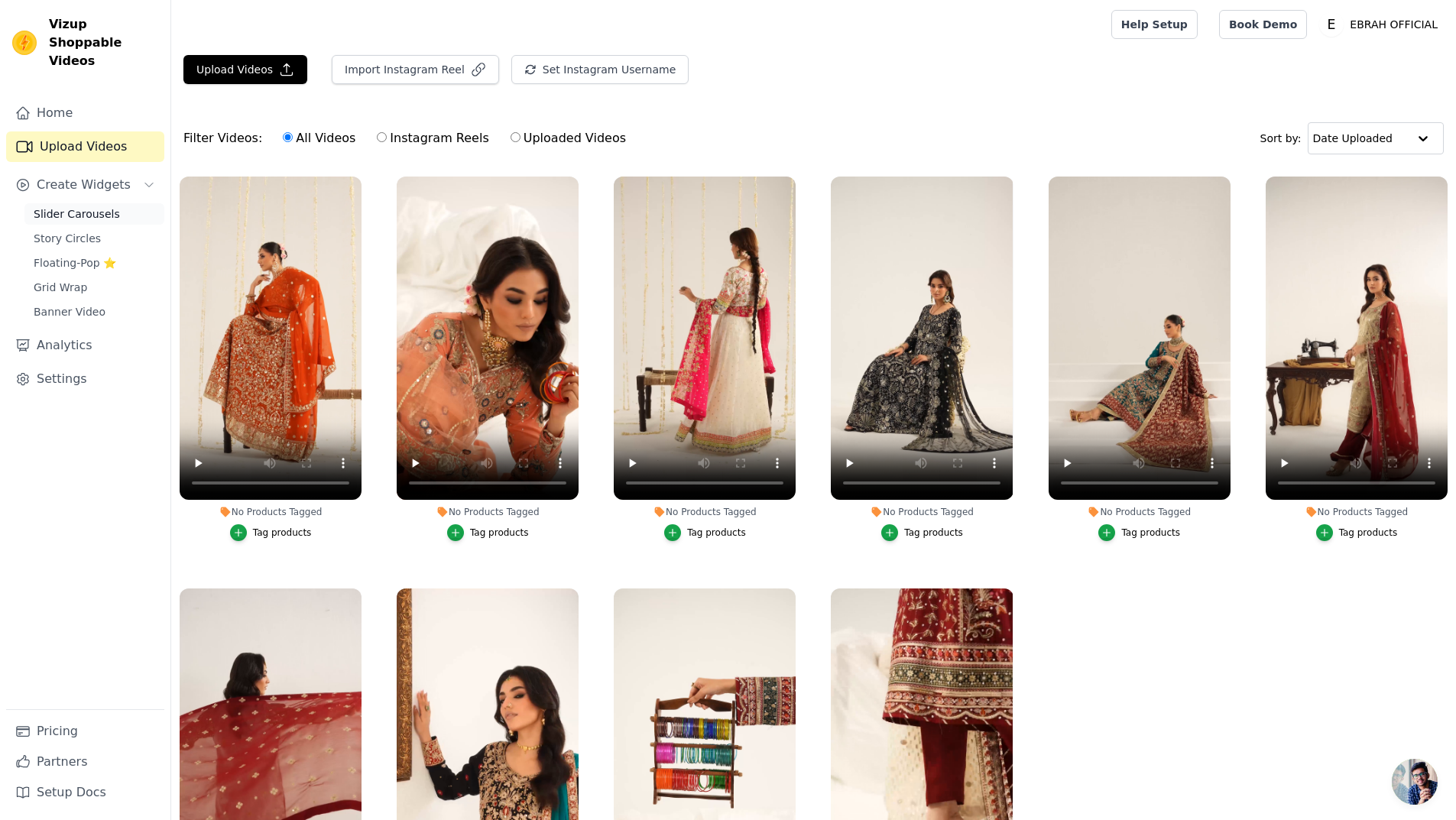
click at [94, 206] on span "Slider Carousels" at bounding box center [77, 213] width 86 height 15
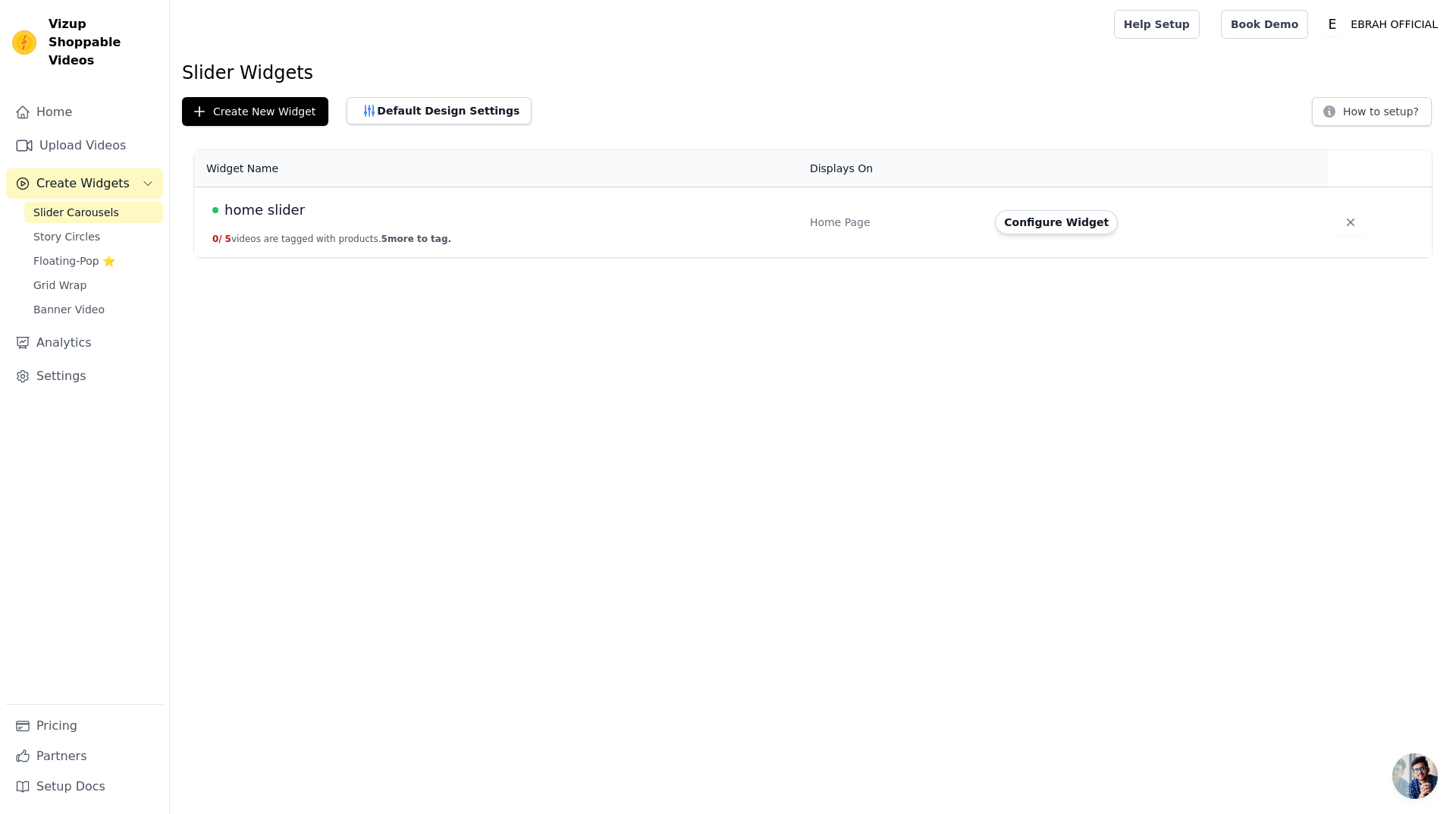
click at [282, 209] on span "home slider" at bounding box center [264, 210] width 80 height 21
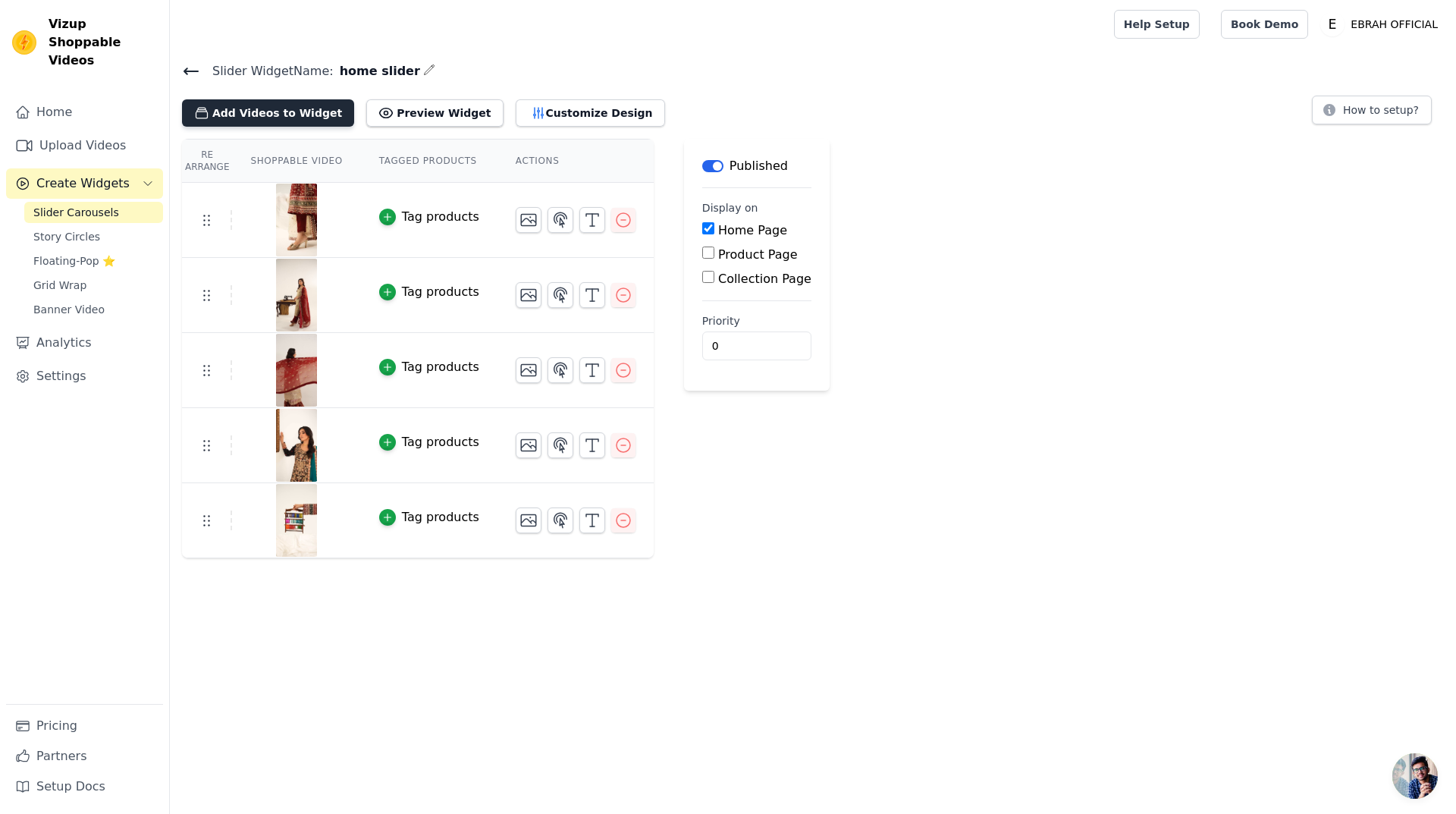
click at [292, 115] on button "Add Videos to Widget" at bounding box center [268, 113] width 172 height 27
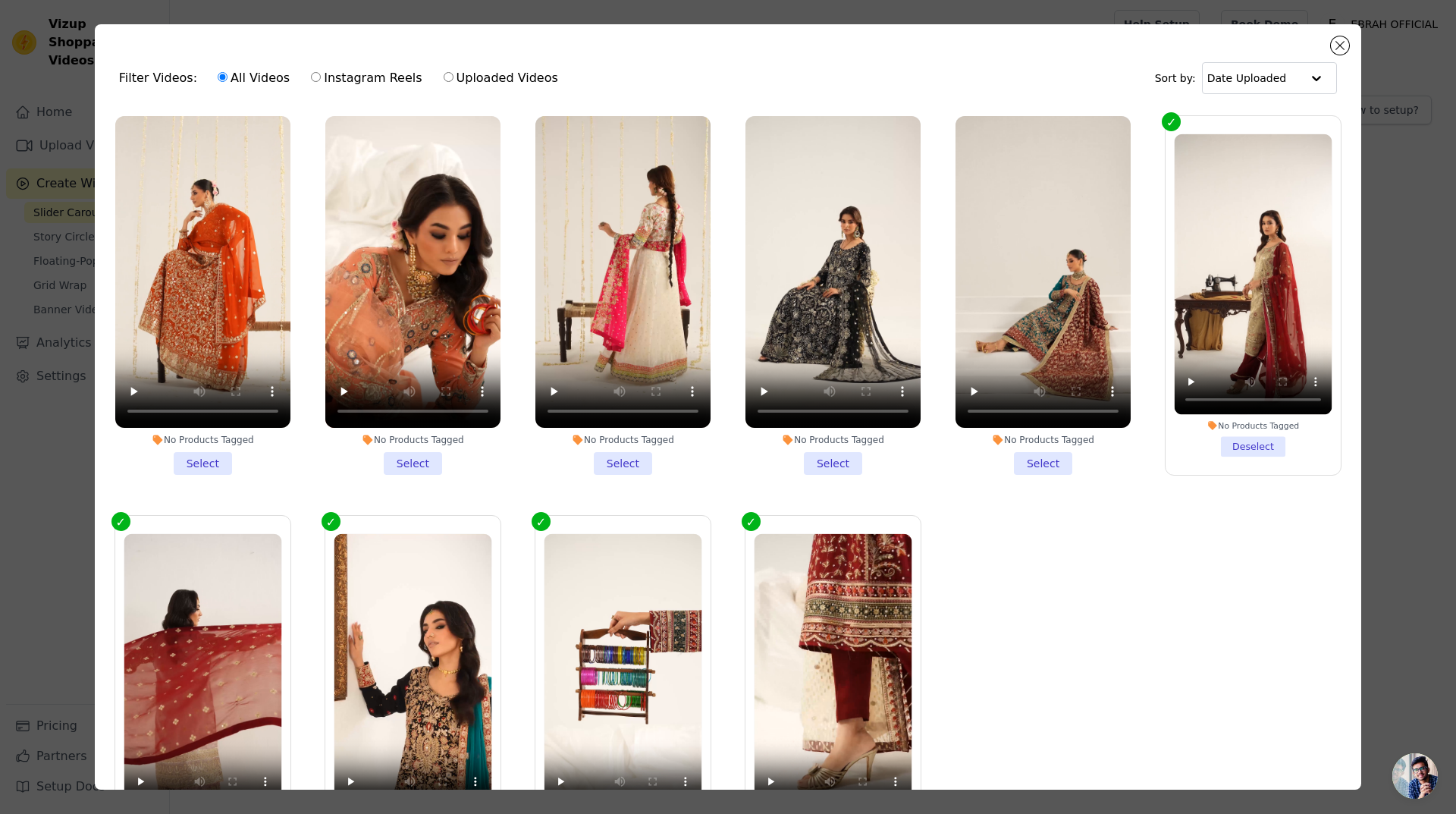
click at [198, 460] on li "No Products Tagged Select" at bounding box center [203, 296] width 175 height 359
click at [0, 0] on input "No Products Tagged Select" at bounding box center [0, 0] width 0 height 0
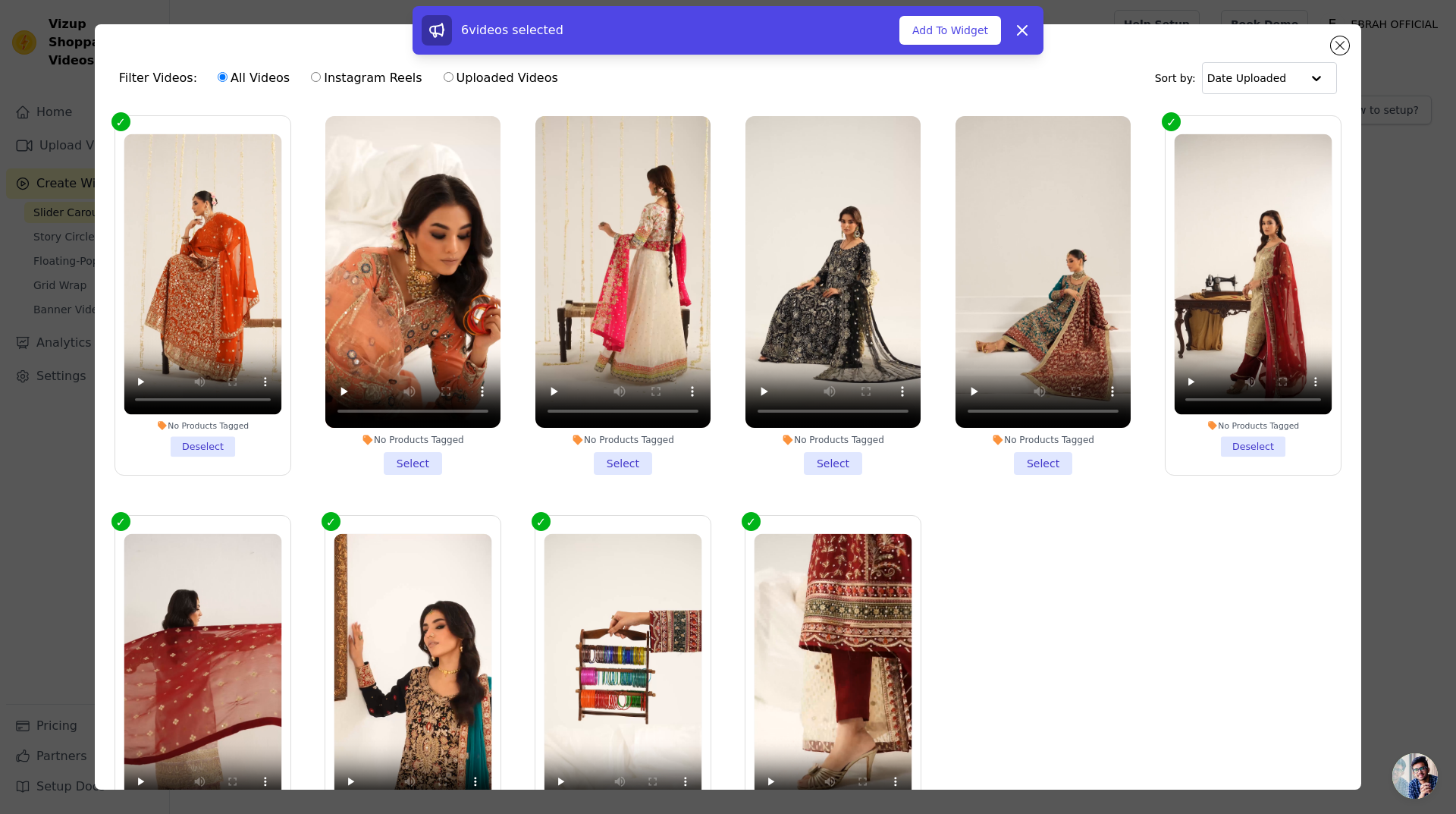
click at [410, 451] on li "No Products Tagged Select" at bounding box center [413, 296] width 175 height 359
click at [417, 464] on li "No Products Tagged Select" at bounding box center [413, 296] width 175 height 359
click at [0, 0] on input "No Products Tagged Select" at bounding box center [0, 0] width 0 height 0
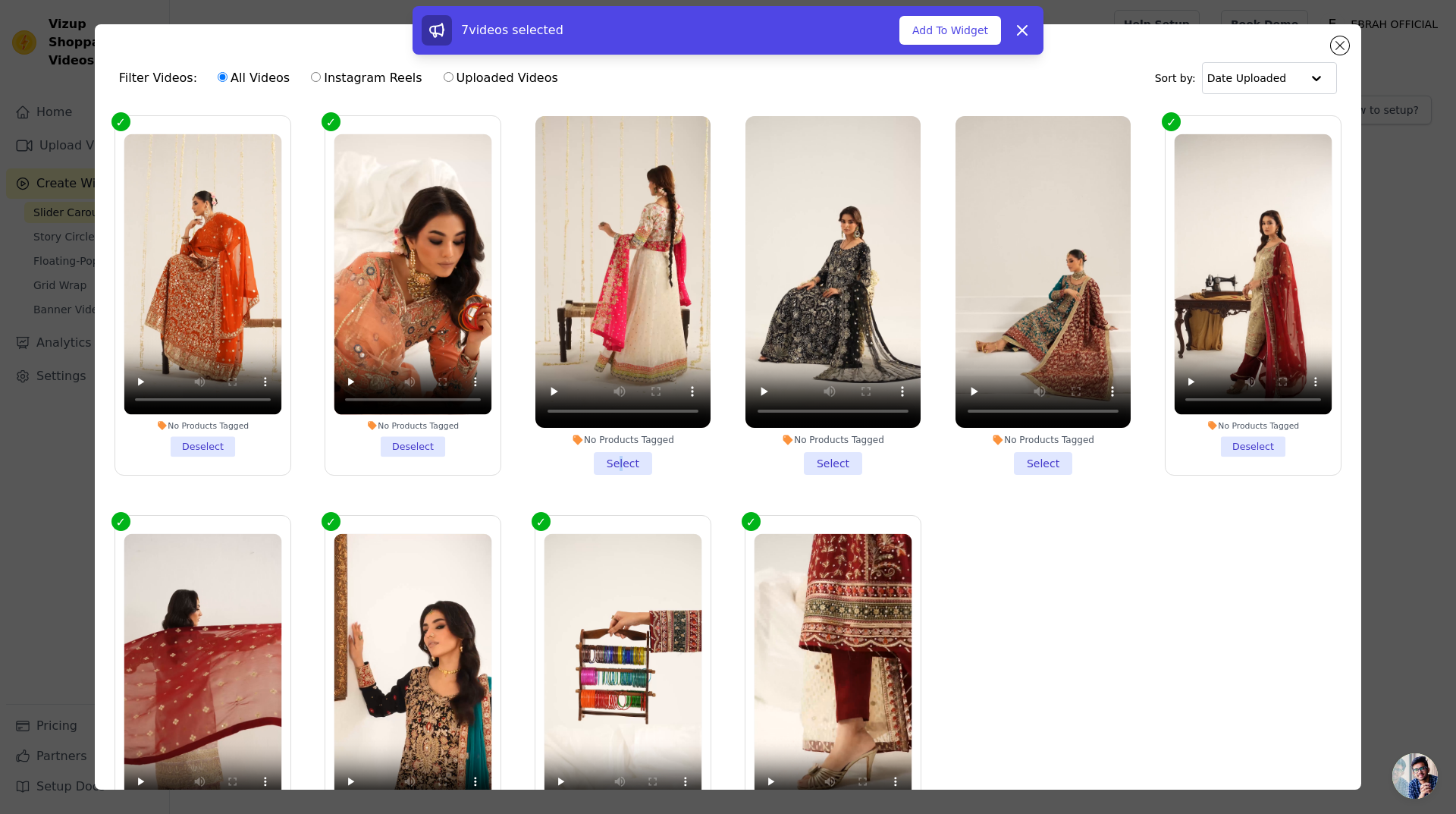
click at [612, 454] on li "No Products Tagged Select" at bounding box center [623, 296] width 175 height 359
click at [623, 464] on li "No Products Tagged Select" at bounding box center [623, 296] width 175 height 359
click at [0, 0] on input "No Products Tagged Select" at bounding box center [0, 0] width 0 height 0
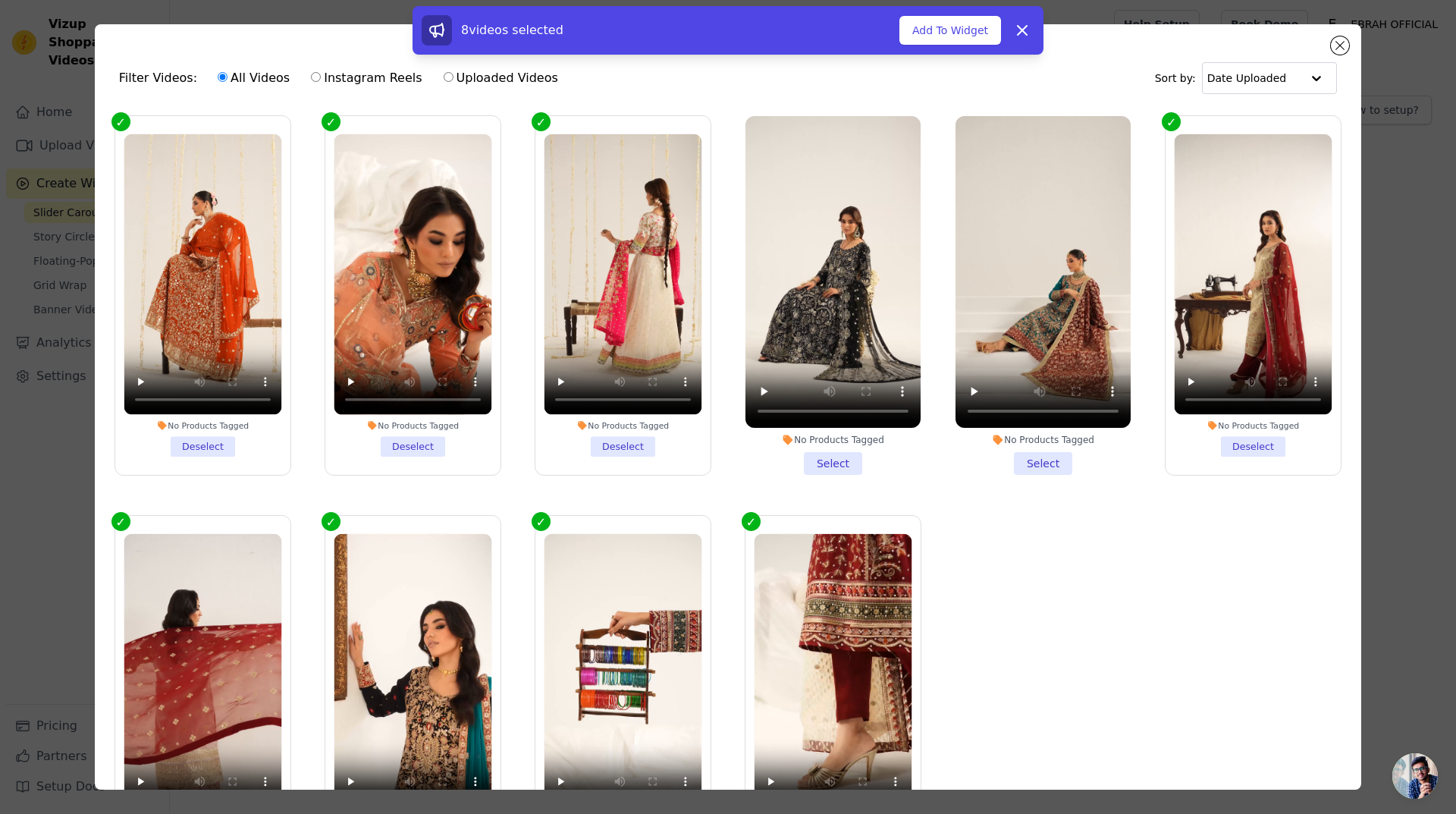
click at [819, 458] on li "No Products Tagged Select" at bounding box center [833, 296] width 175 height 359
click at [0, 0] on input "No Products Tagged Select" at bounding box center [0, 0] width 0 height 0
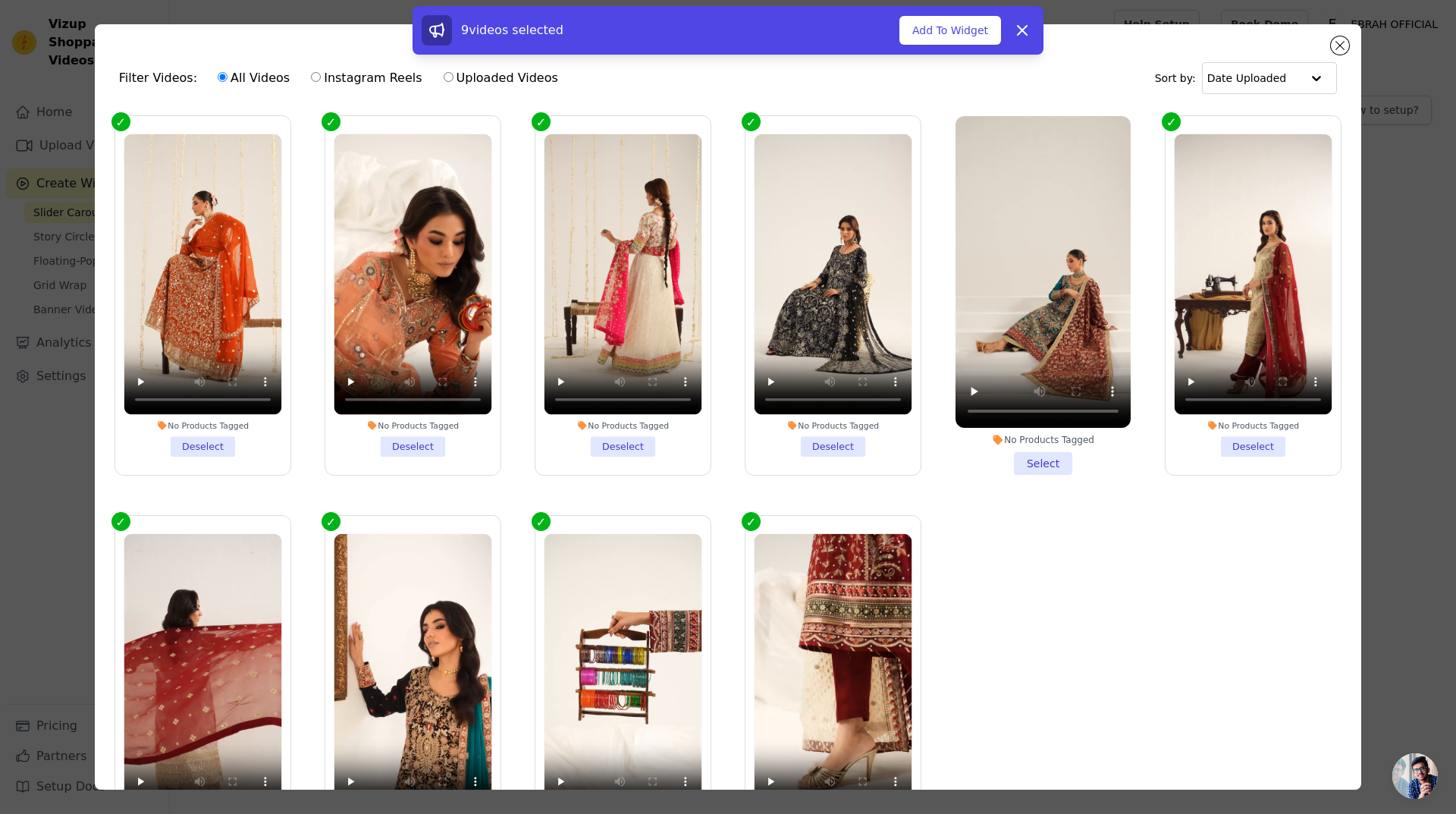
click at [1016, 452] on li "No Products Tagged Select" at bounding box center [1043, 296] width 175 height 359
click at [0, 0] on input "No Products Tagged Select" at bounding box center [0, 0] width 0 height 0
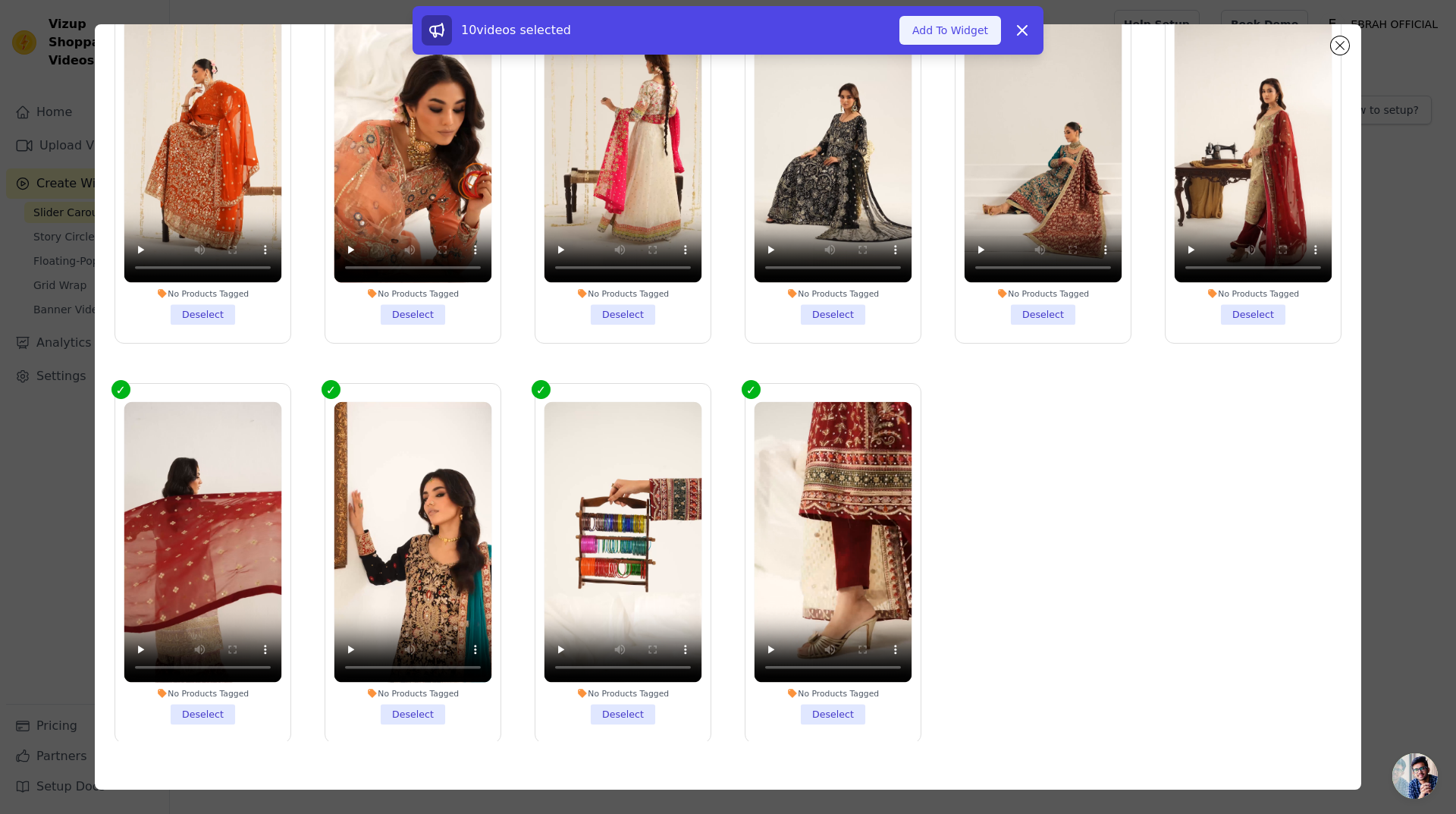
click at [964, 35] on button "Add To Widget" at bounding box center [950, 30] width 102 height 29
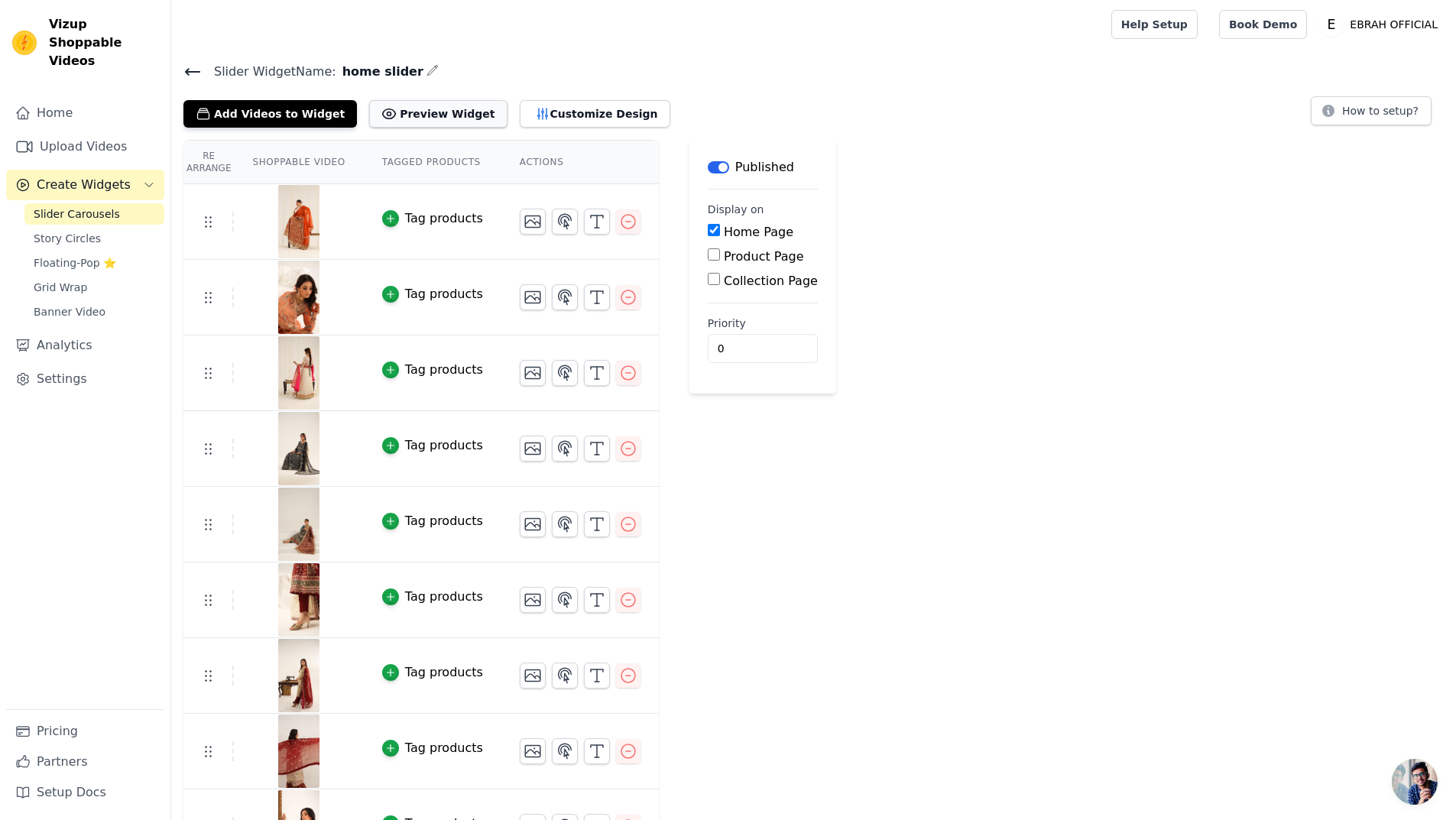
click at [438, 116] on button "Preview Widget" at bounding box center [438, 114] width 138 height 27
click at [101, 227] on link "Story Circles" at bounding box center [94, 238] width 140 height 21
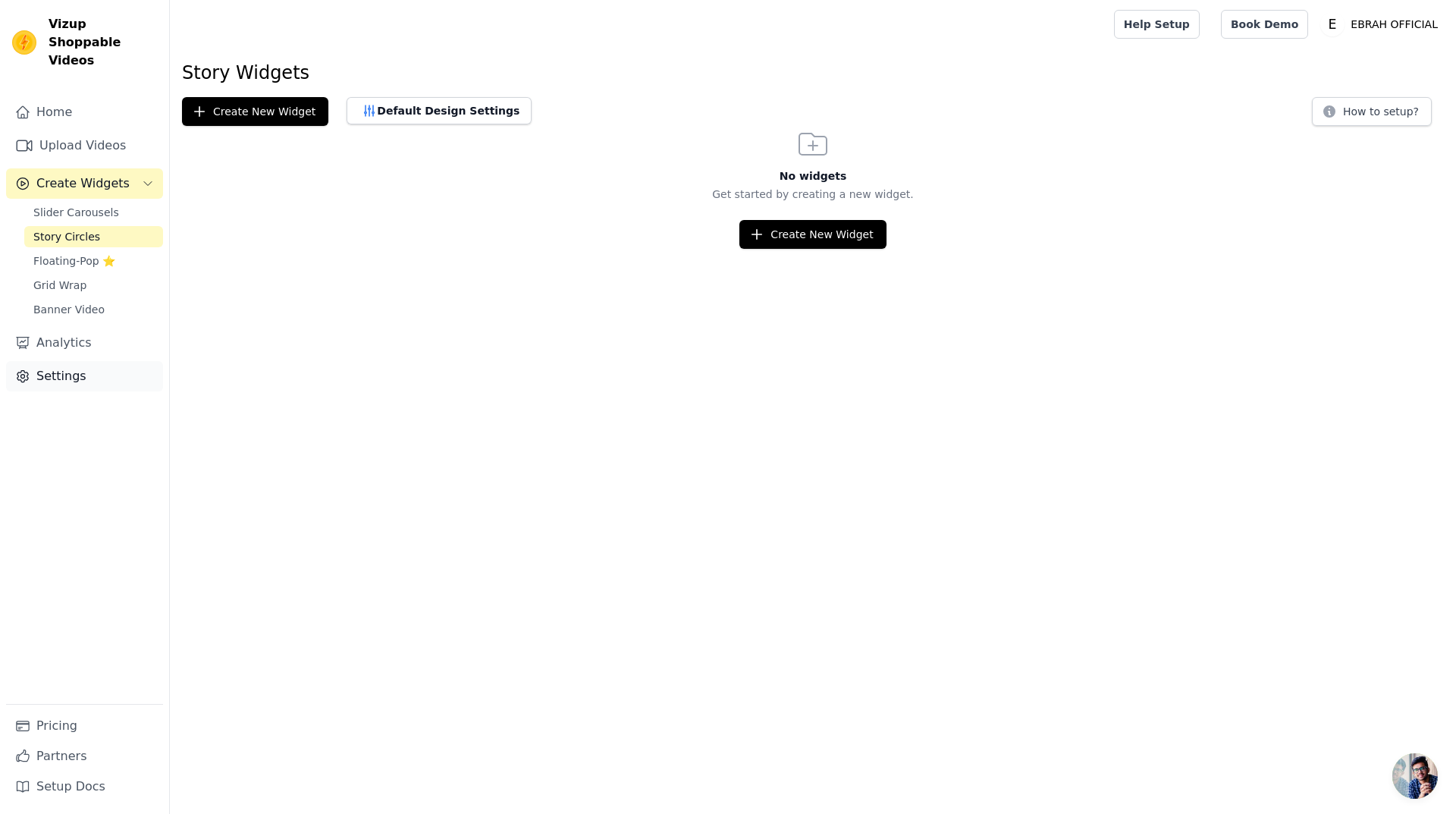
click at [79, 361] on link "Settings" at bounding box center [84, 375] width 157 height 31
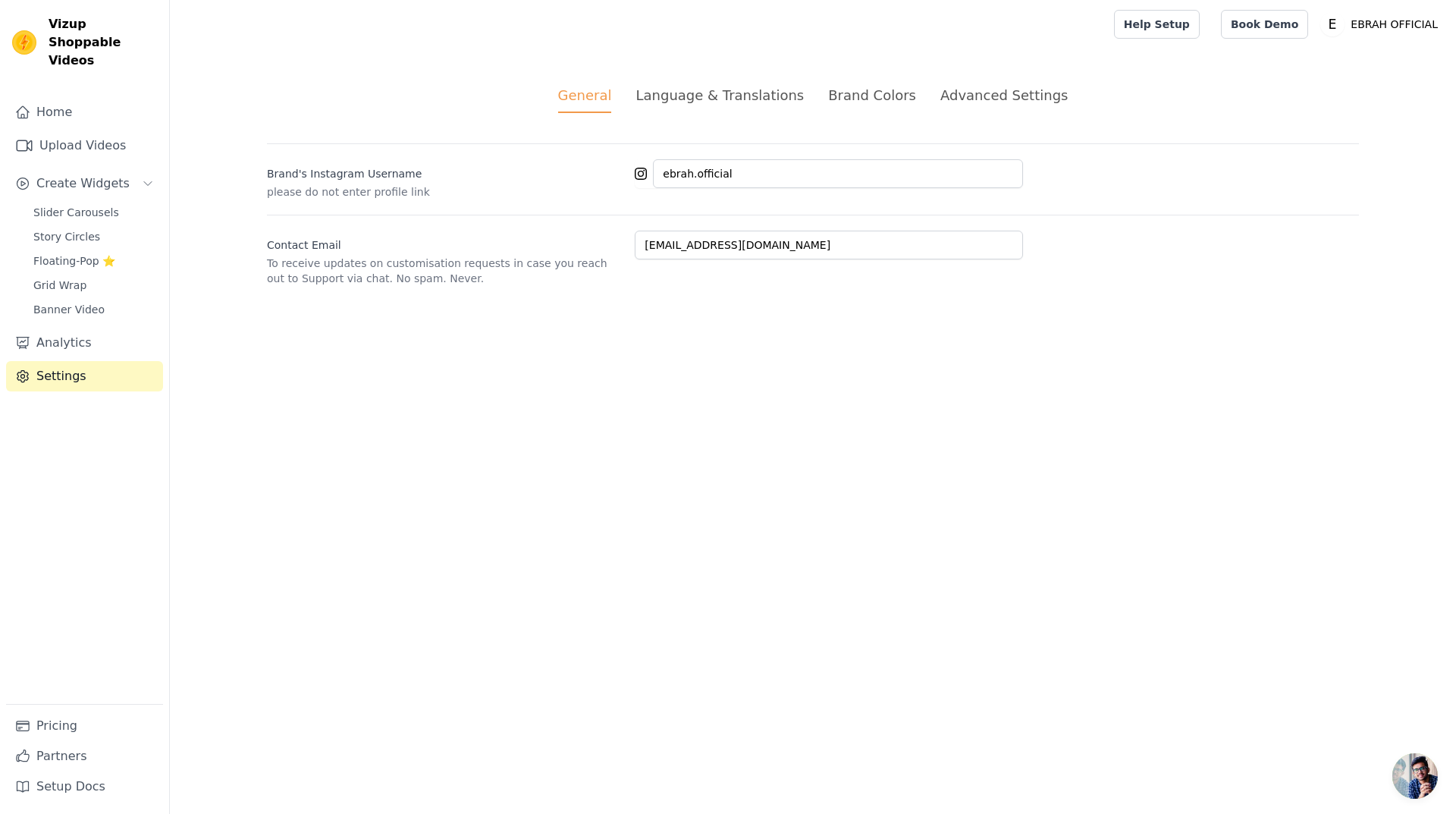
click at [861, 91] on div "Brand Colors" at bounding box center [872, 95] width 88 height 20
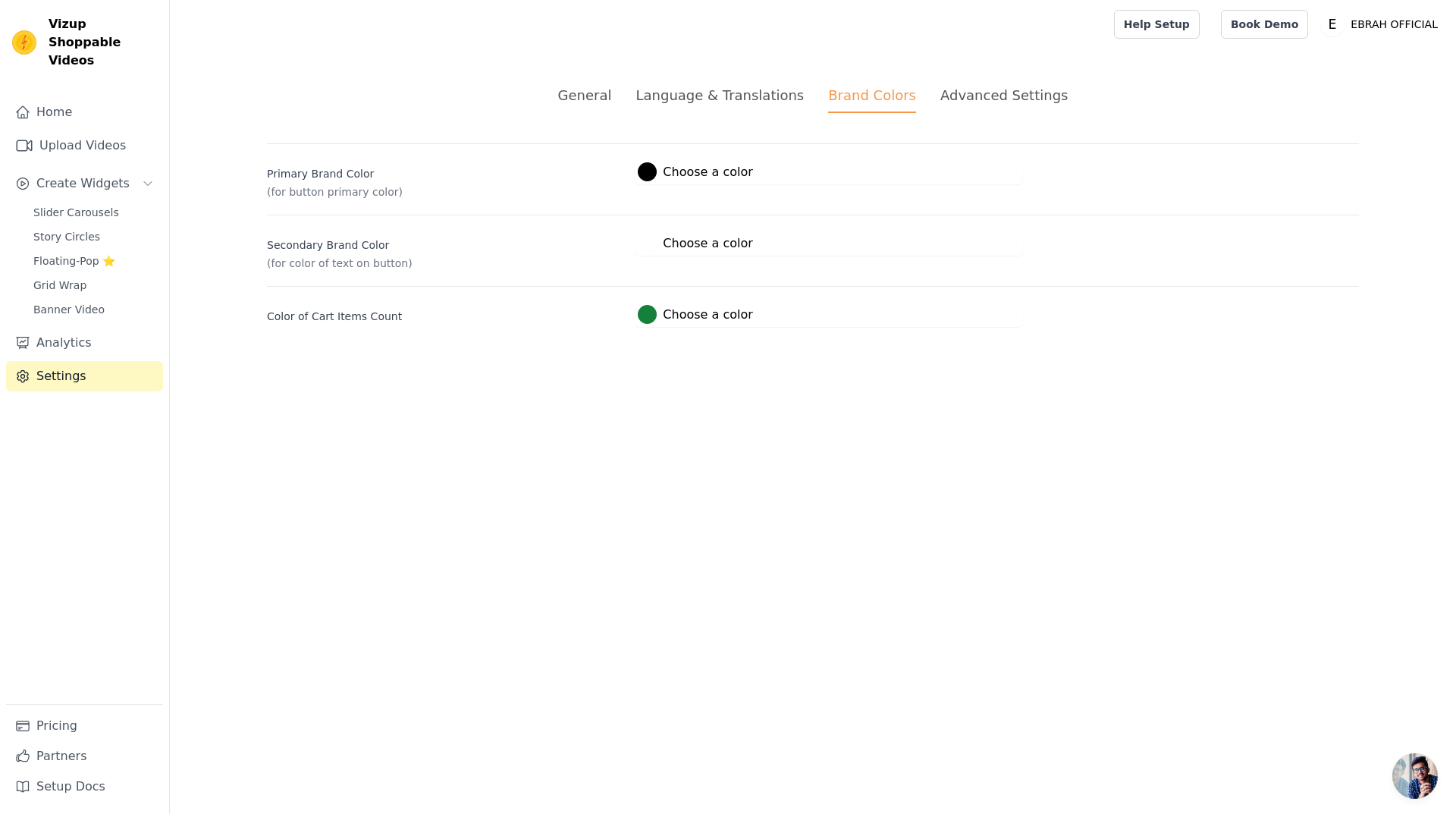
click at [978, 89] on div "Advanced Settings" at bounding box center [1004, 95] width 128 height 20
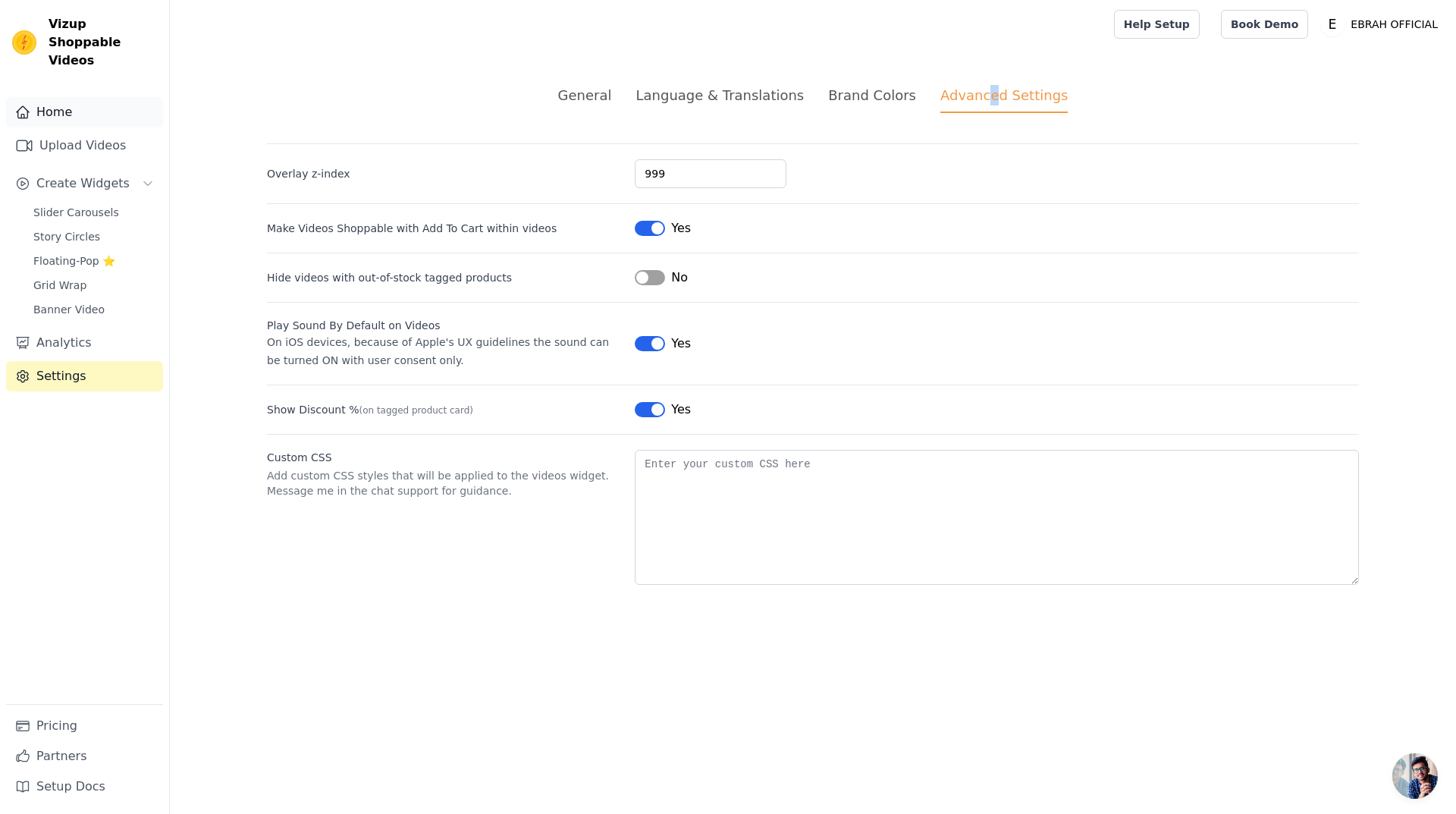
click at [77, 100] on link "Home" at bounding box center [84, 112] width 157 height 31
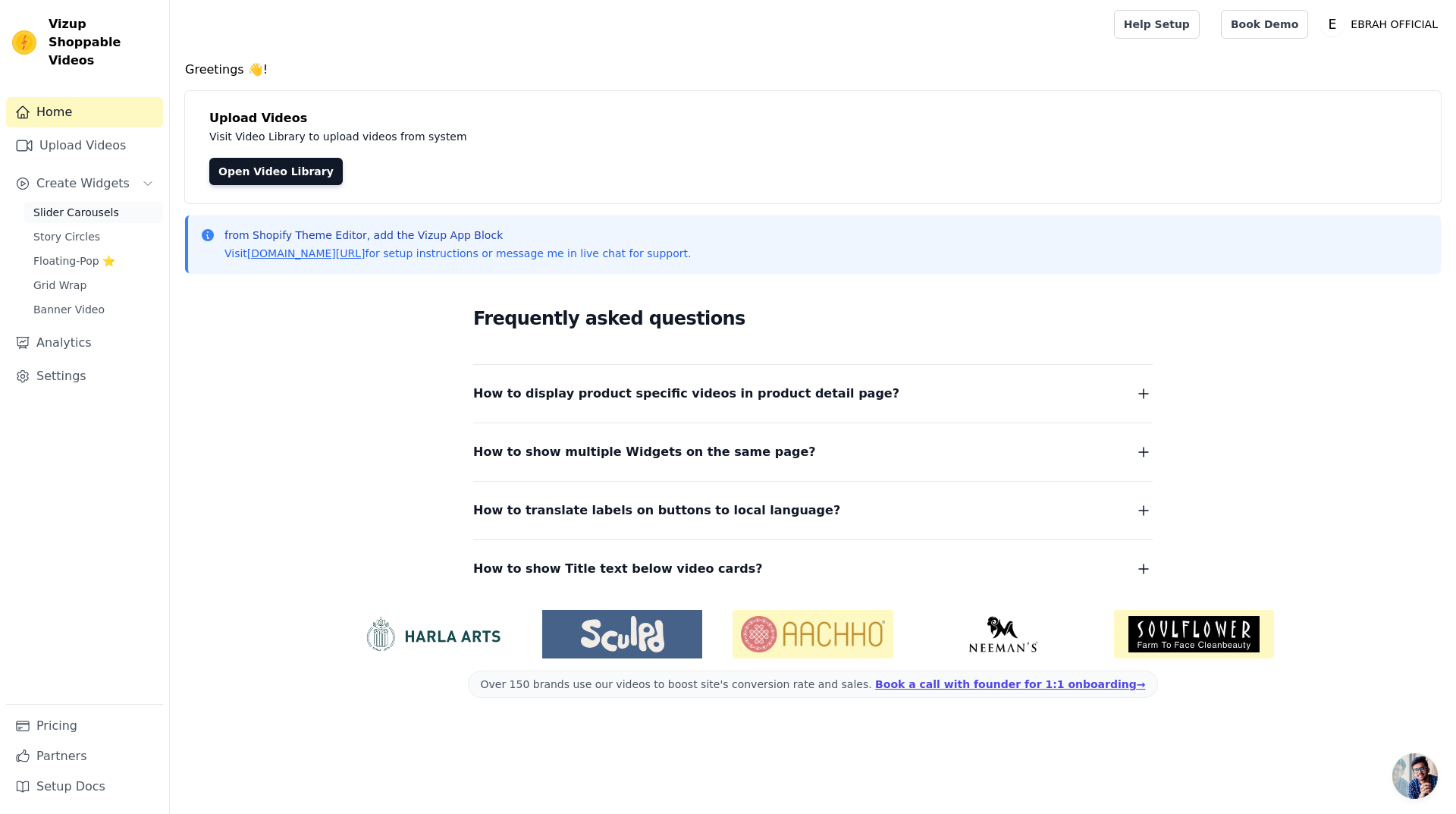
click at [60, 205] on span "Slider Carousels" at bounding box center [76, 212] width 86 height 15
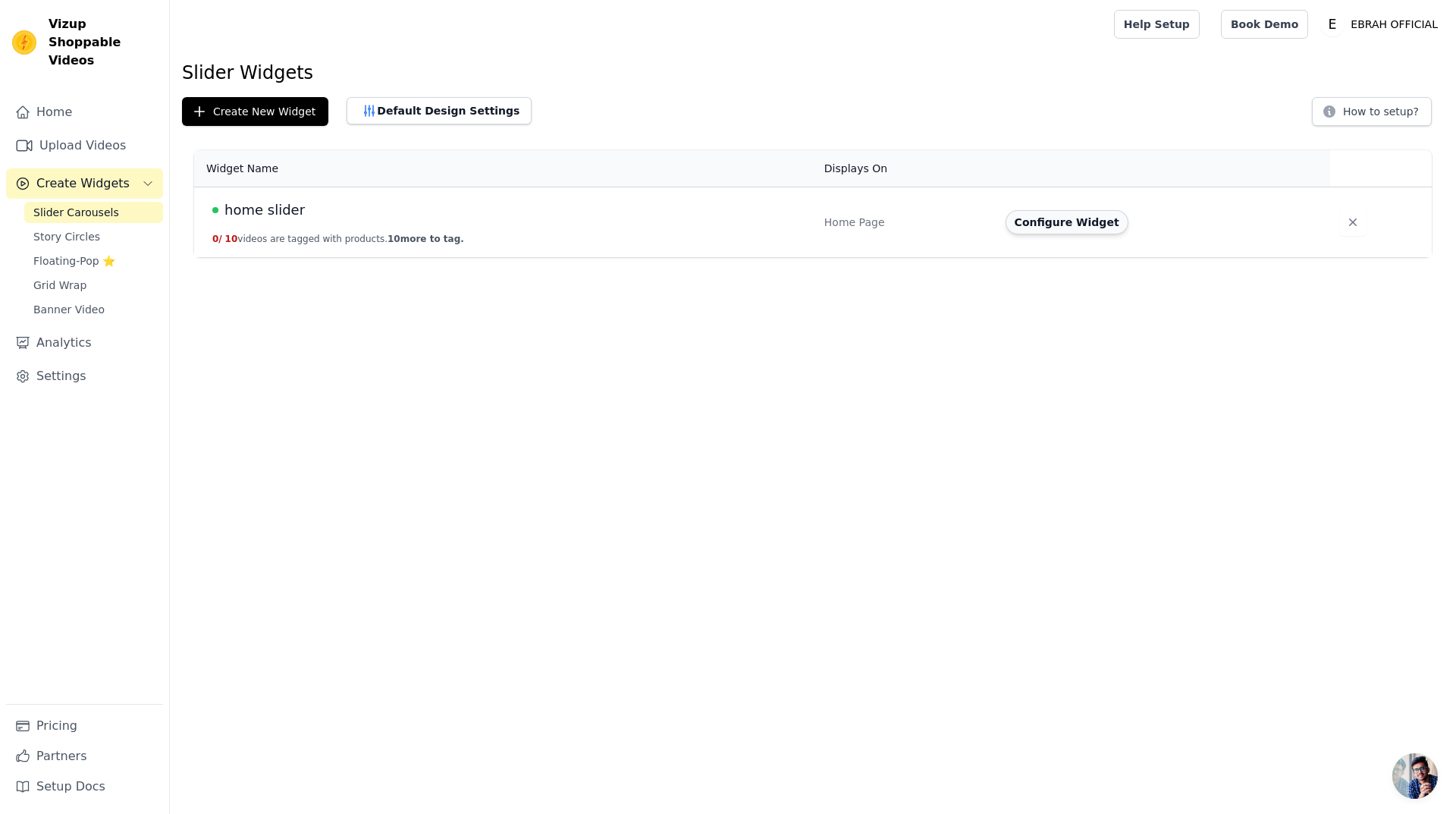
click at [1084, 219] on button "Configure Widget" at bounding box center [1067, 222] width 122 height 25
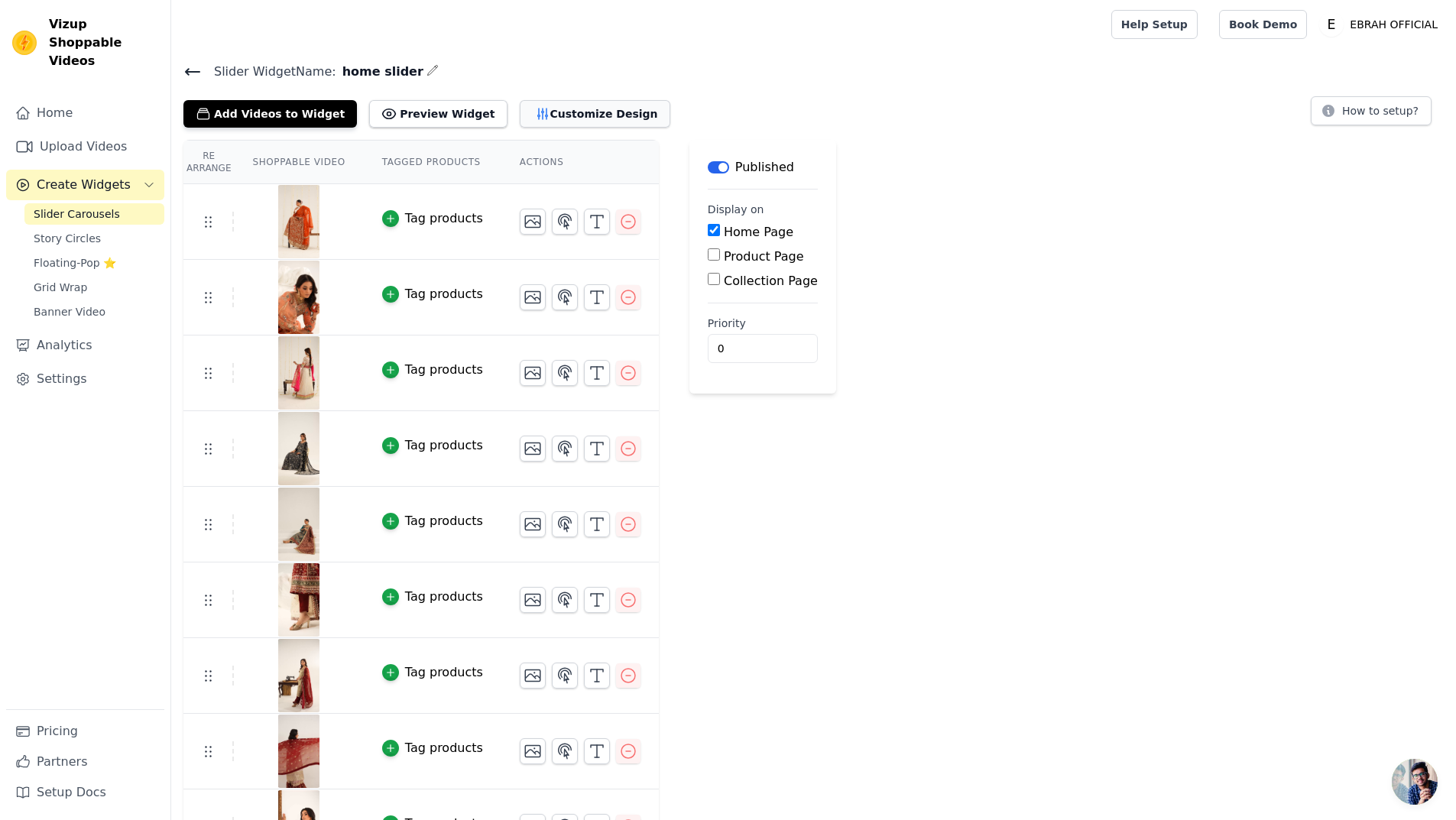
click at [519, 111] on button "Customize Design" at bounding box center [594, 114] width 151 height 27
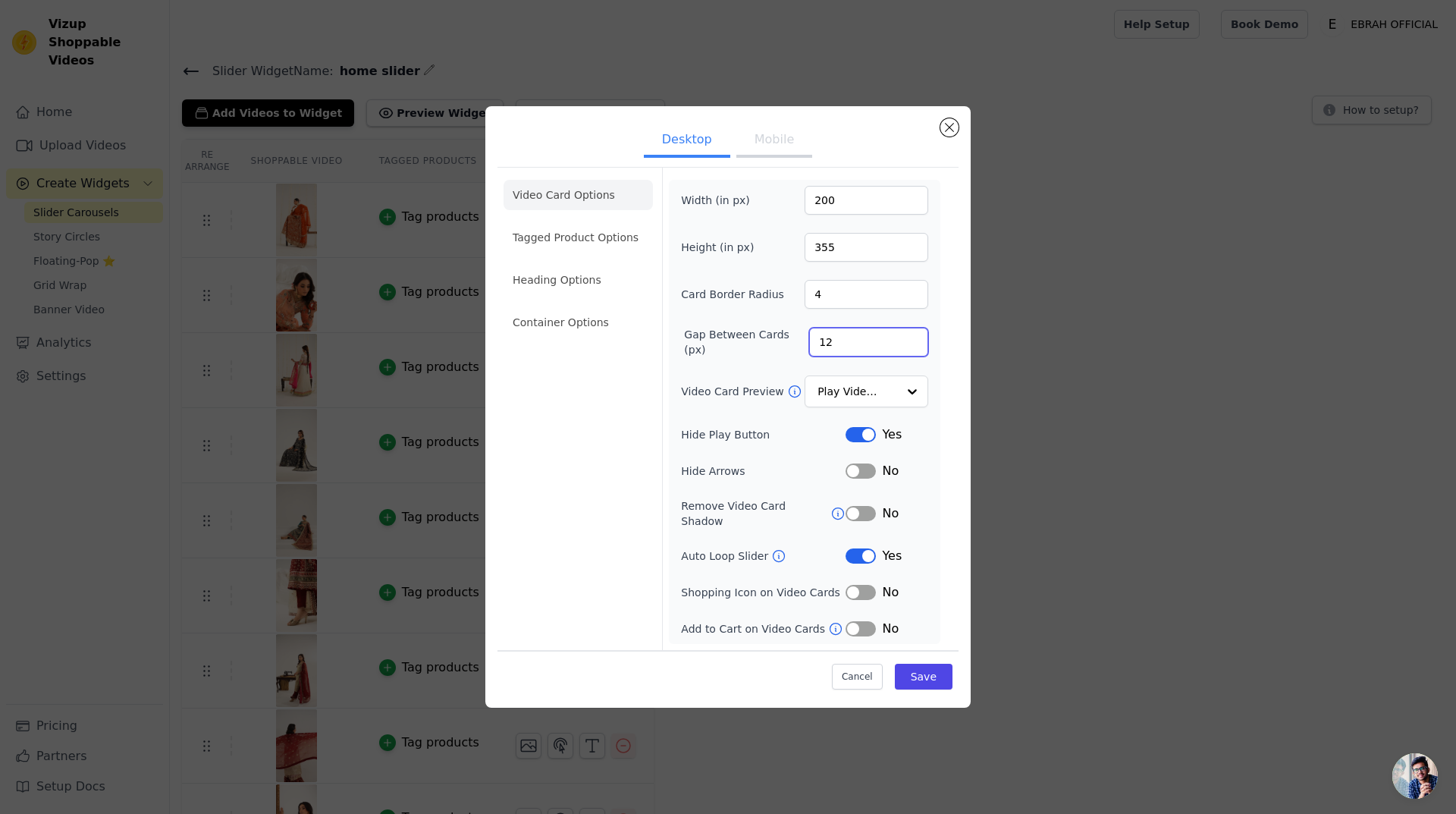
click at [841, 349] on input "12" at bounding box center [869, 341] width 119 height 29
click at [559, 247] on li "Tagged Product Options" at bounding box center [578, 237] width 150 height 31
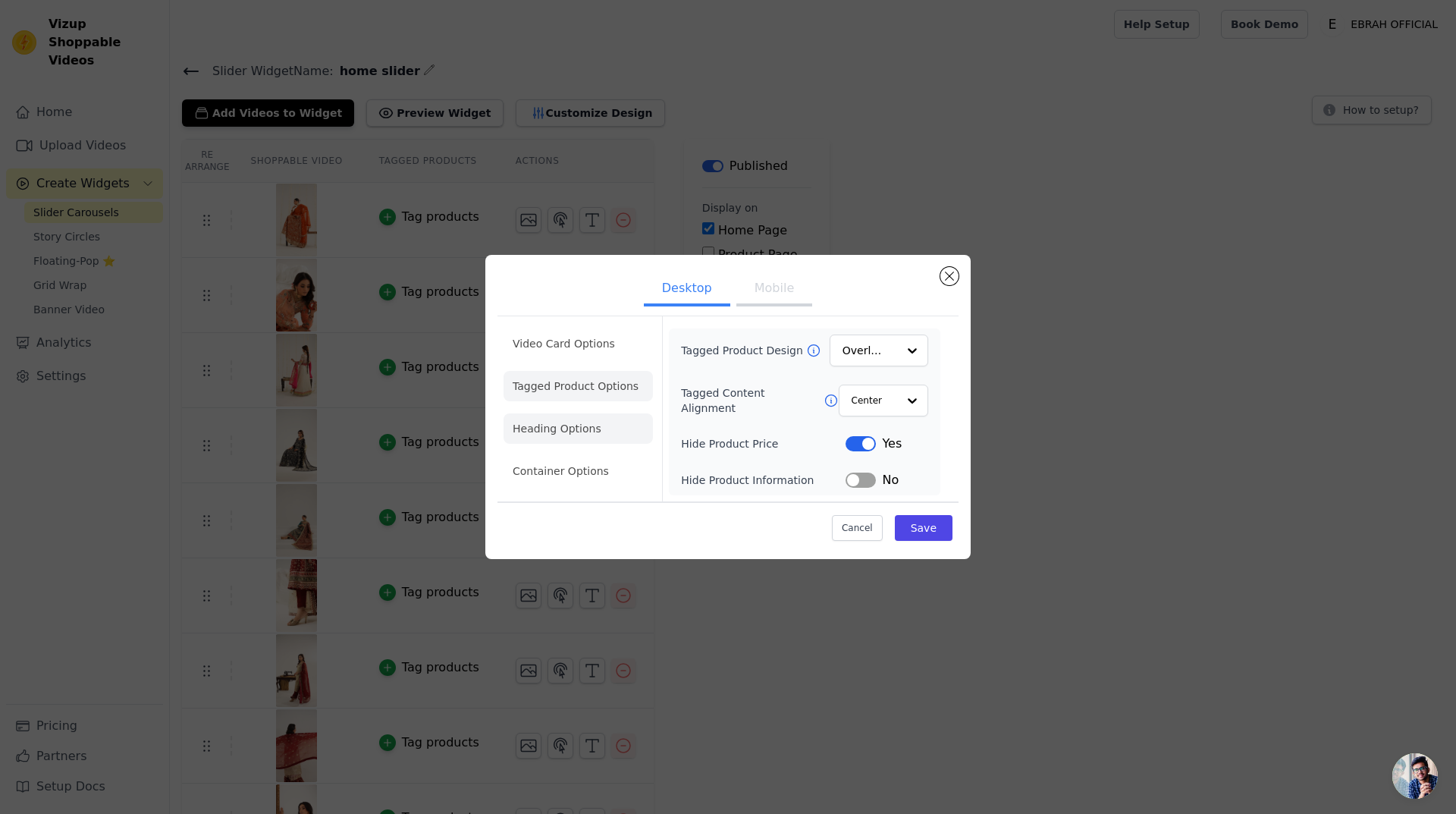
click at [576, 432] on li "Heading Options" at bounding box center [578, 428] width 150 height 31
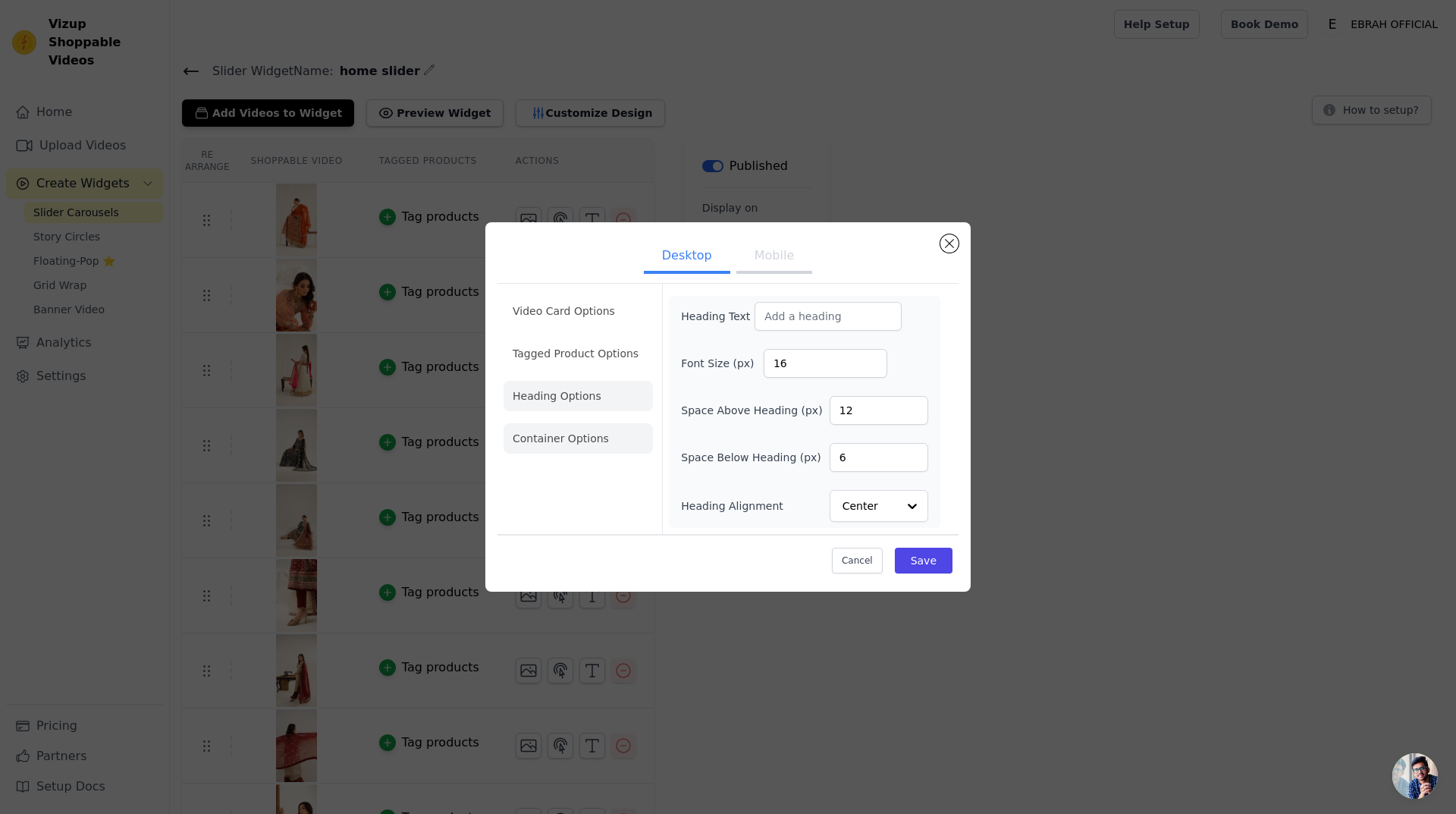
click at [581, 446] on li "Container Options" at bounding box center [578, 439] width 150 height 31
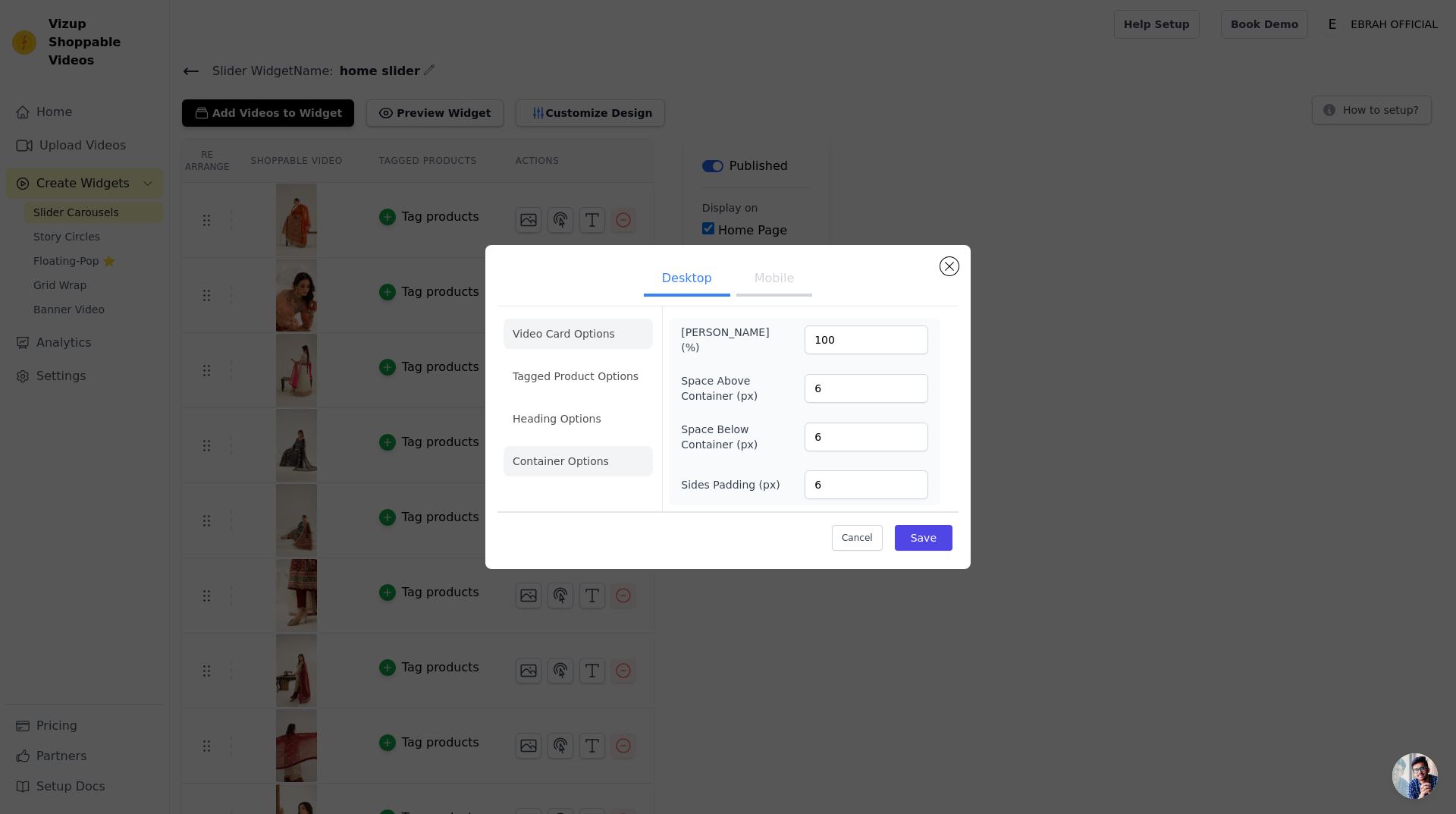
click at [569, 336] on li "Video Card Options" at bounding box center [578, 333] width 150 height 31
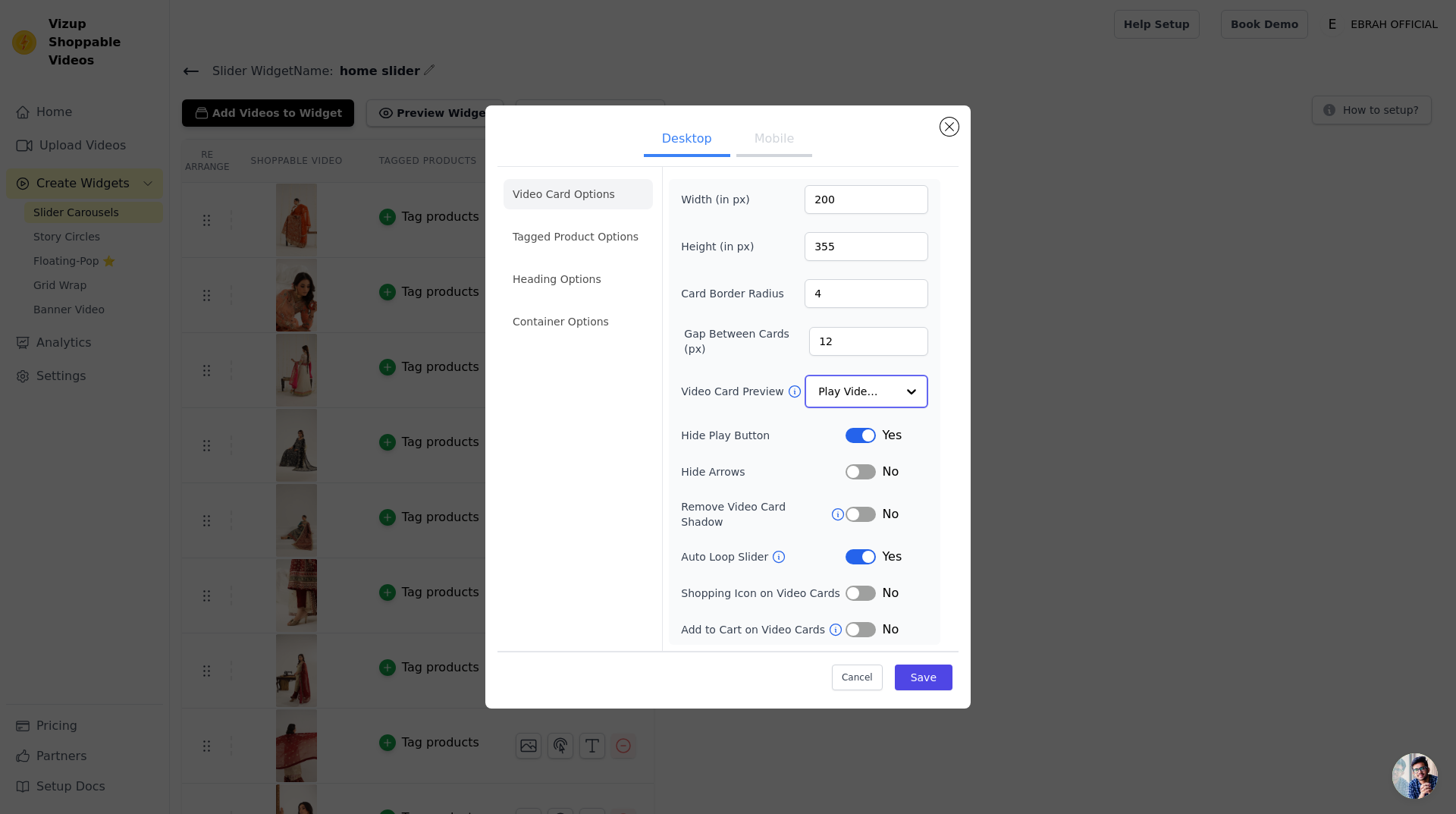
click at [834, 397] on input "Video Card Preview" at bounding box center [857, 391] width 78 height 31
click at [775, 142] on button "Mobile" at bounding box center [774, 141] width 76 height 33
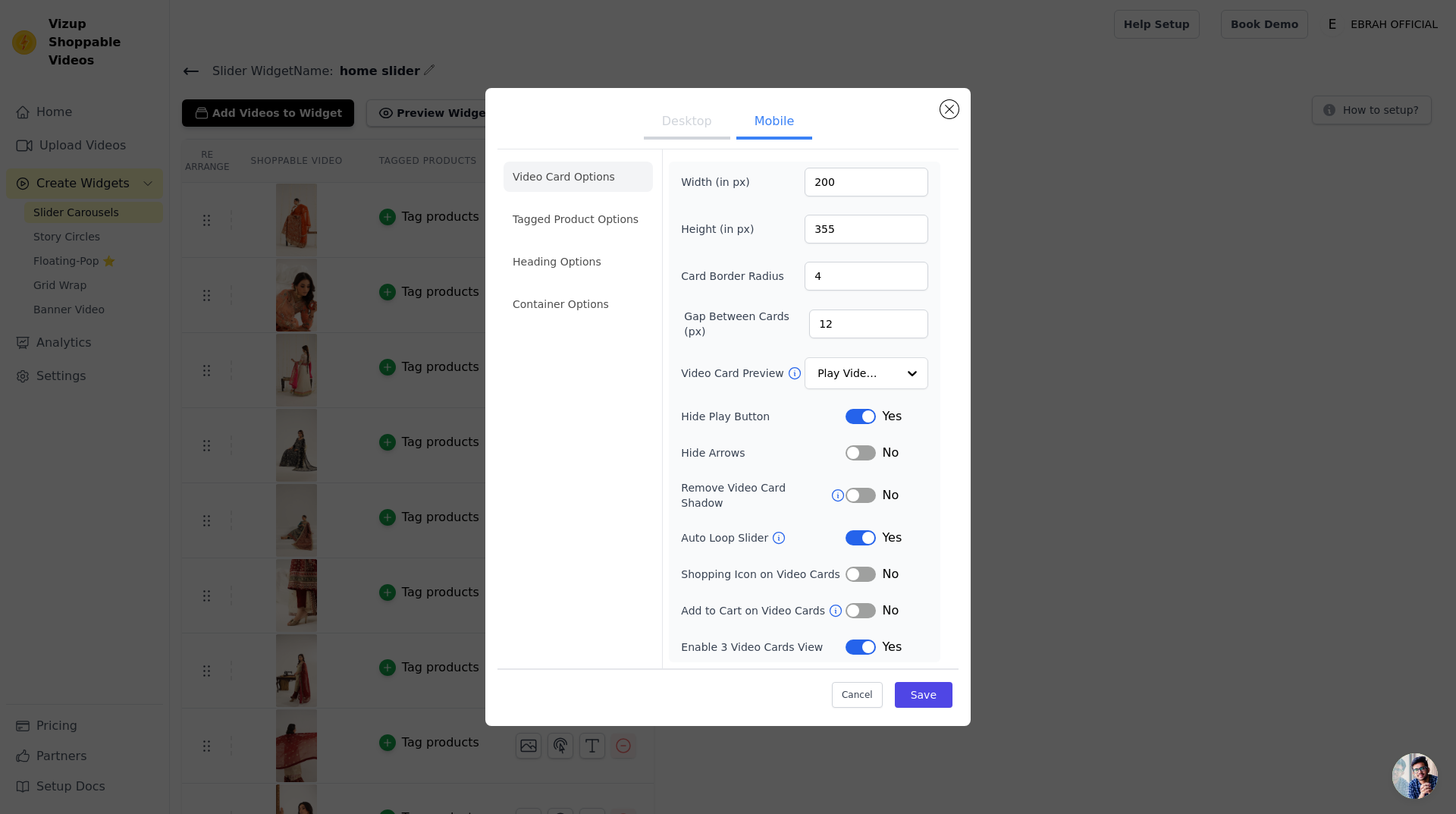
click at [703, 128] on button "Desktop" at bounding box center [687, 123] width 87 height 33
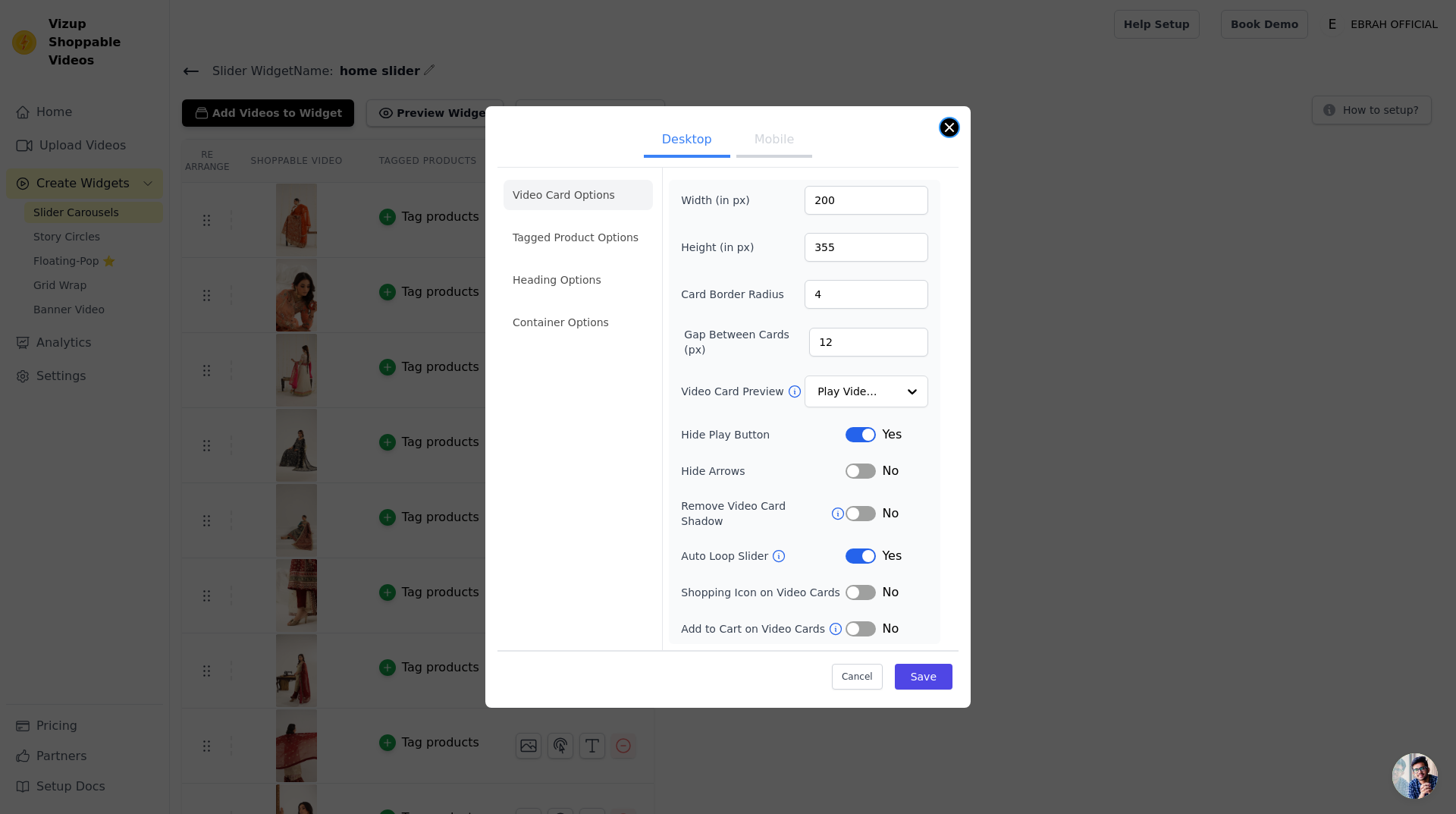
click at [956, 130] on button "Close modal" at bounding box center [948, 127] width 18 height 18
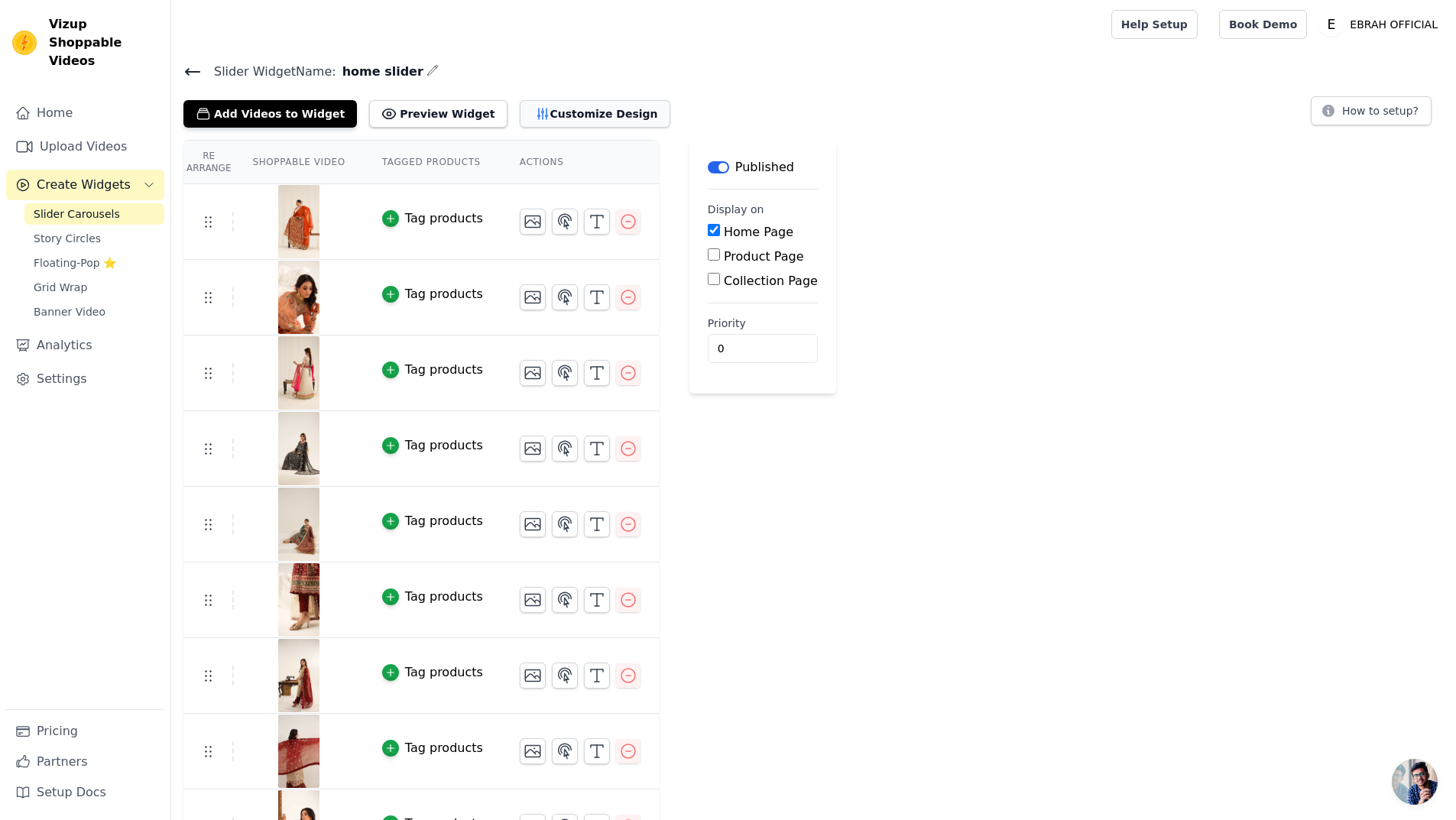
click at [524, 111] on button "Customize Design" at bounding box center [594, 114] width 151 height 27
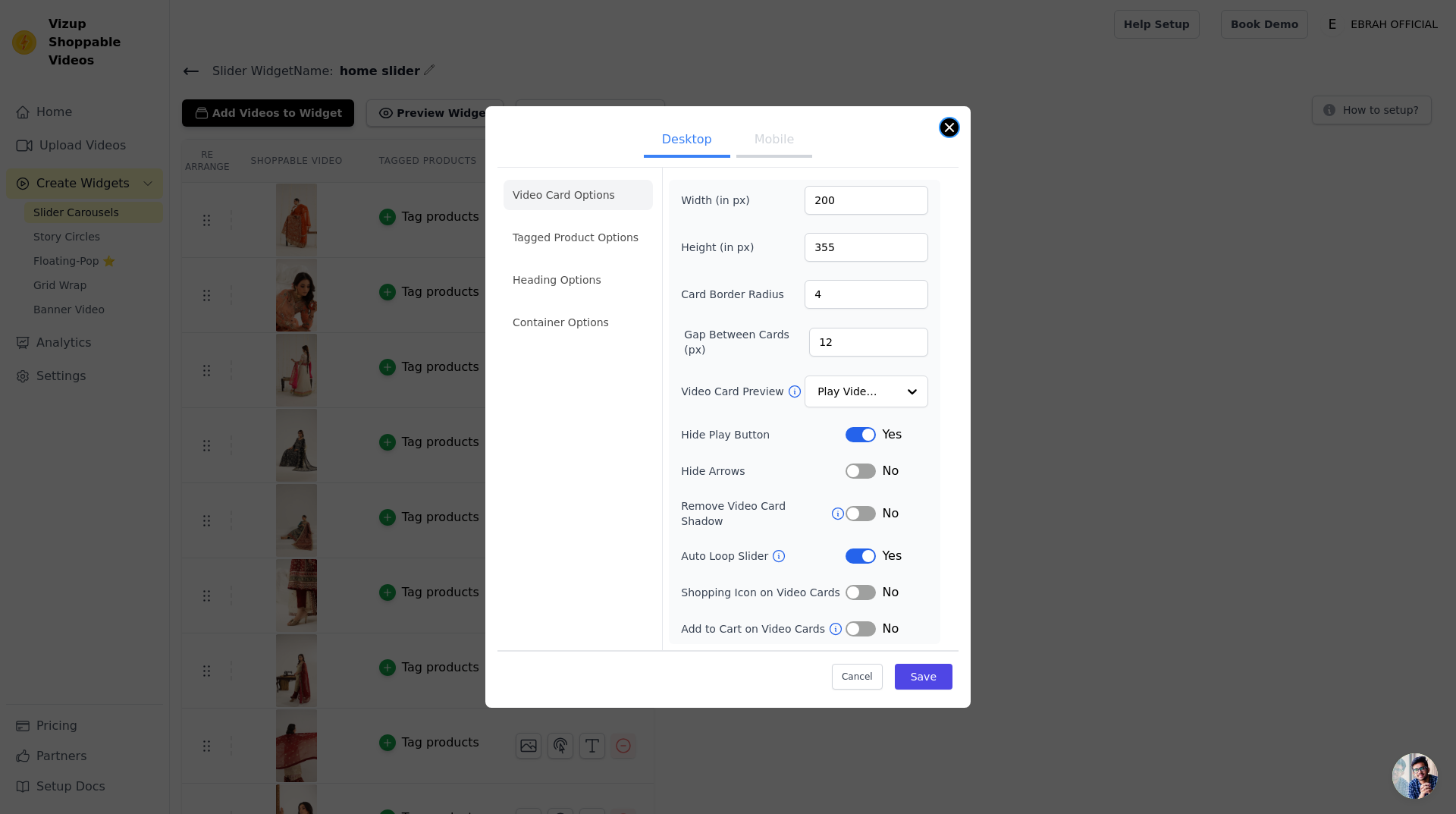
click at [947, 125] on div "Desktop Mobile Video Card Options Tagged Product Options Heading Options Contai…" at bounding box center [728, 406] width 486 height 601
click at [953, 137] on button "Close modal" at bounding box center [948, 127] width 18 height 18
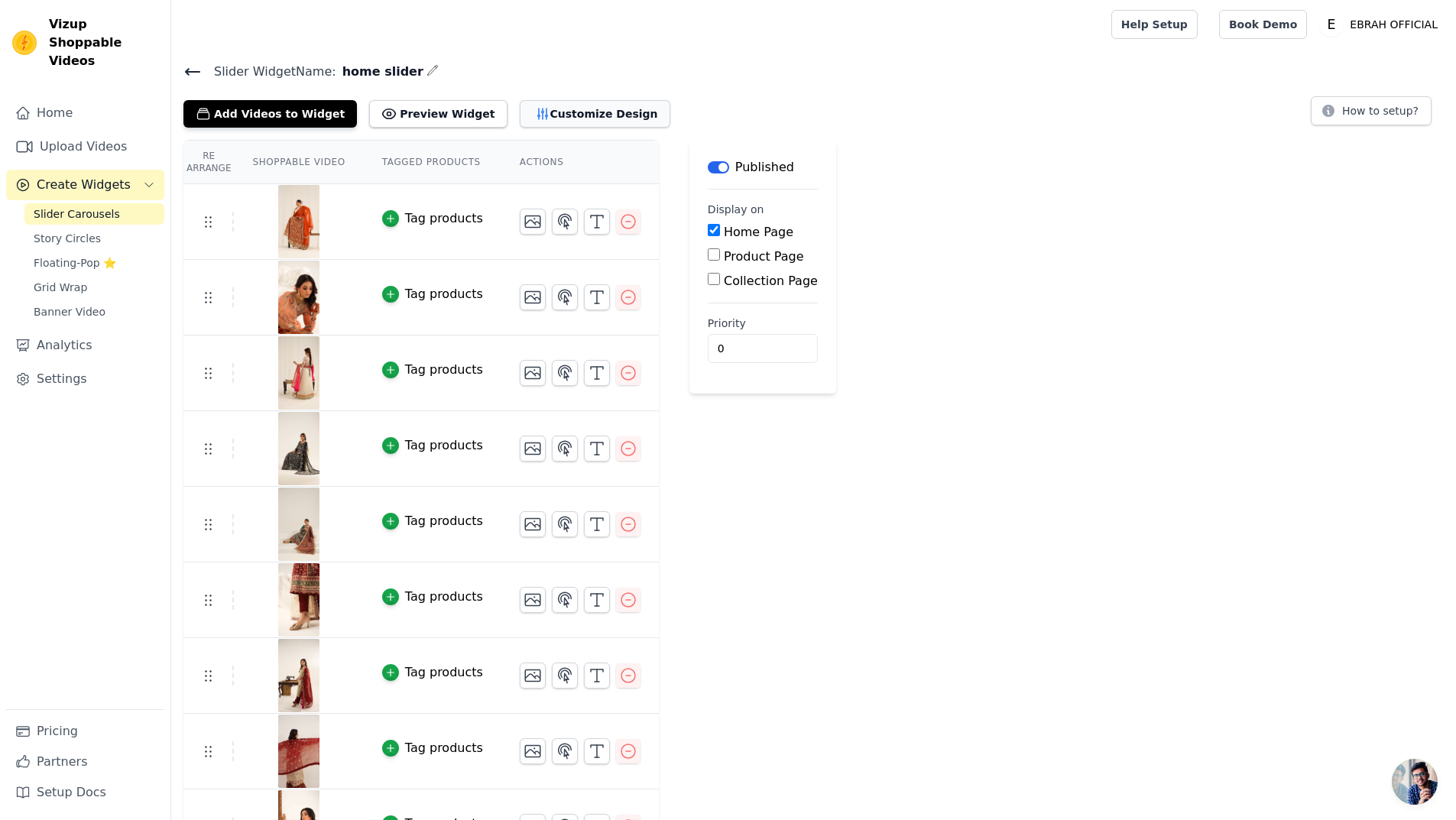
click at [536, 121] on button "Customize Design" at bounding box center [594, 114] width 151 height 27
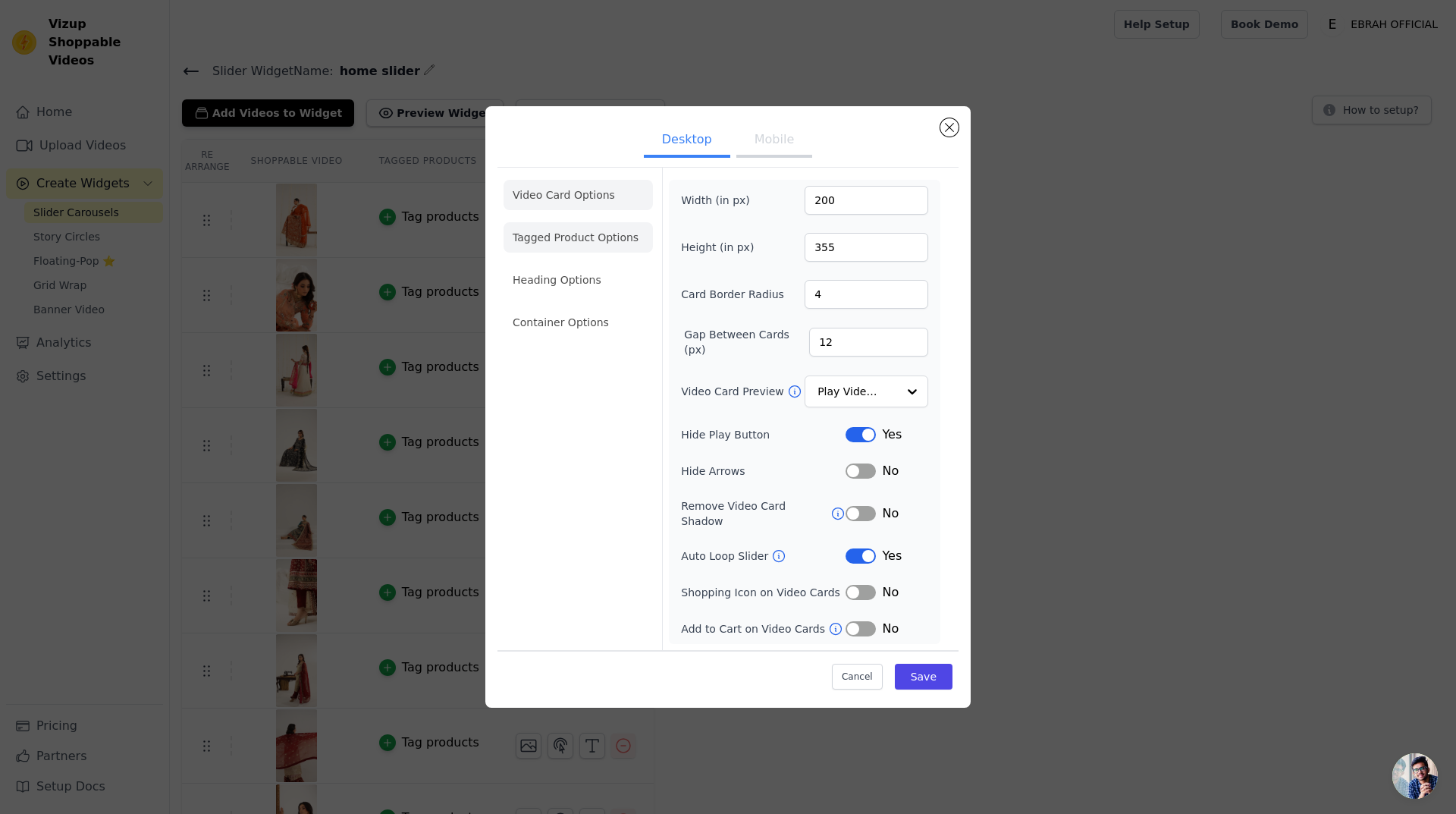
click at [567, 241] on li "Tagged Product Options" at bounding box center [578, 237] width 150 height 31
click at [567, 241] on div "Desktop Mobile Video Card Options Tagged Product Options Heading Options Contai…" at bounding box center [728, 407] width 1407 height 650
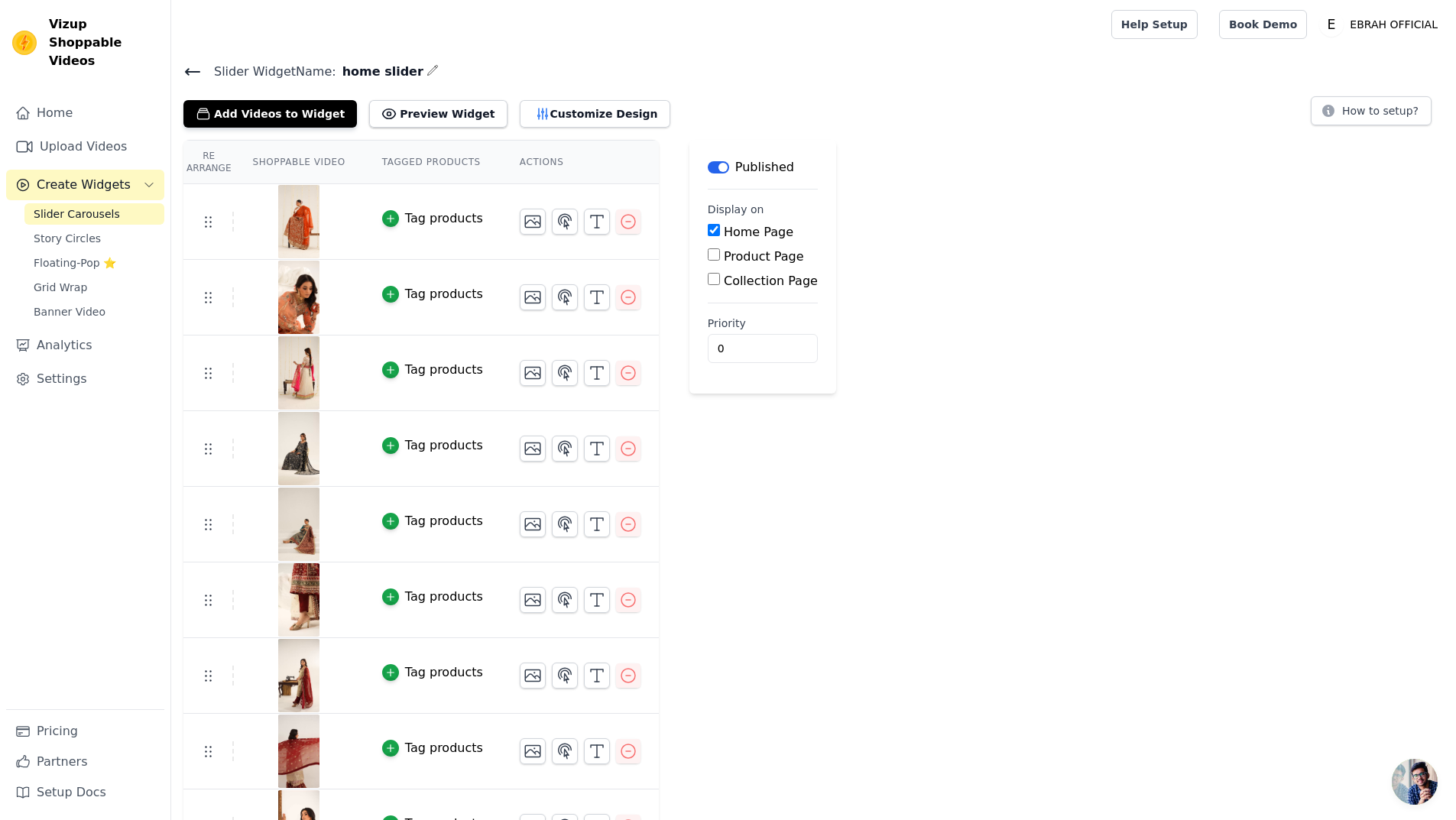
click at [566, 99] on div "Add Videos to Widget Preview Widget Customize Design" at bounding box center [433, 111] width 499 height 34
click at [562, 113] on button "Customize Design" at bounding box center [594, 114] width 151 height 27
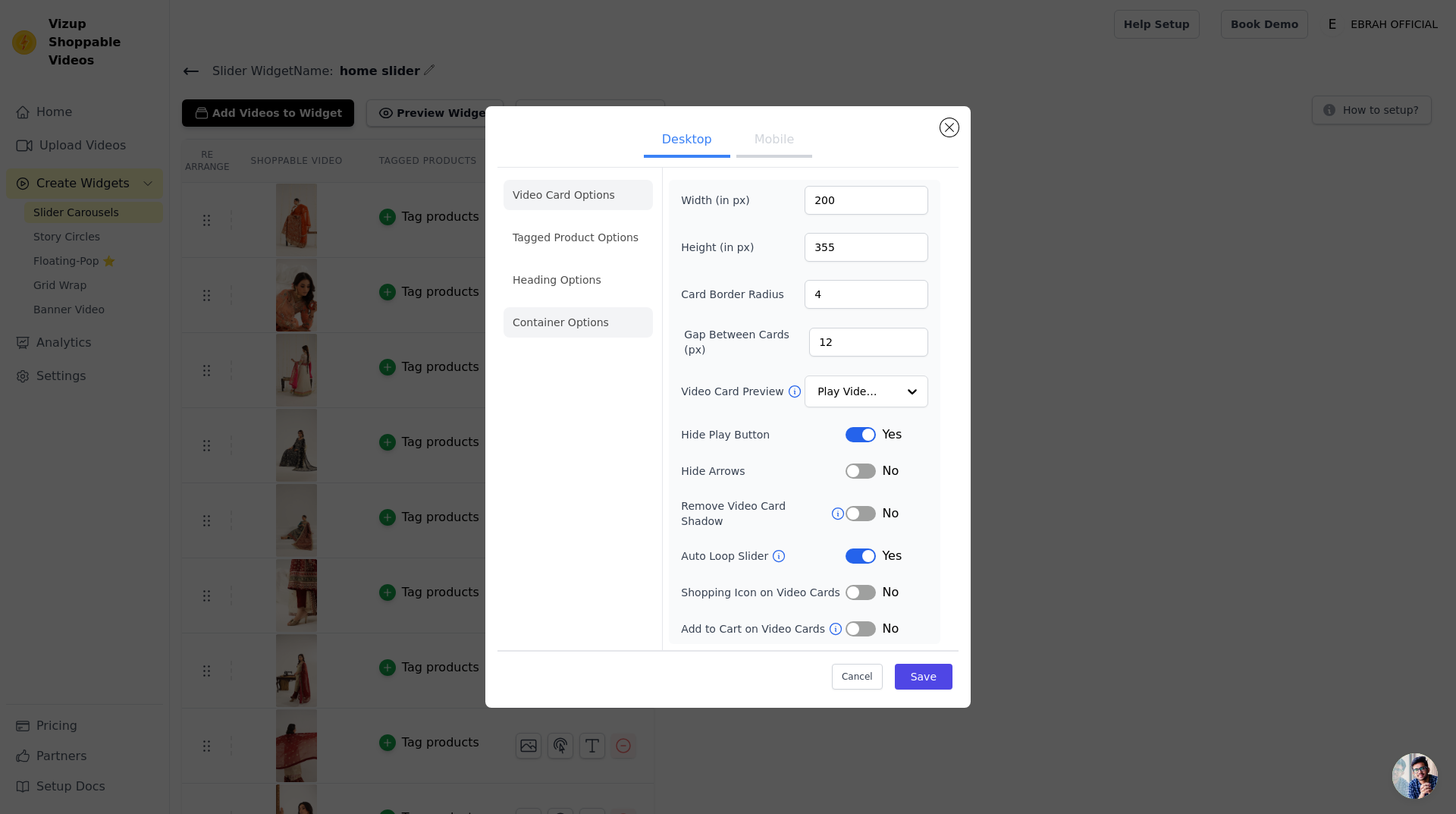
click at [580, 333] on li "Container Options" at bounding box center [578, 322] width 150 height 31
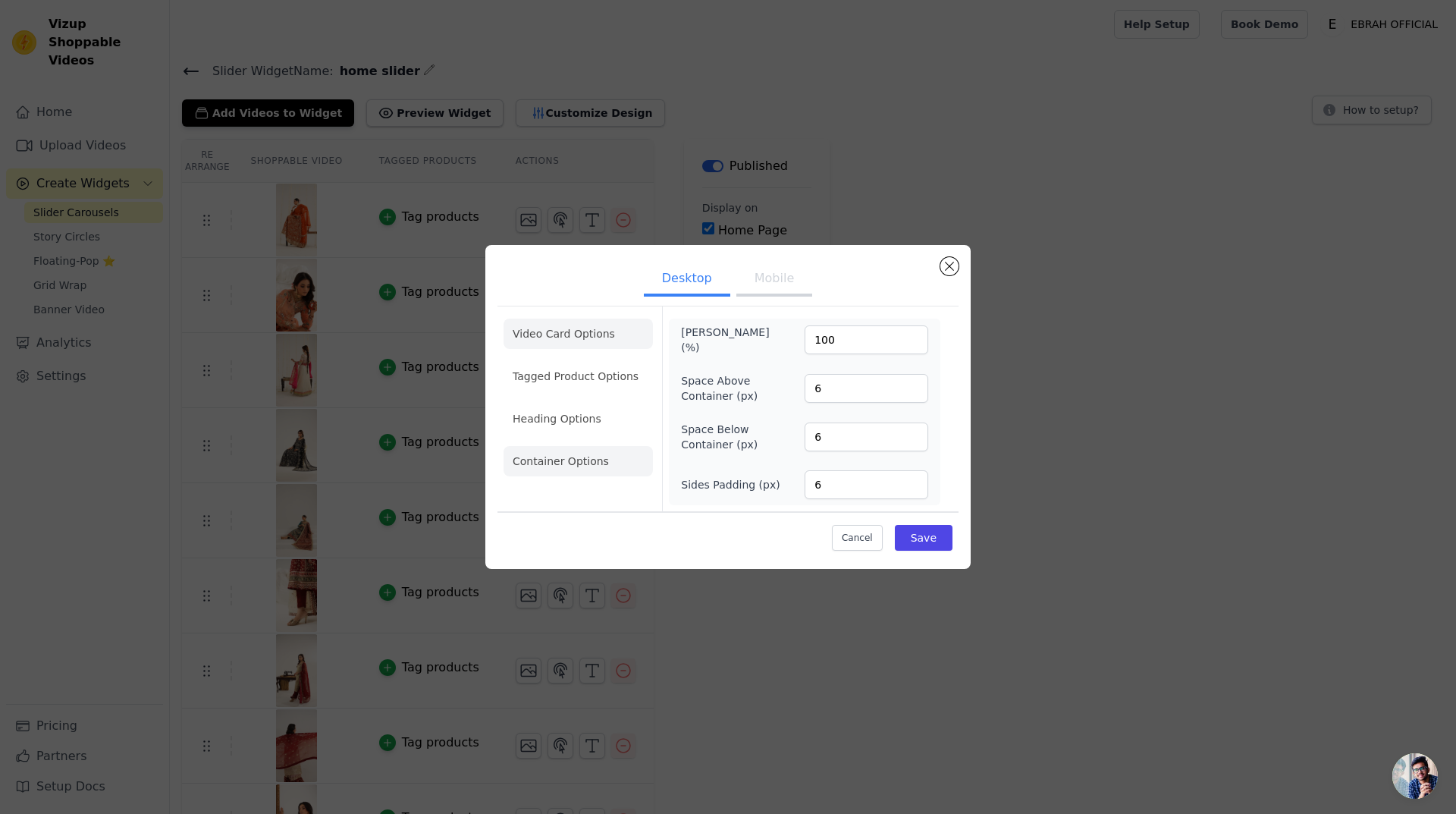
click at [573, 338] on li "Video Card Options" at bounding box center [578, 333] width 150 height 31
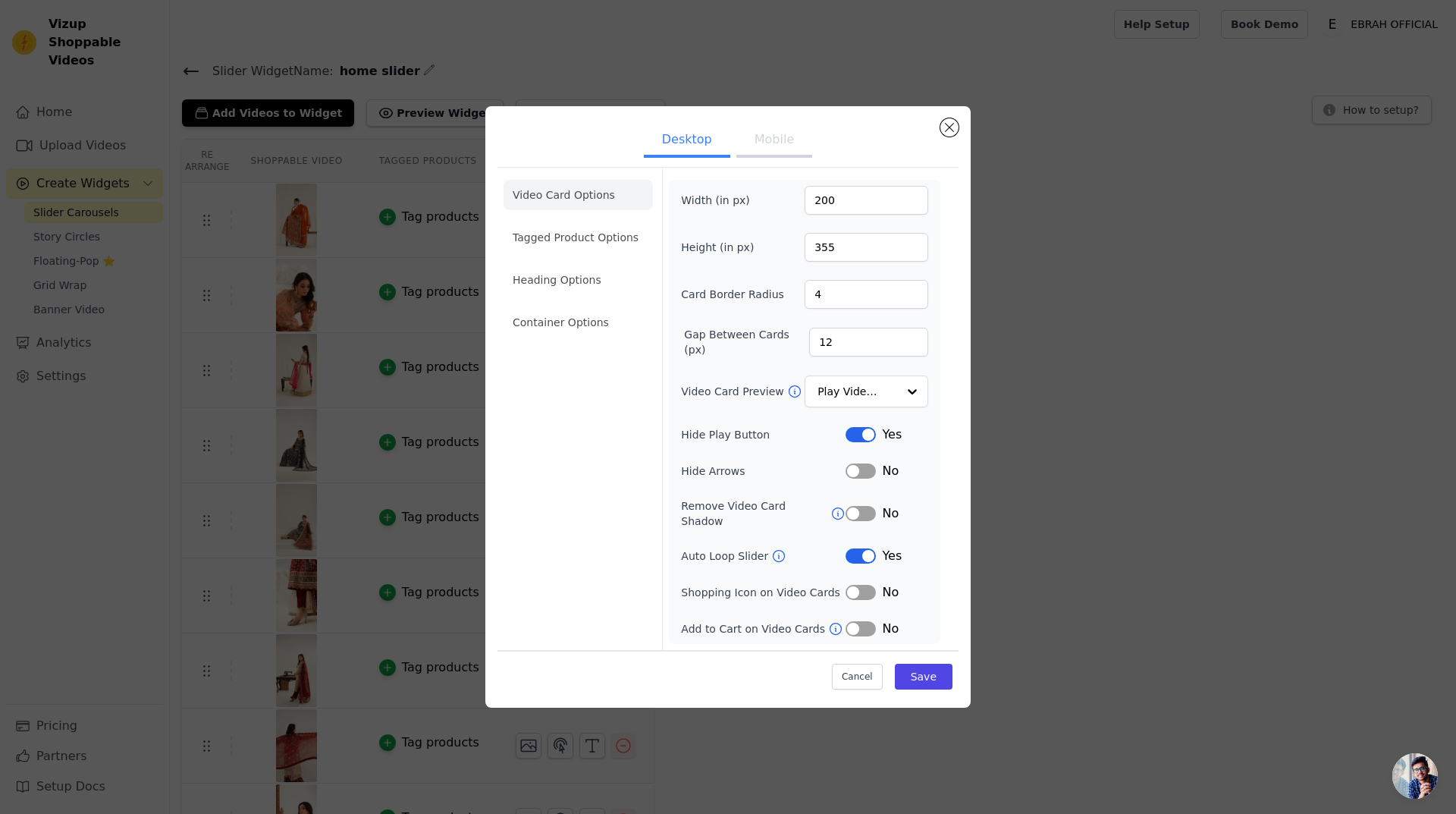
click at [774, 150] on button "Mobile" at bounding box center [774, 141] width 76 height 33
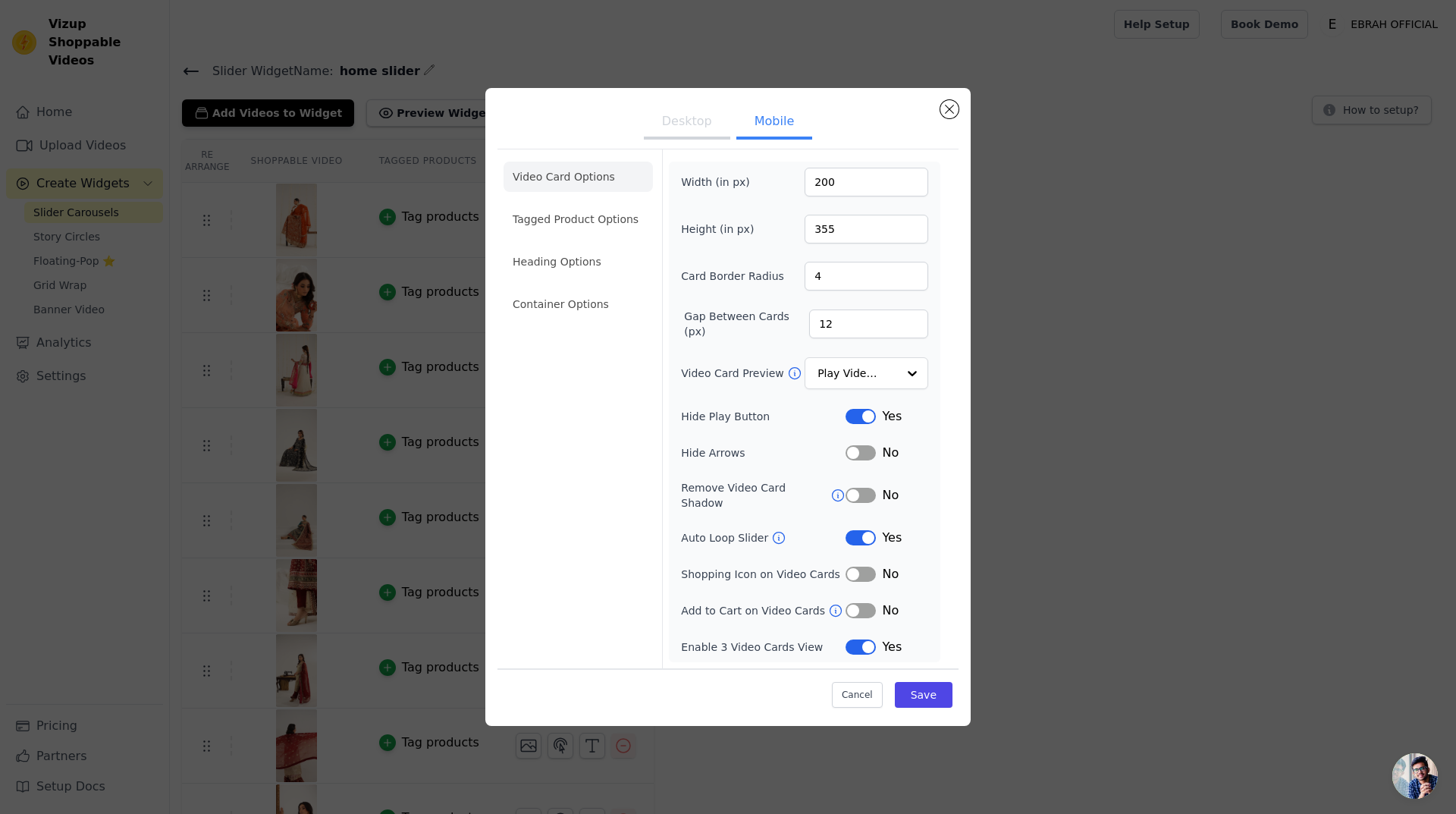
click at [690, 134] on button "Desktop" at bounding box center [687, 123] width 87 height 33
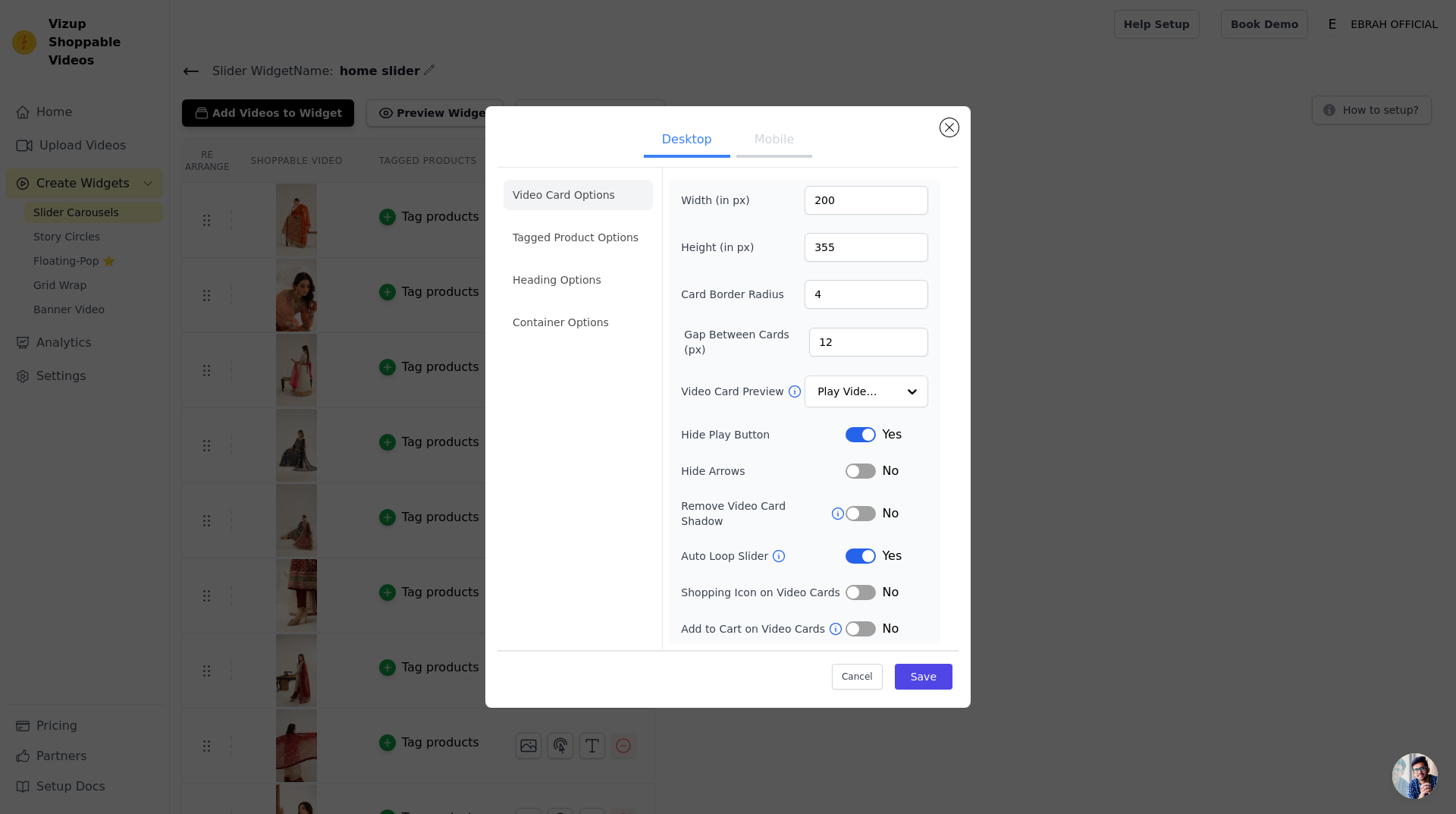
click at [1411, 773] on span "Open chat" at bounding box center [1415, 775] width 46 height 46
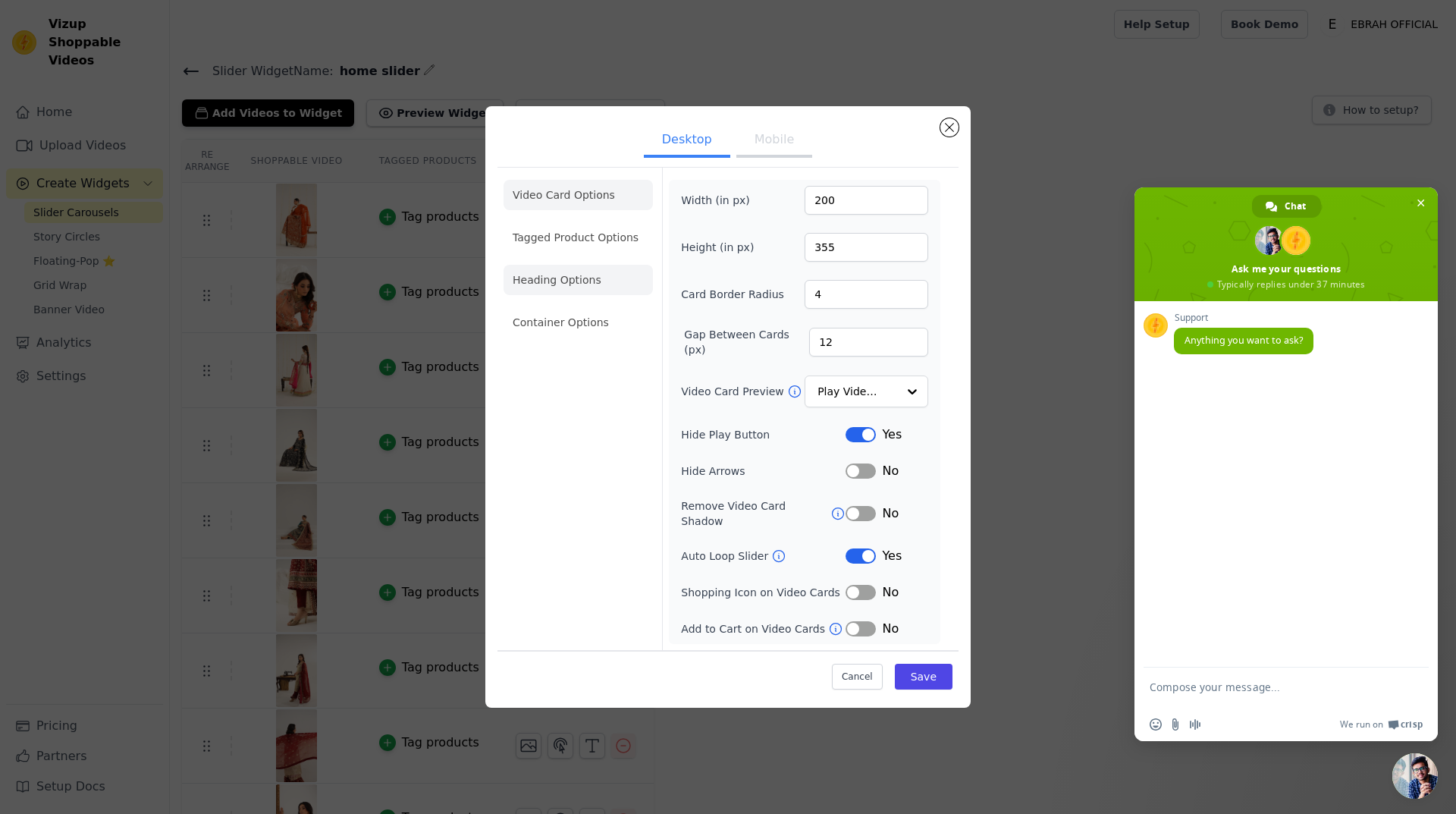
click at [537, 291] on li "Heading Options" at bounding box center [578, 279] width 150 height 31
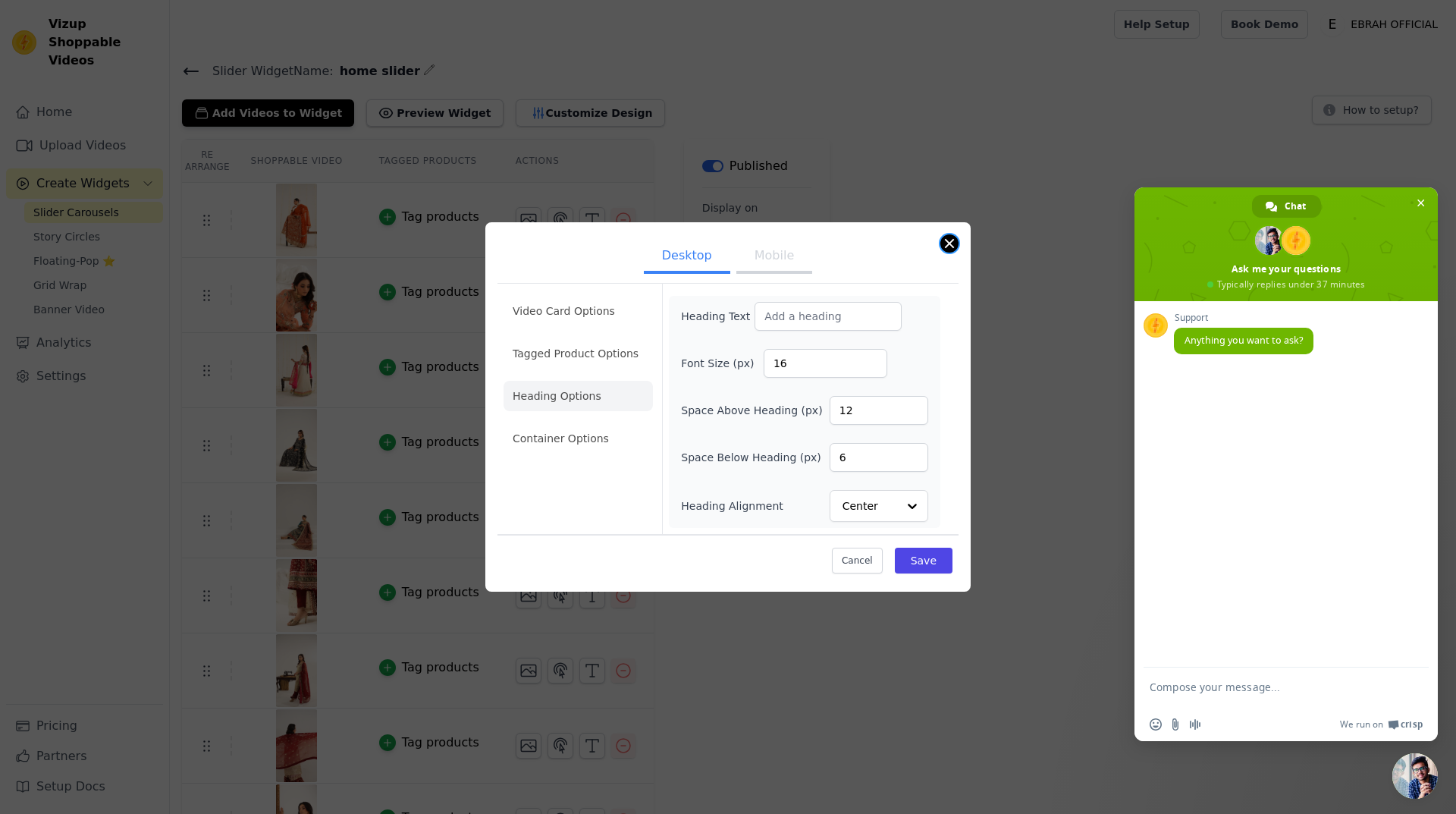
click at [944, 245] on button "Close modal" at bounding box center [948, 243] width 18 height 18
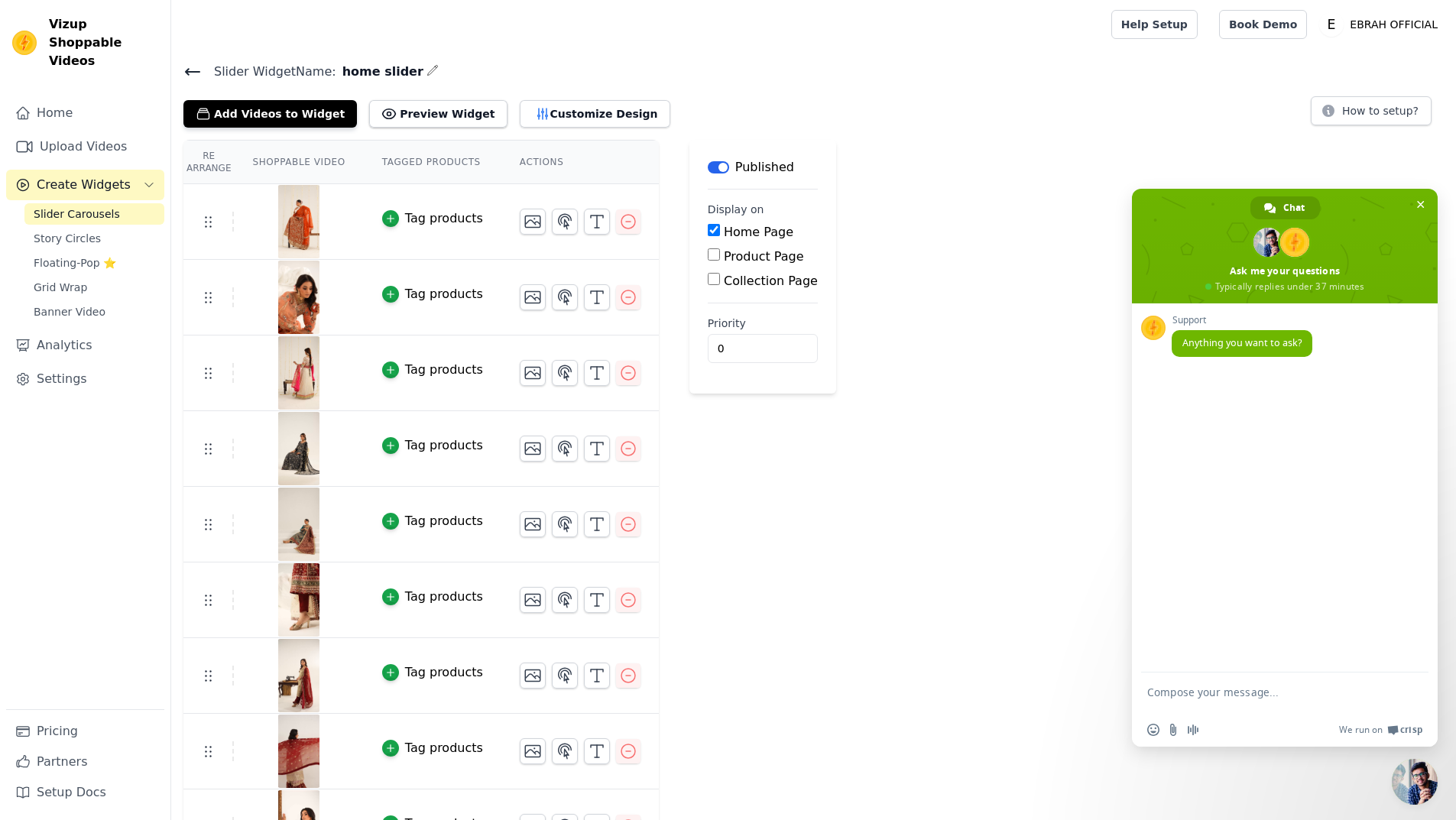
click at [1217, 697] on textarea "Compose your message..." at bounding box center [1268, 698] width 242 height 27
paste textarea "Bro, can I get the embed code for your widget?"
type textarea "Bro, can I get the embed code for your widget?"
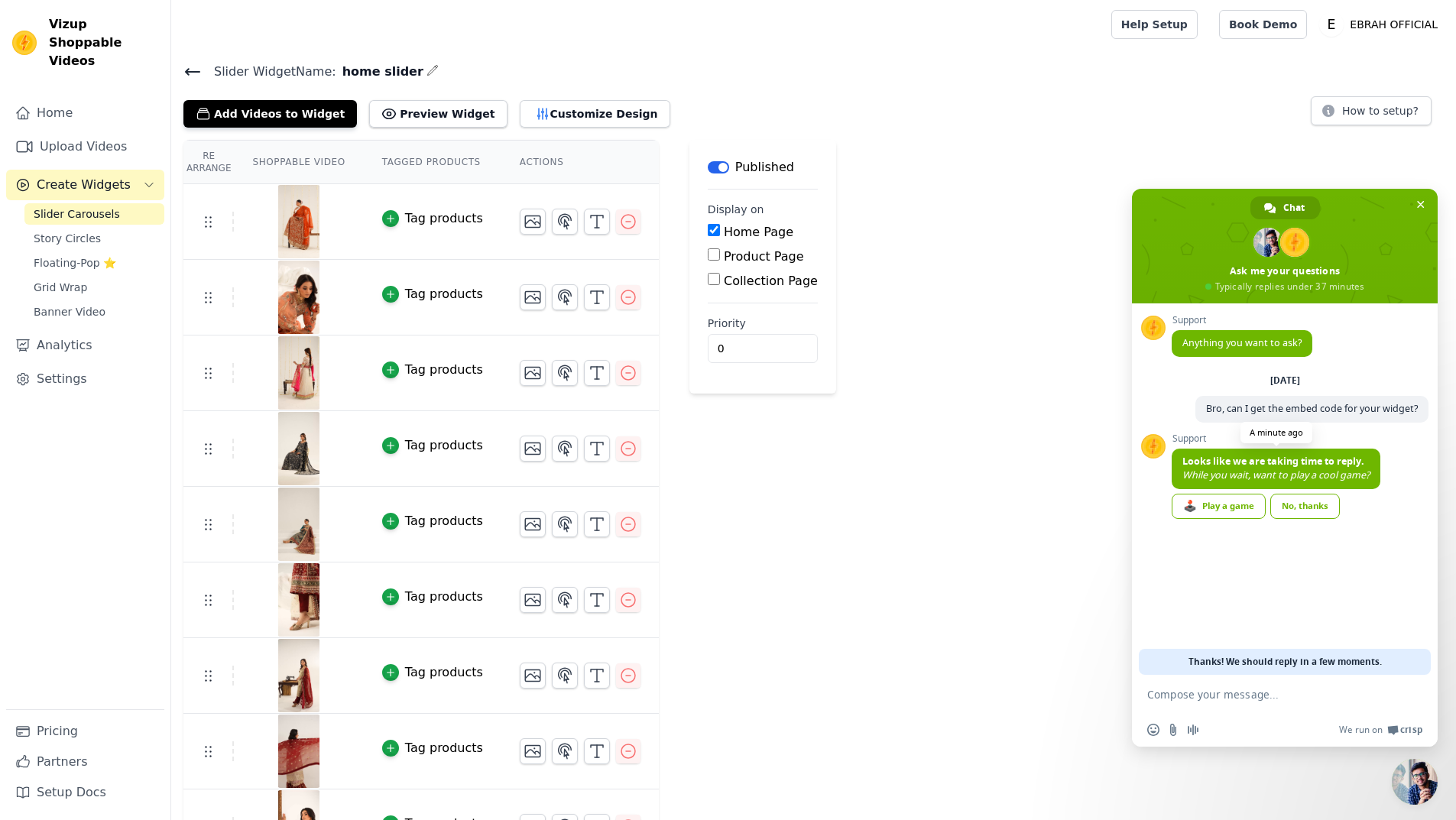
click at [1211, 464] on span "Looks like we are taking time to reply." at bounding box center [1273, 461] width 182 height 13
click at [1207, 468] on span "While you wait, want to play a cool game?" at bounding box center [1276, 474] width 187 height 13
click at [1287, 503] on div "No, thanks" at bounding box center [1304, 506] width 70 height 26
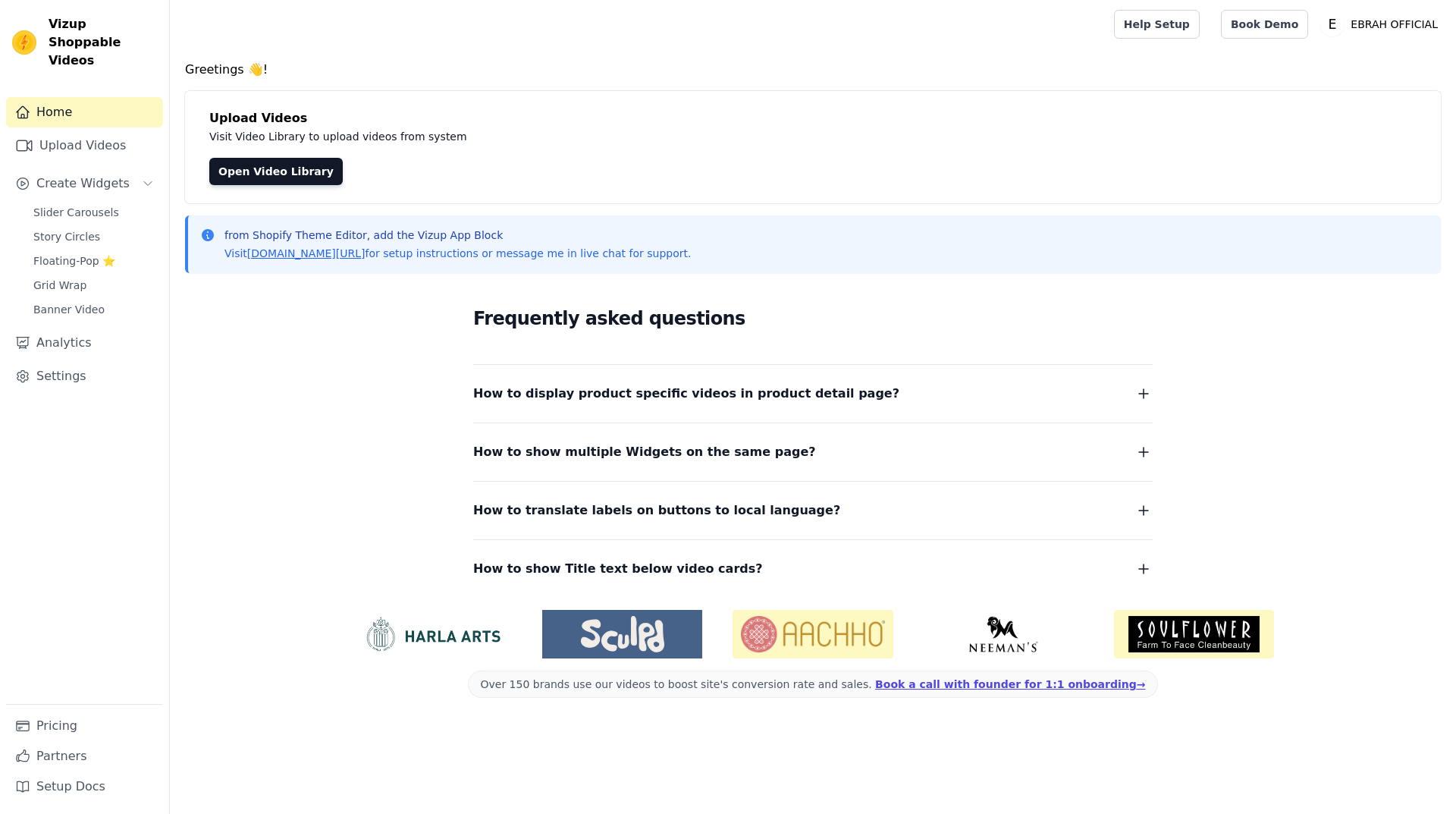
click at [728, 391] on span "How to display product specific videos in product detail page?" at bounding box center [686, 394] width 426 height 21
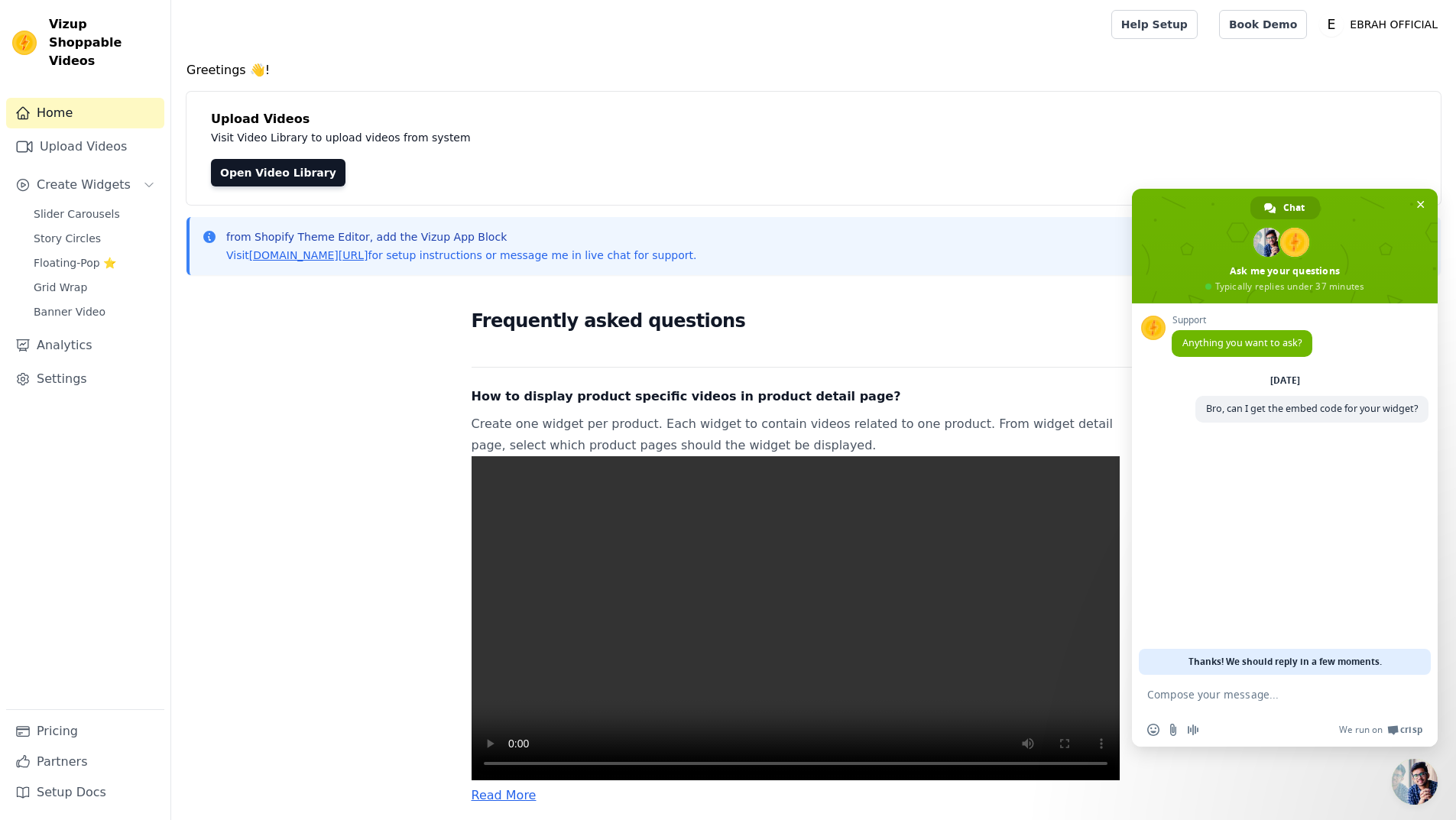
click at [734, 394] on span "How to display product specific videos in product detail page?" at bounding box center [686, 397] width 429 height 21
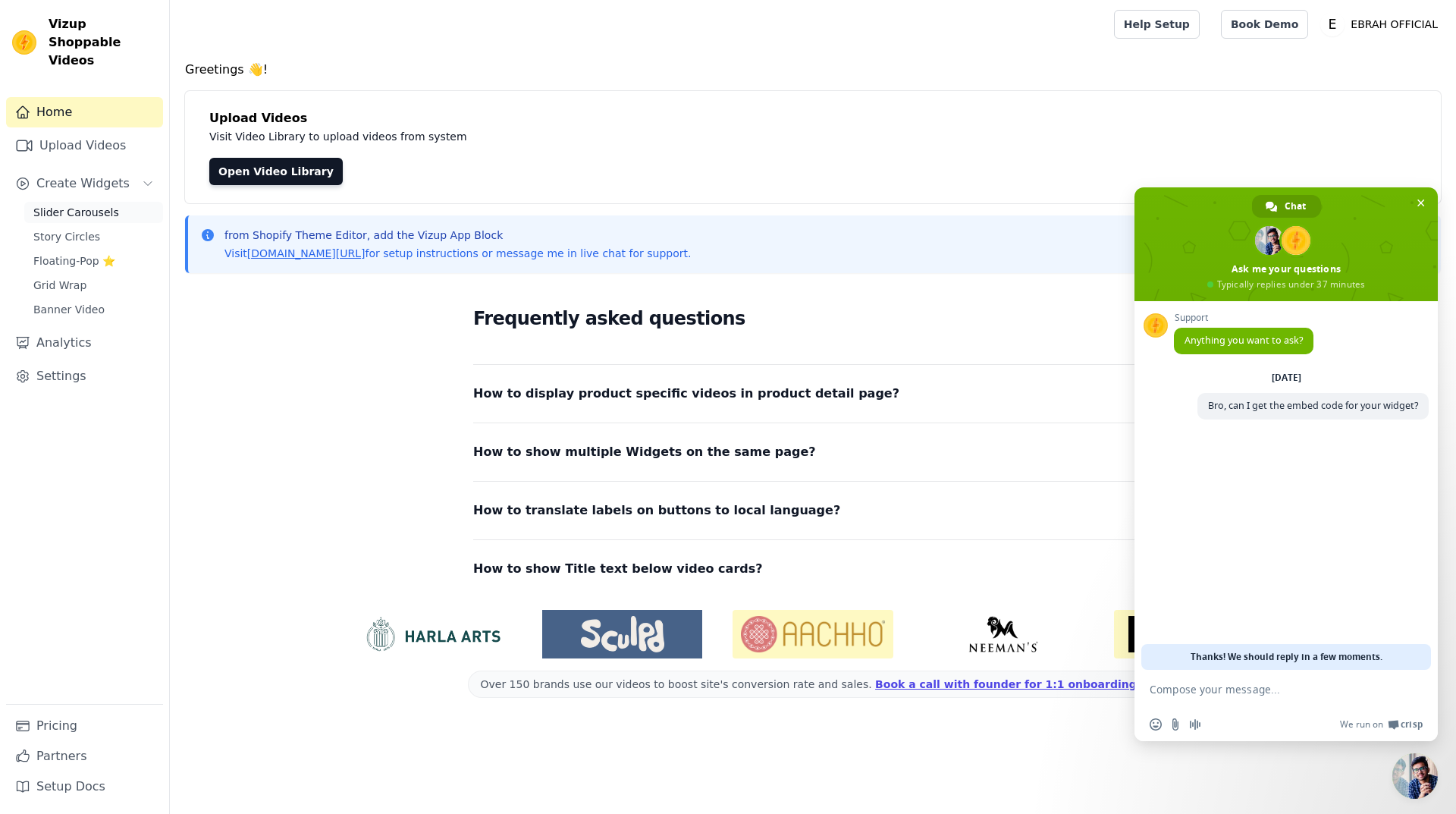
click at [86, 205] on span "Slider Carousels" at bounding box center [76, 212] width 86 height 15
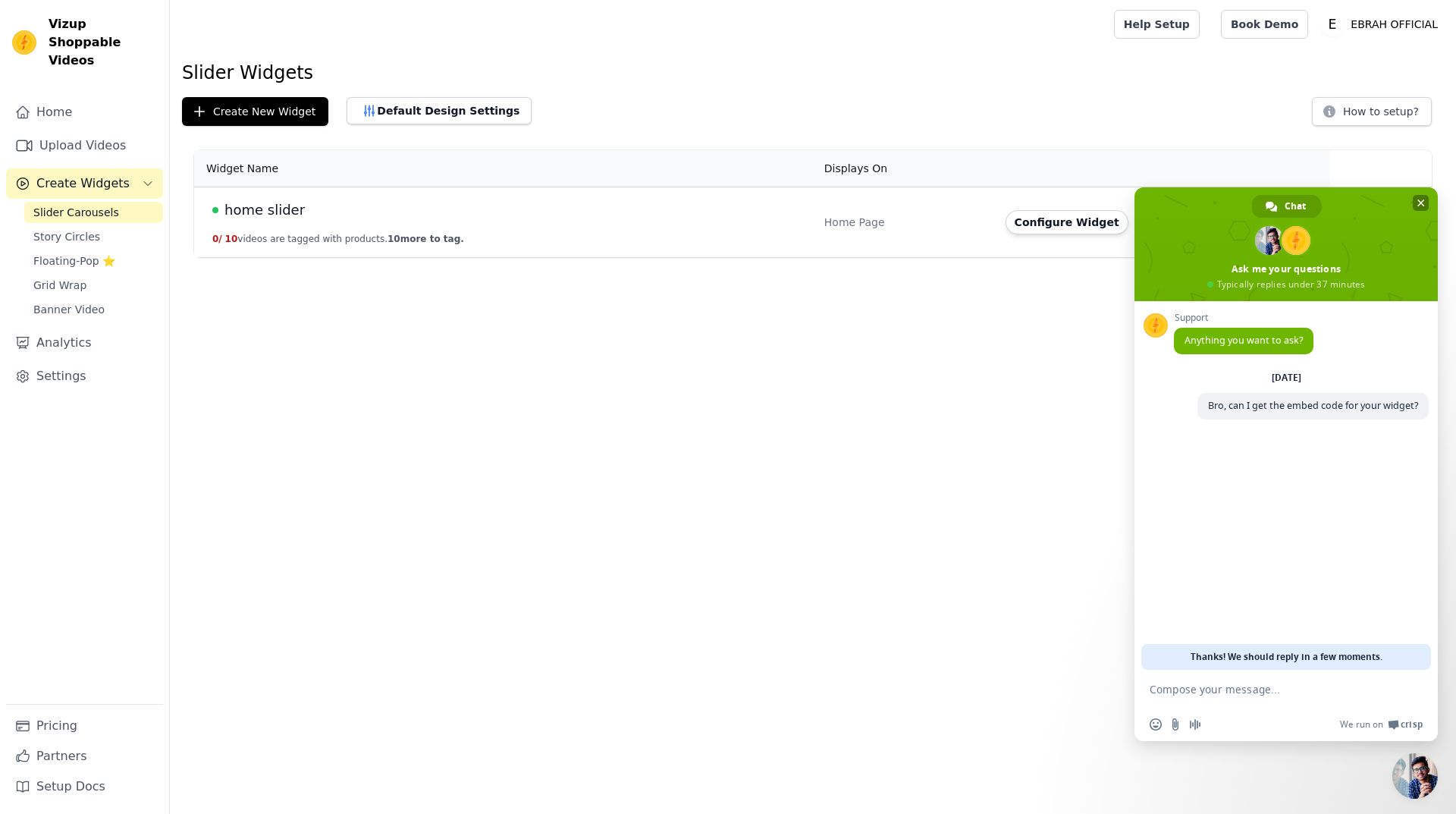
click at [1420, 203] on span "Close chat" at bounding box center [1421, 203] width 8 height 8
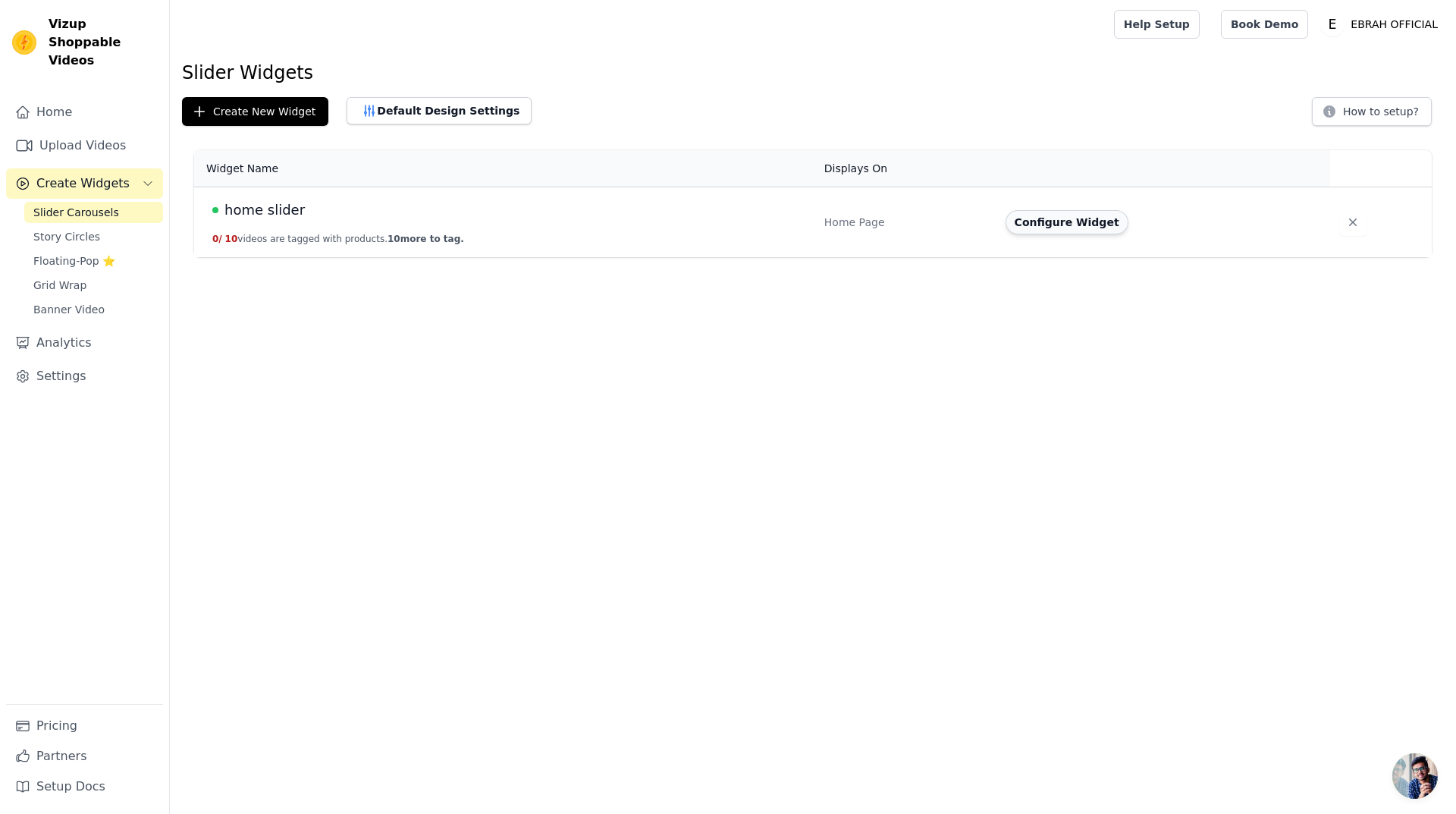
click at [1055, 225] on button "Configure Widget" at bounding box center [1067, 222] width 122 height 25
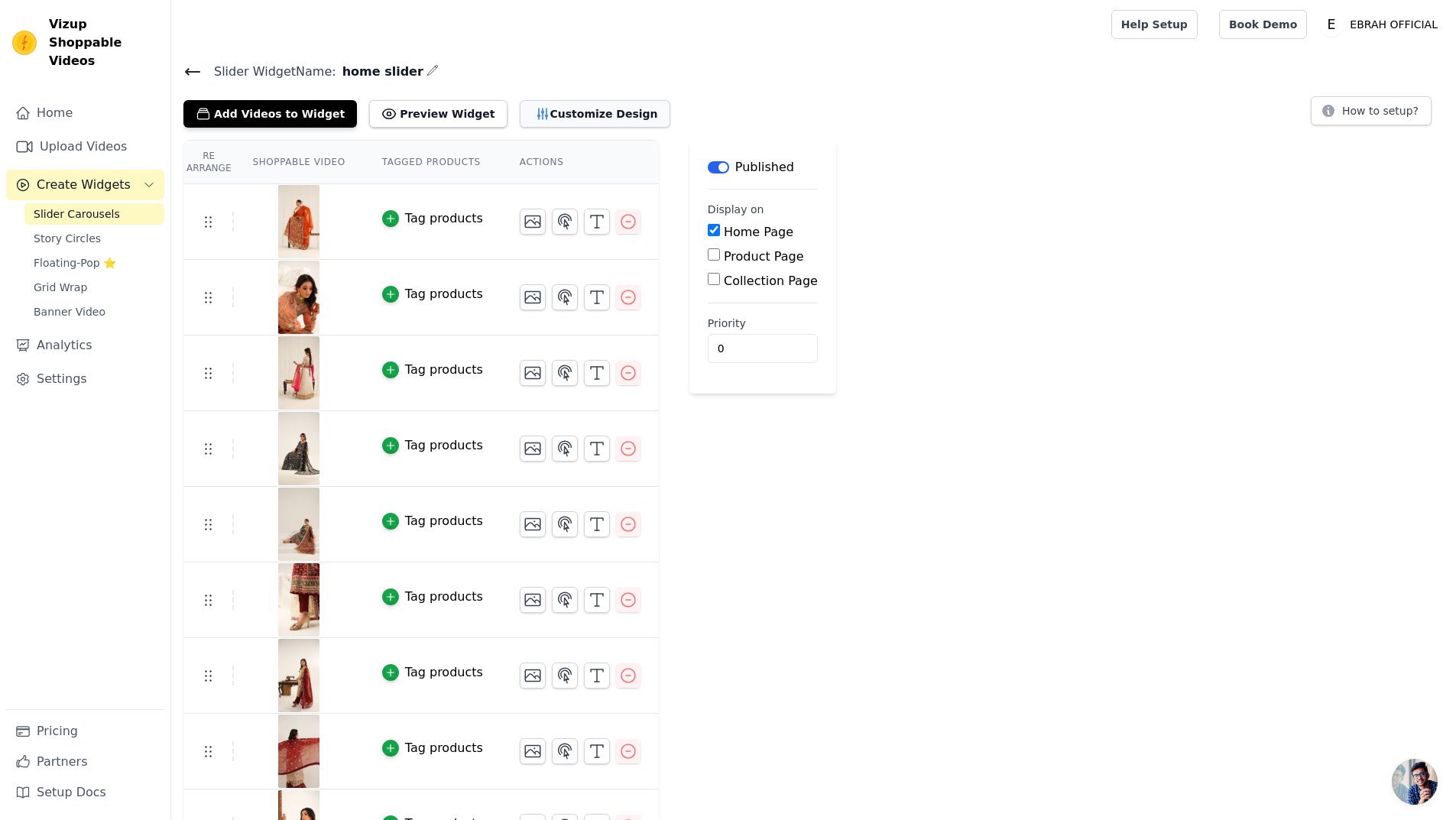
click at [528, 122] on button "Customize Design" at bounding box center [594, 114] width 151 height 27
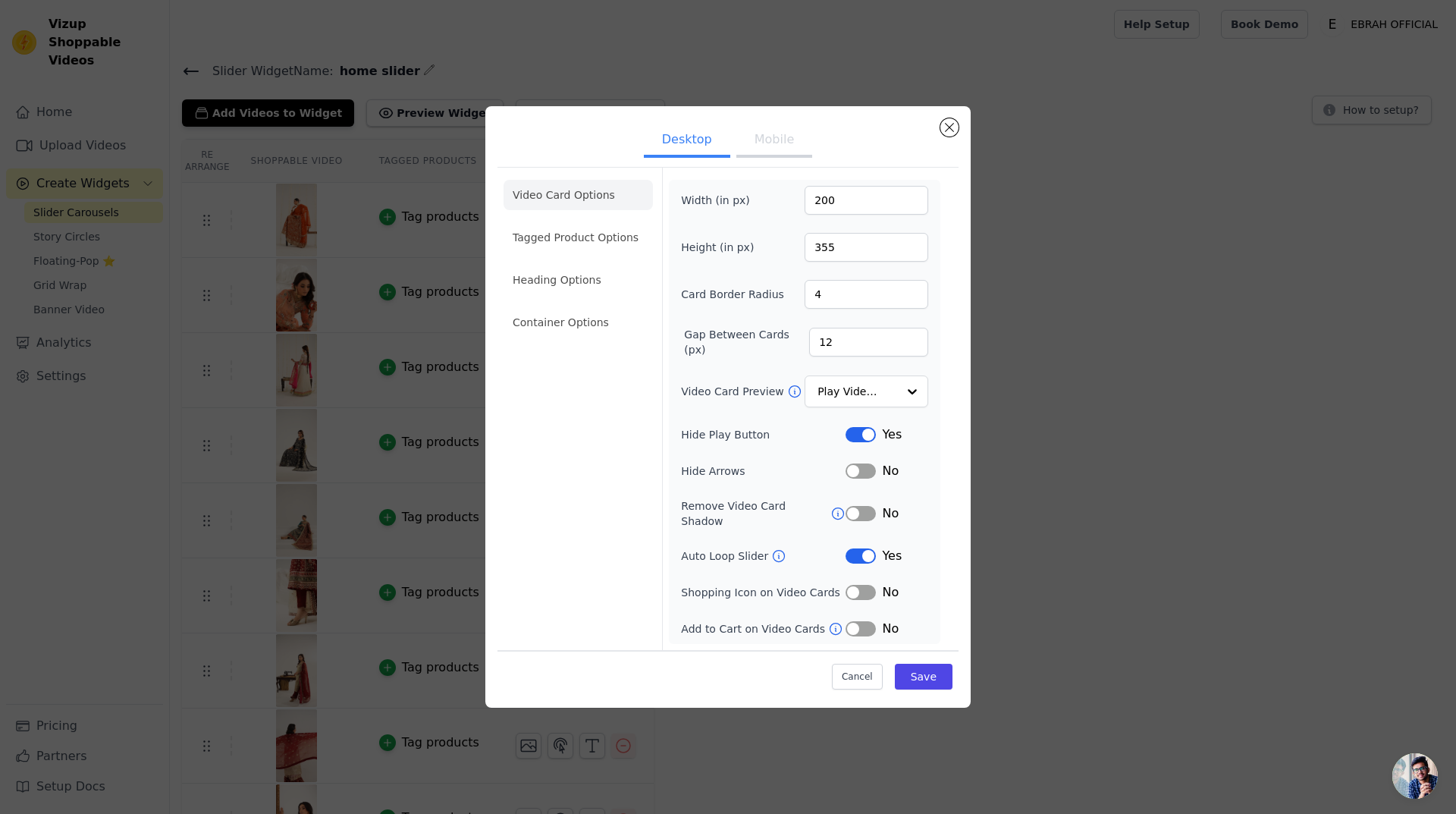
click at [768, 148] on button "Mobile" at bounding box center [774, 141] width 76 height 33
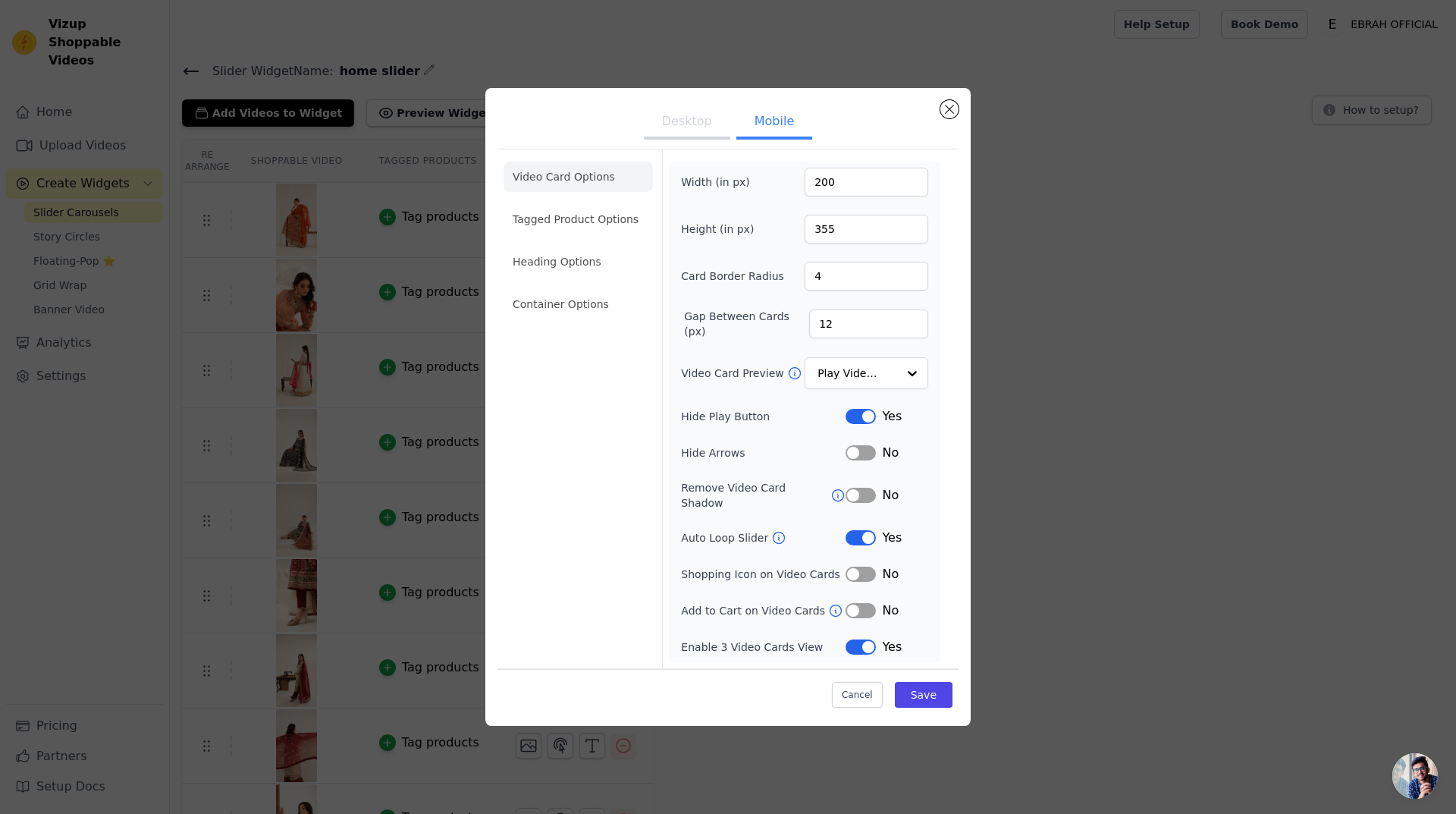
click at [696, 137] on button "Desktop" at bounding box center [687, 123] width 87 height 33
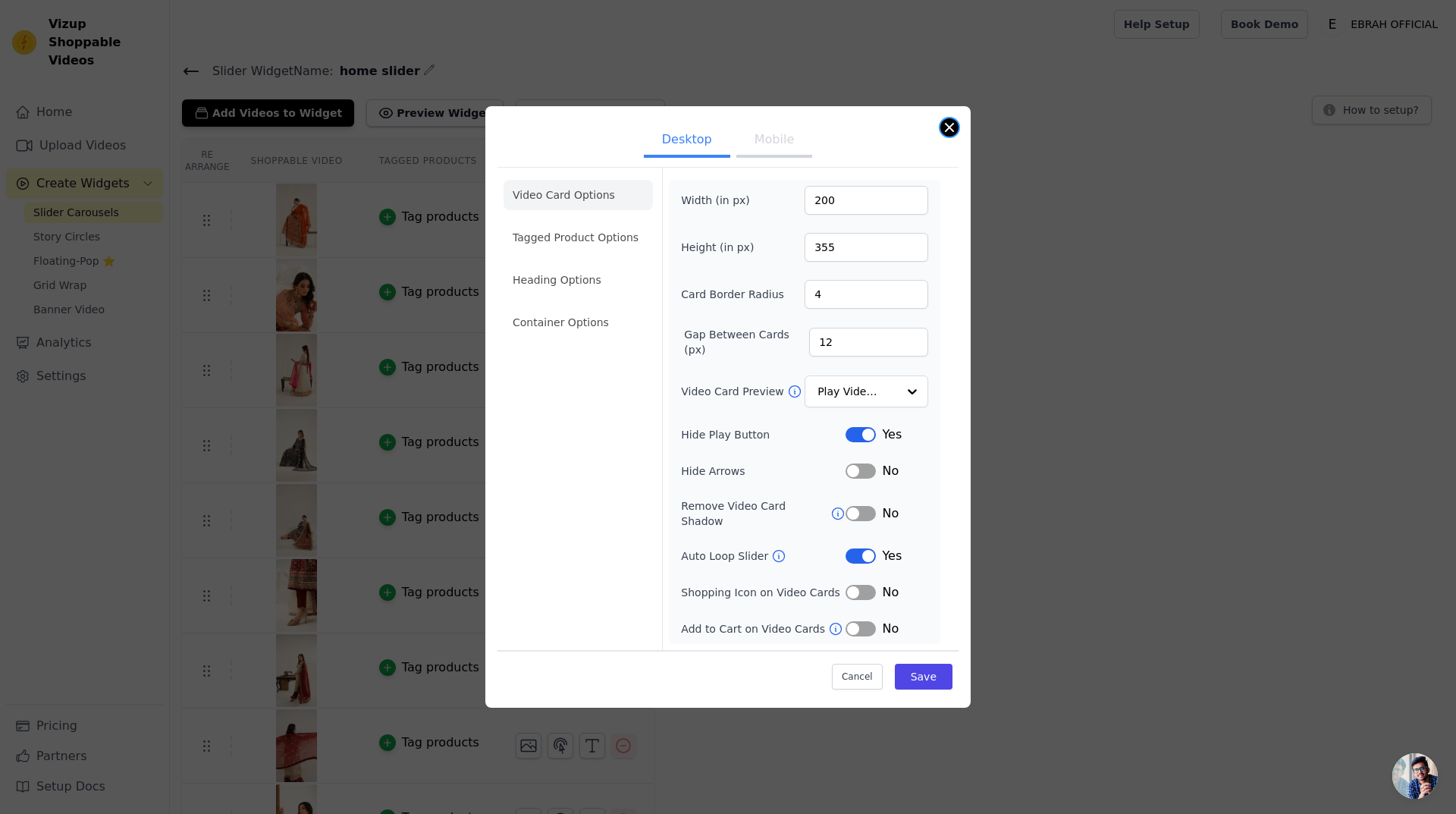
click at [948, 137] on button "Close modal" at bounding box center [948, 127] width 18 height 18
